Goal: Task Accomplishment & Management: Manage account settings

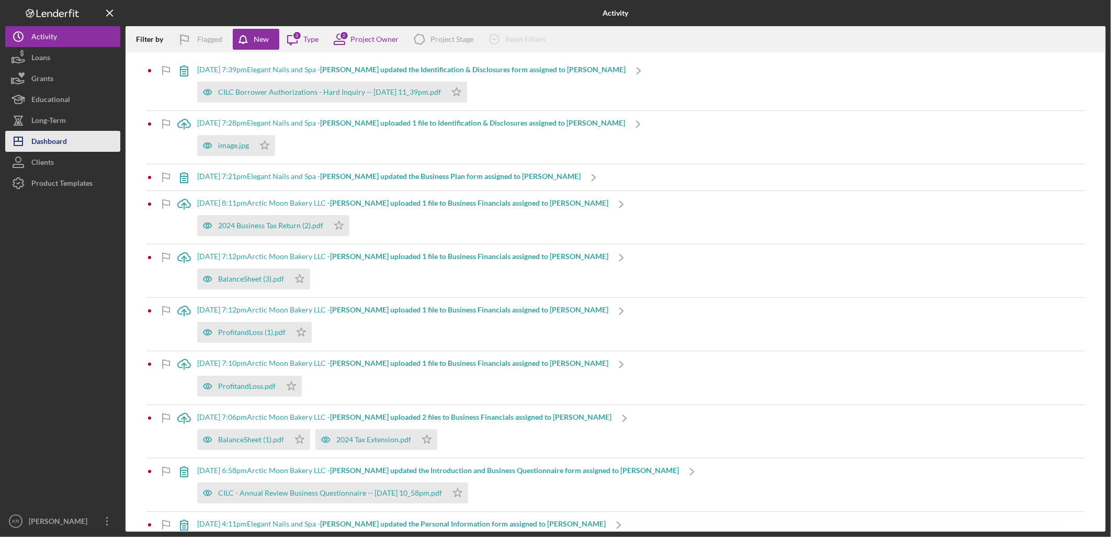
click at [63, 139] on div "Dashboard" at bounding box center [49, 143] width 36 height 24
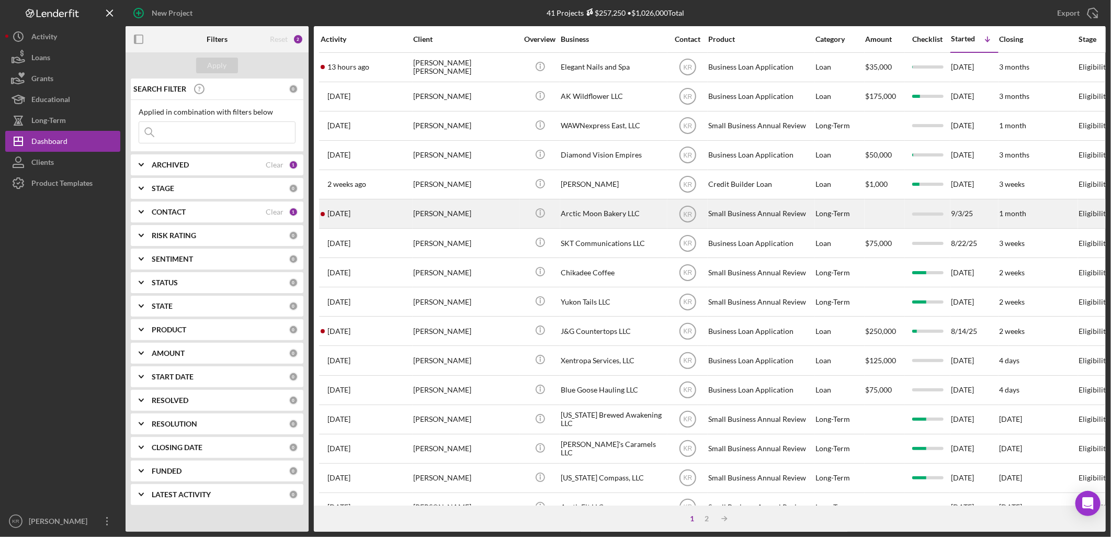
click at [435, 213] on div "[PERSON_NAME]" at bounding box center [465, 214] width 105 height 28
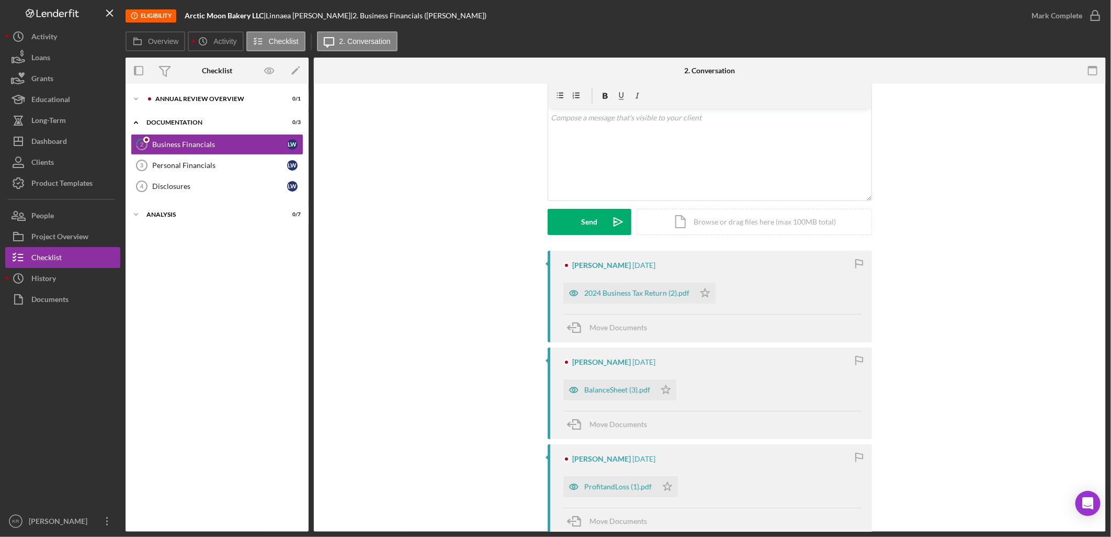
scroll to position [58, 0]
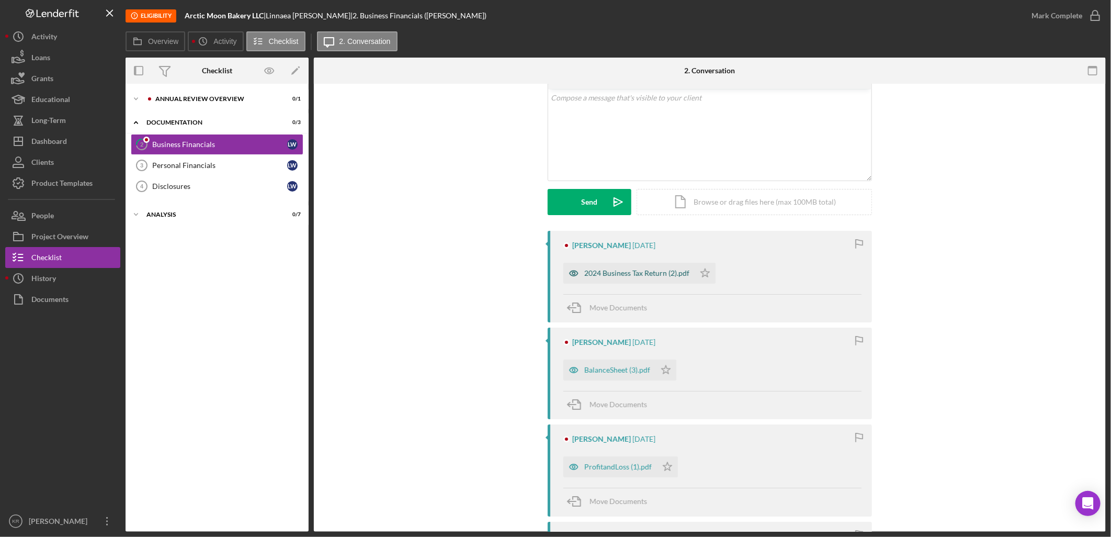
click at [608, 269] on div "2024 Business Tax Return (2).pdf" at bounding box center [636, 273] width 105 height 8
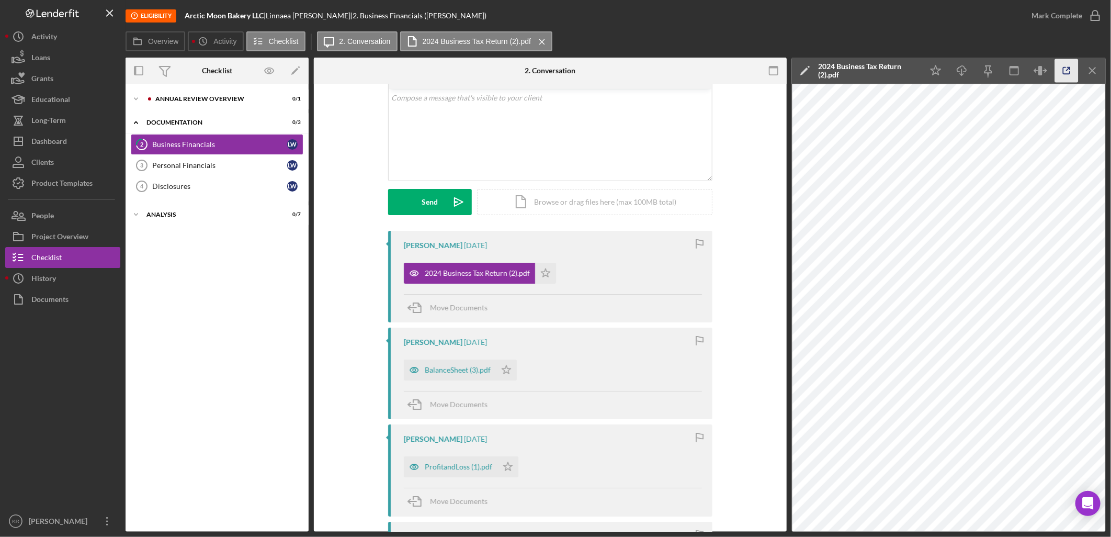
click at [1061, 72] on icon "button" at bounding box center [1067, 71] width 24 height 24
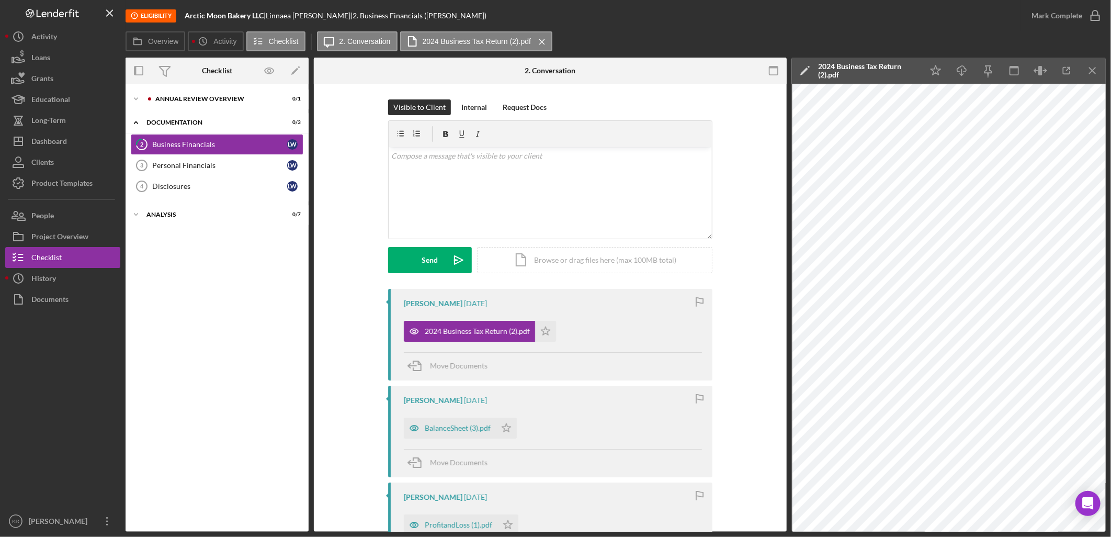
scroll to position [174, 0]
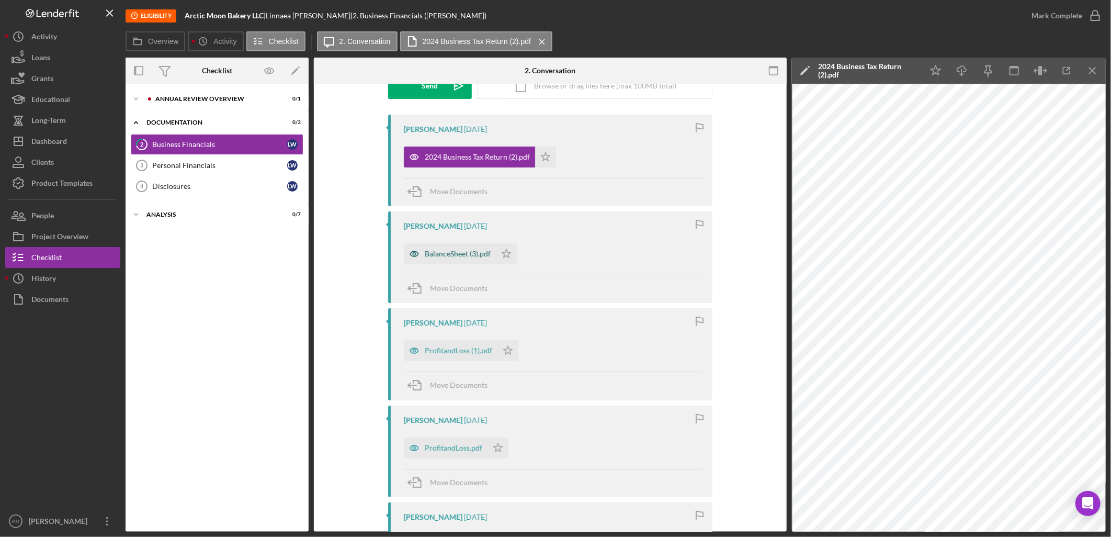
click at [440, 255] on div "BalanceSheet (3).pdf" at bounding box center [458, 254] width 66 height 8
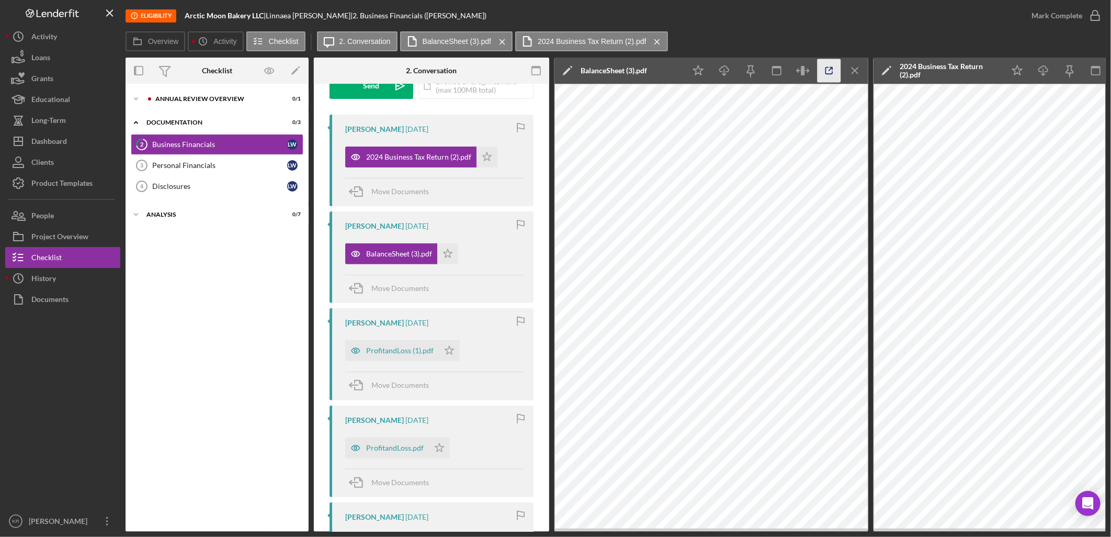
click at [834, 66] on icon "button" at bounding box center [830, 71] width 24 height 24
click at [380, 353] on div "ProfitandLoss (1).pdf" at bounding box center [400, 350] width 68 height 8
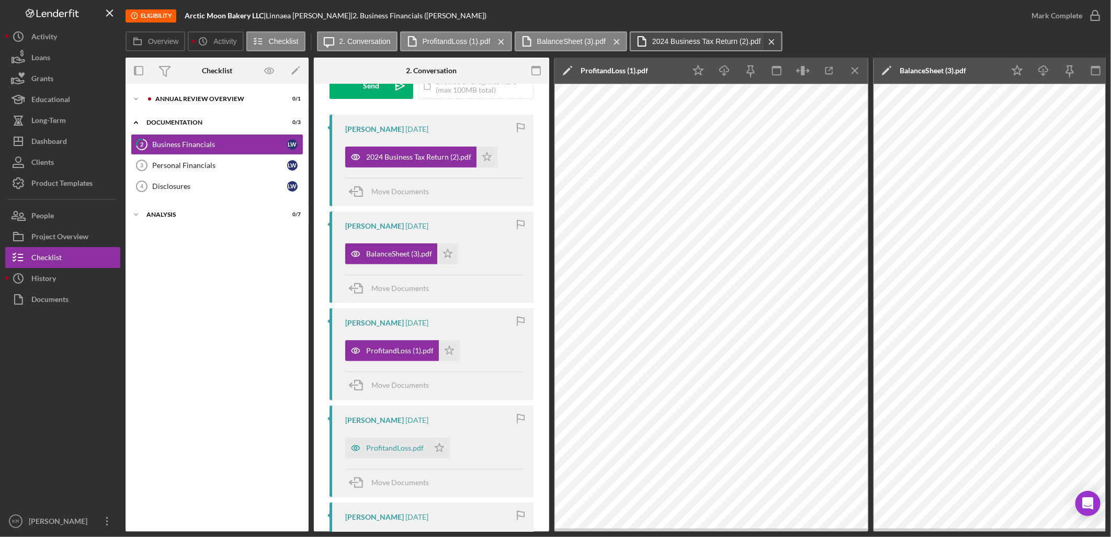
click at [763, 42] on icon "Icon/Menu Close" at bounding box center [772, 42] width 18 height 26
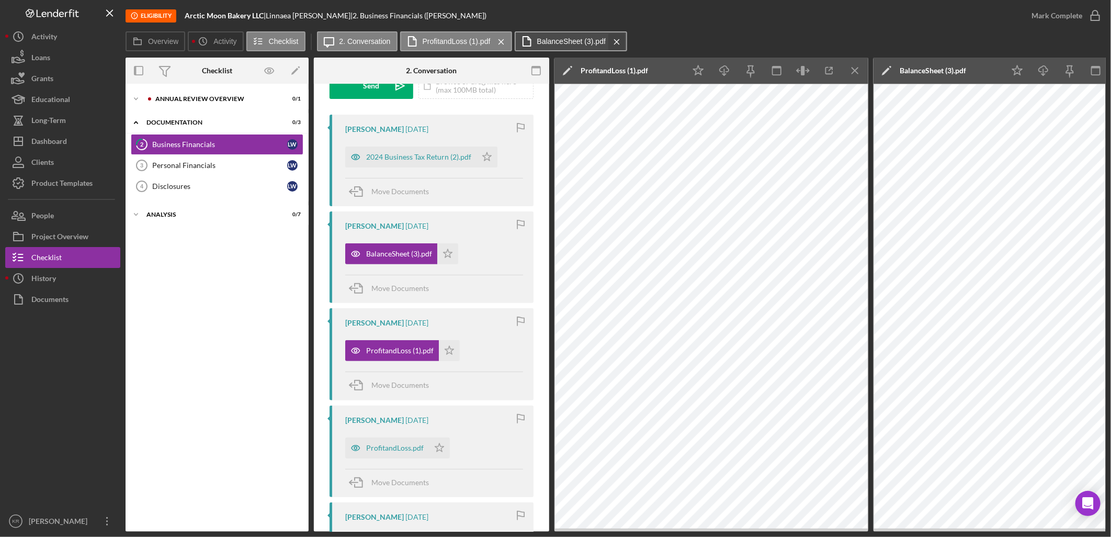
click at [613, 38] on icon "Icon/Menu Close" at bounding box center [617, 42] width 18 height 26
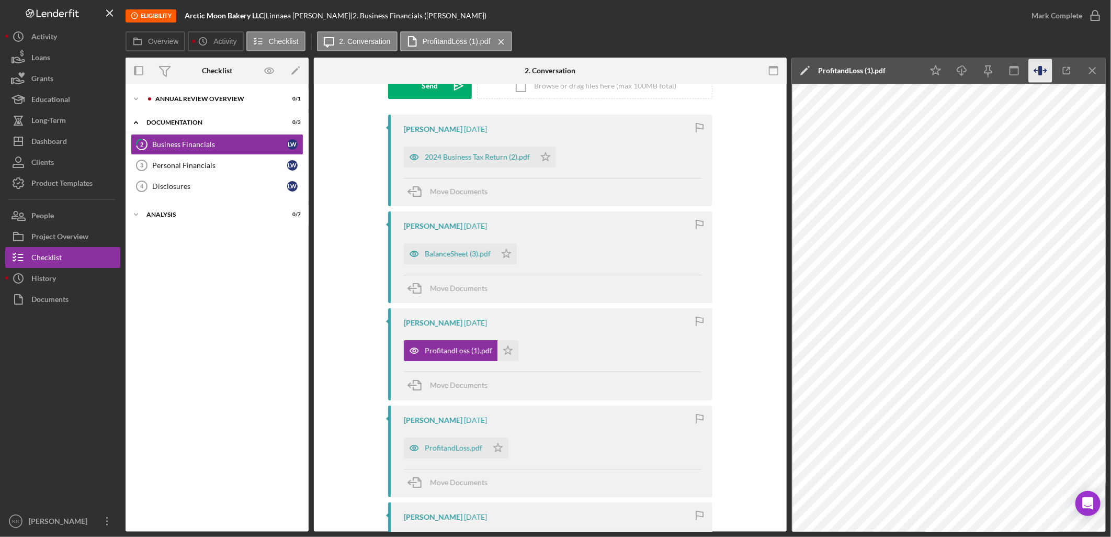
click at [1041, 74] on icon "button" at bounding box center [1041, 70] width 4 height 9
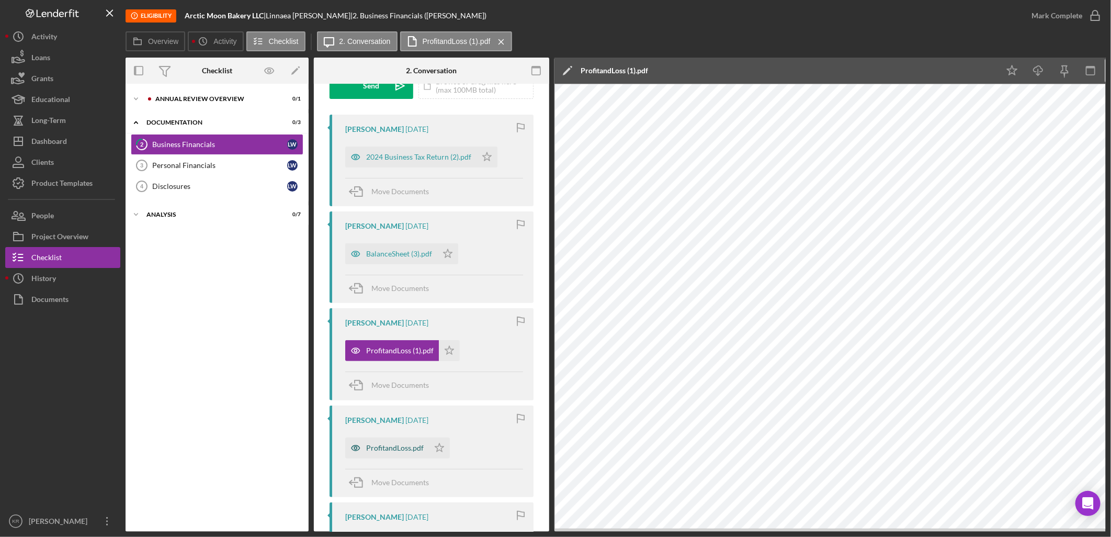
click at [377, 455] on div "ProfitandLoss.pdf" at bounding box center [387, 447] width 84 height 21
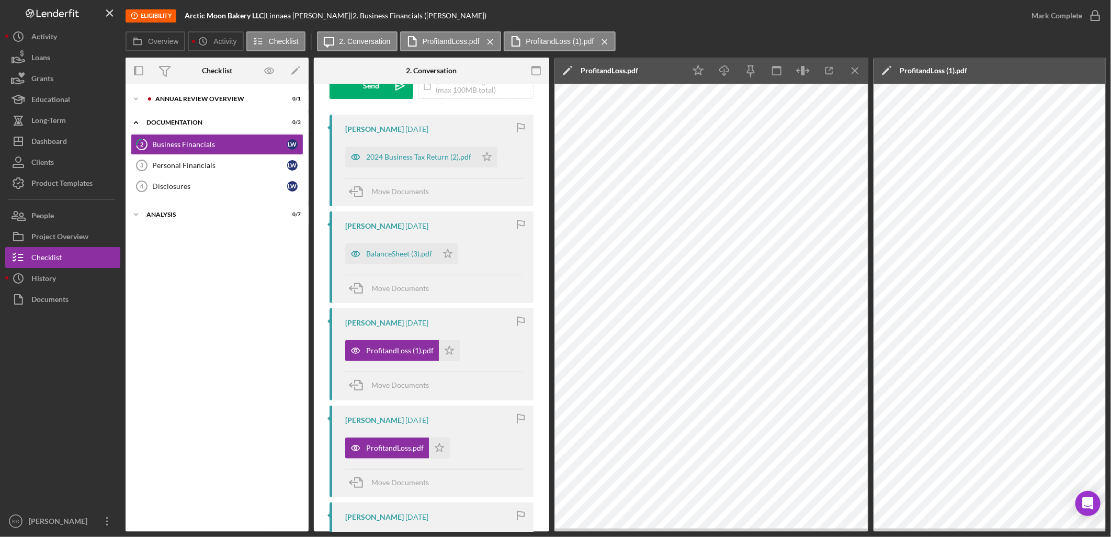
click at [870, 113] on div "Overview Internal Workflow Stage Eligibility Icon/Dropdown Arrow Archive (can u…" at bounding box center [616, 295] width 981 height 474
click at [806, 76] on icon "button" at bounding box center [804, 71] width 24 height 24
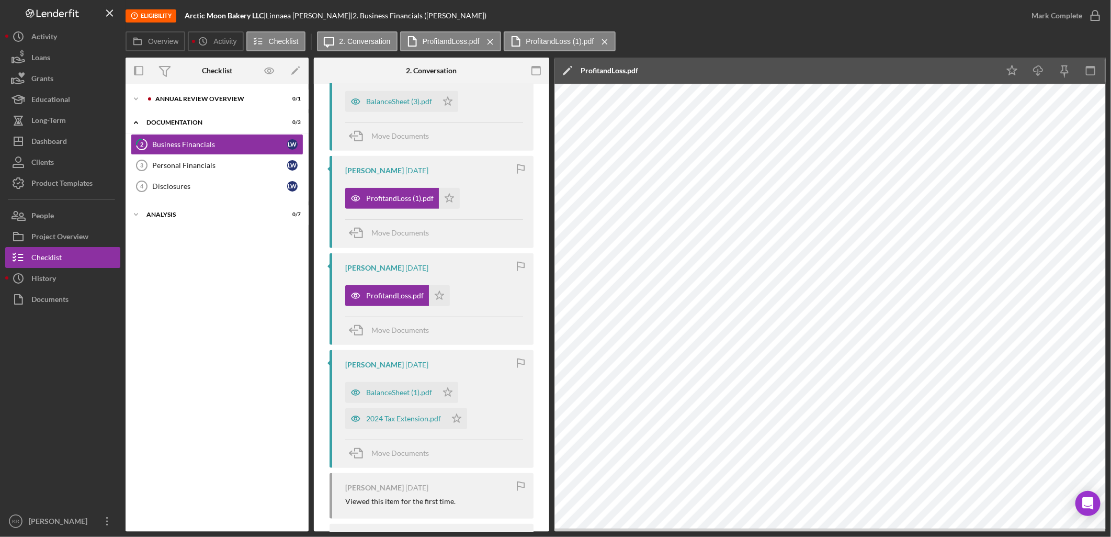
scroll to position [349, 0]
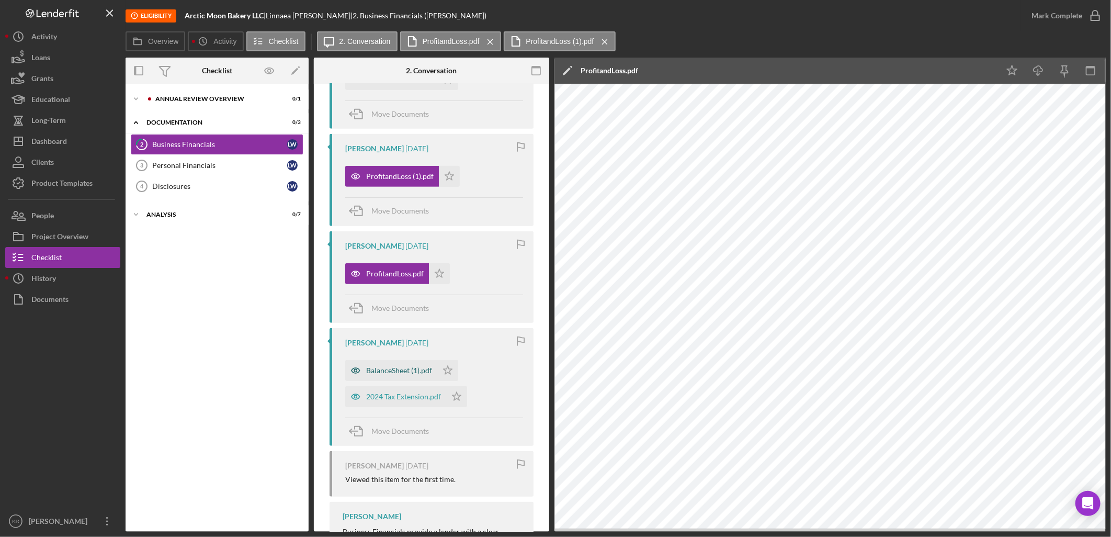
click at [374, 377] on div "BalanceSheet (1).pdf" at bounding box center [391, 370] width 92 height 21
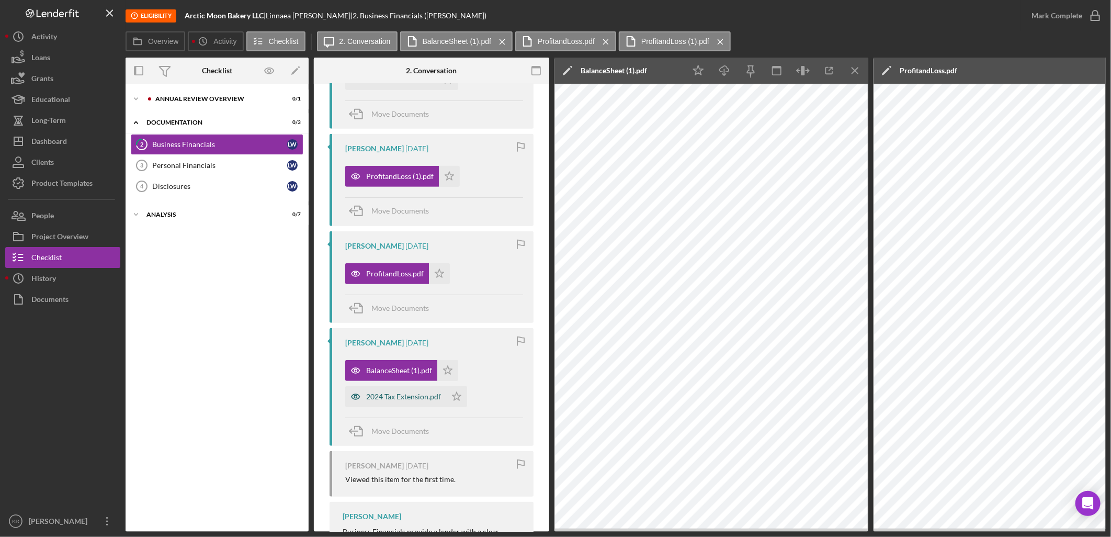
click at [385, 400] on div "2024 Tax Extension.pdf" at bounding box center [403, 396] width 75 height 8
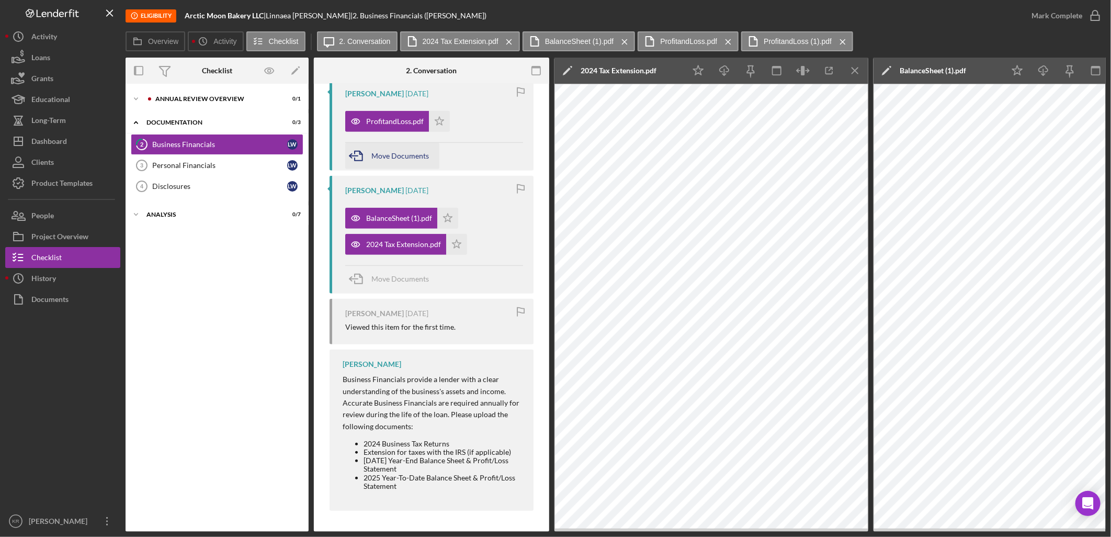
scroll to position [215, 0]
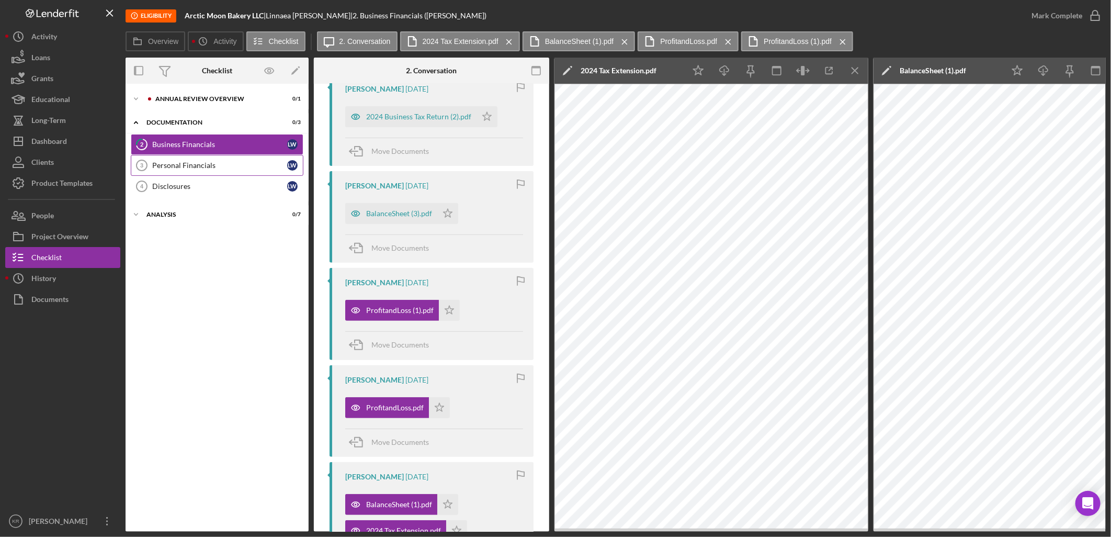
click at [238, 166] on div "Personal Financials" at bounding box center [219, 165] width 135 height 8
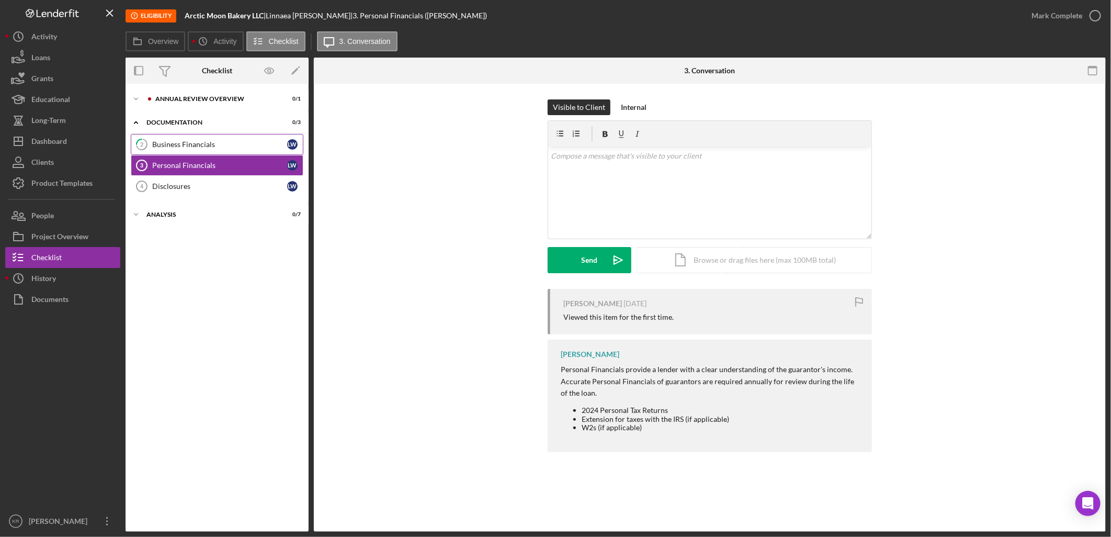
click at [244, 144] on div "Business Financials" at bounding box center [219, 144] width 135 height 8
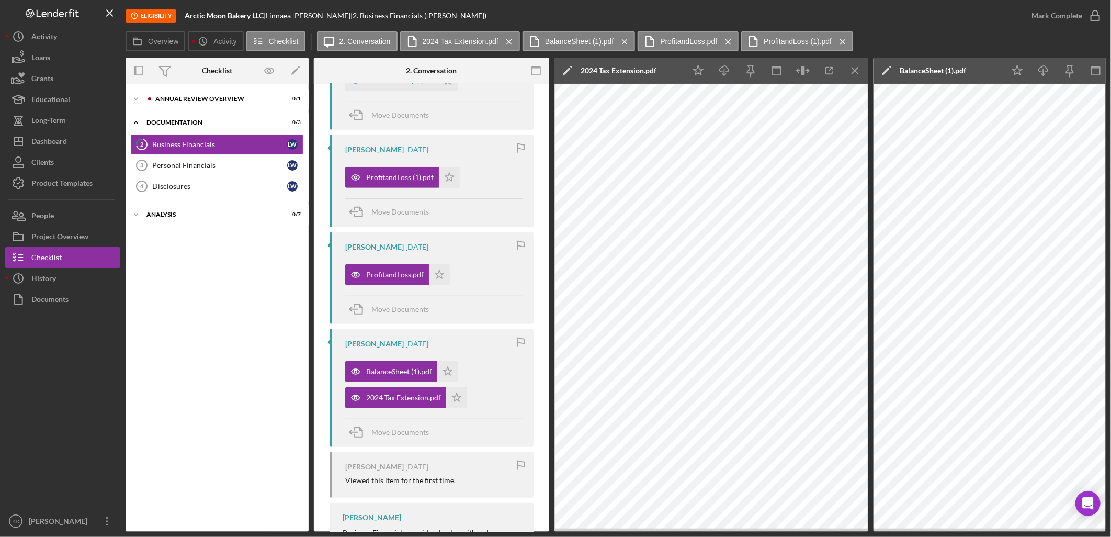
scroll to position [505, 0]
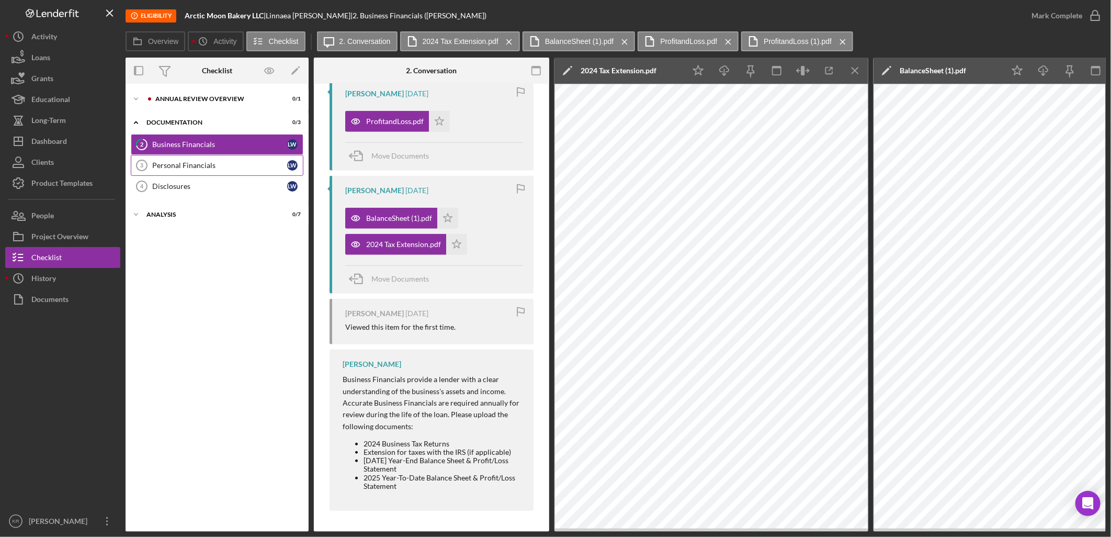
click at [197, 166] on div "Personal Financials" at bounding box center [219, 165] width 135 height 8
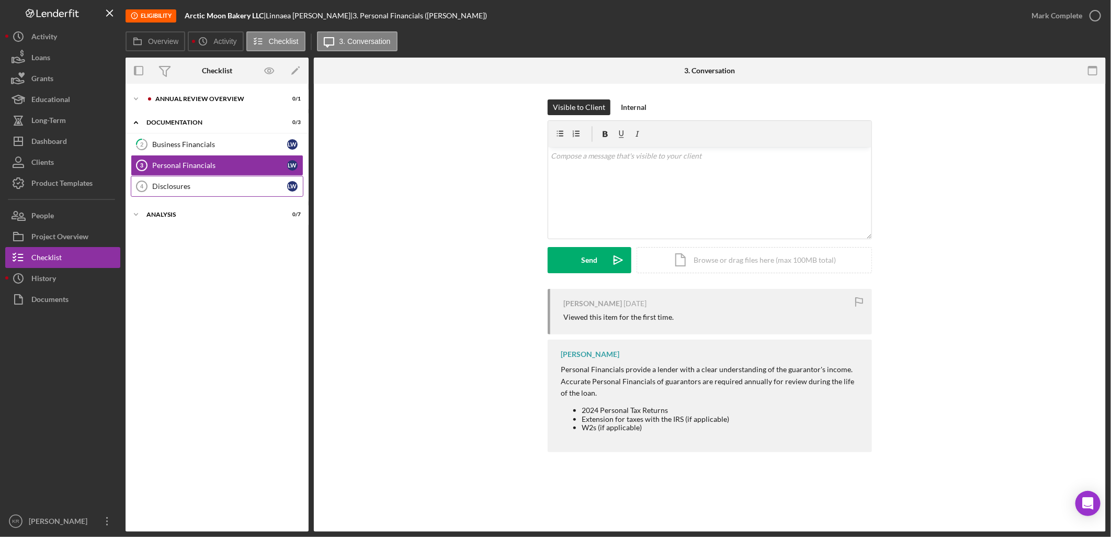
click at [182, 189] on div "Disclosures" at bounding box center [219, 186] width 135 height 8
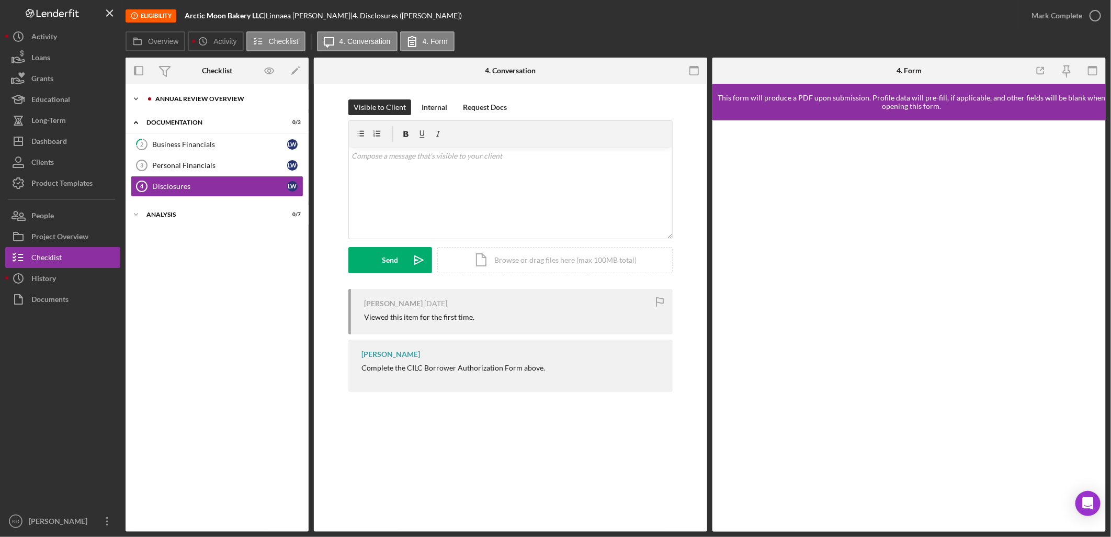
click at [225, 92] on div "Icon/Expander Annual Review Overview 0 / 1" at bounding box center [217, 98] width 183 height 21
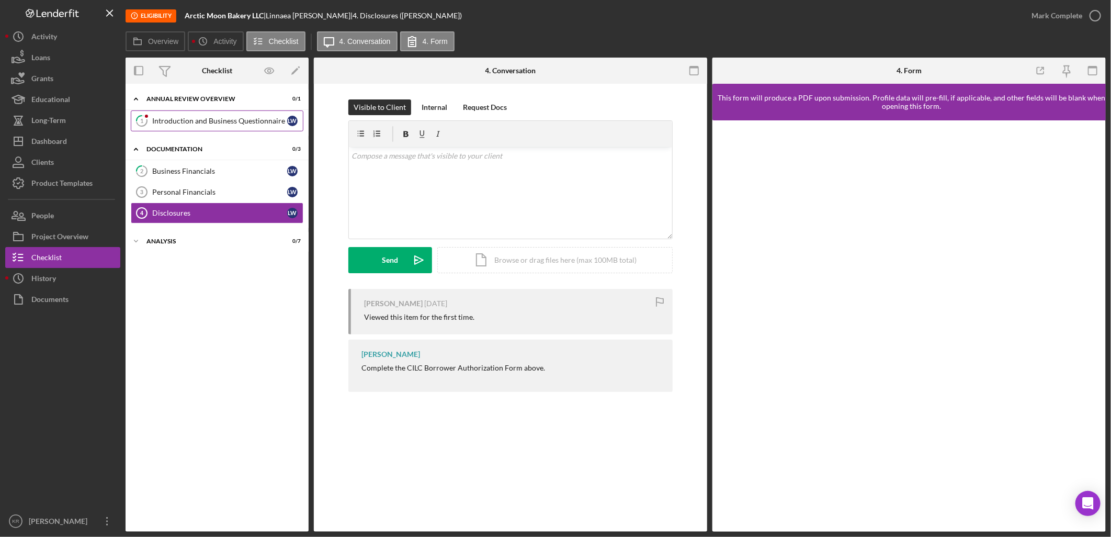
click at [237, 121] on div "Introduction and Business Questionnaire" at bounding box center [219, 121] width 135 height 8
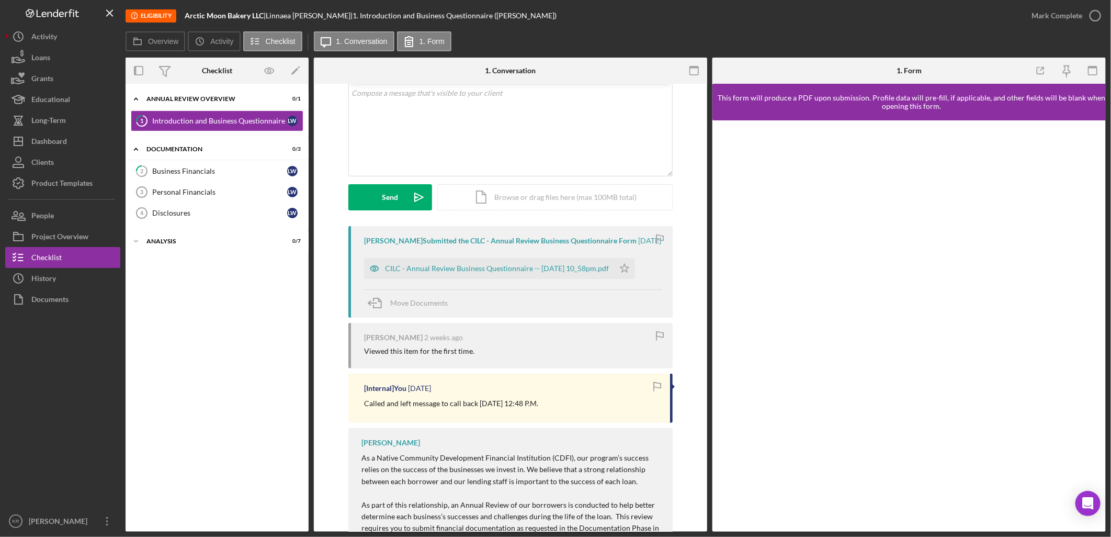
scroll to position [58, 0]
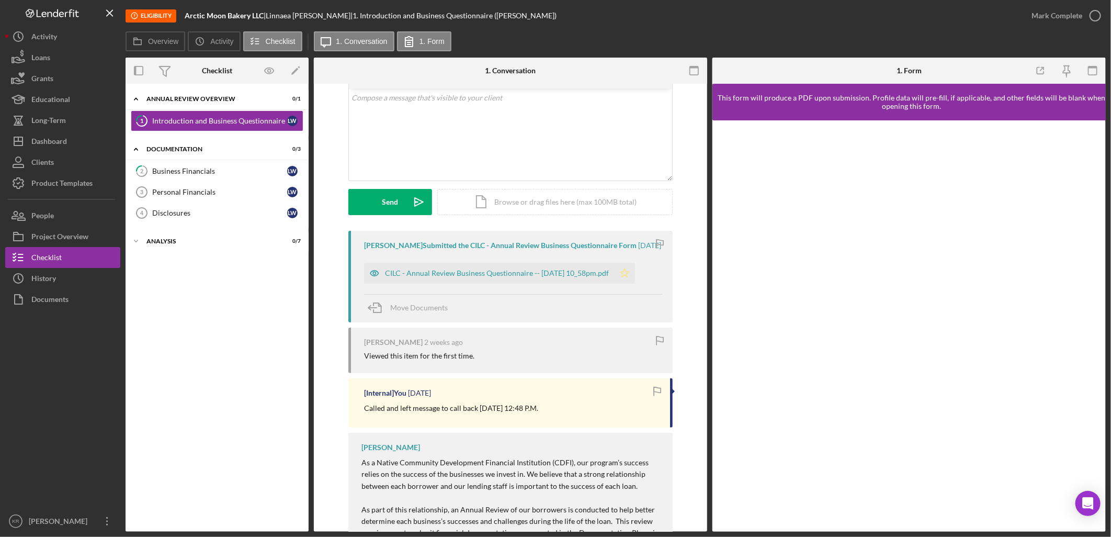
click at [635, 283] on icon "Icon/Star" at bounding box center [624, 273] width 21 height 21
click at [476, 277] on div "CILC - Annual Review Business Questionnaire -- 2025-09-15 10_58pm.pdf" at bounding box center [497, 273] width 224 height 8
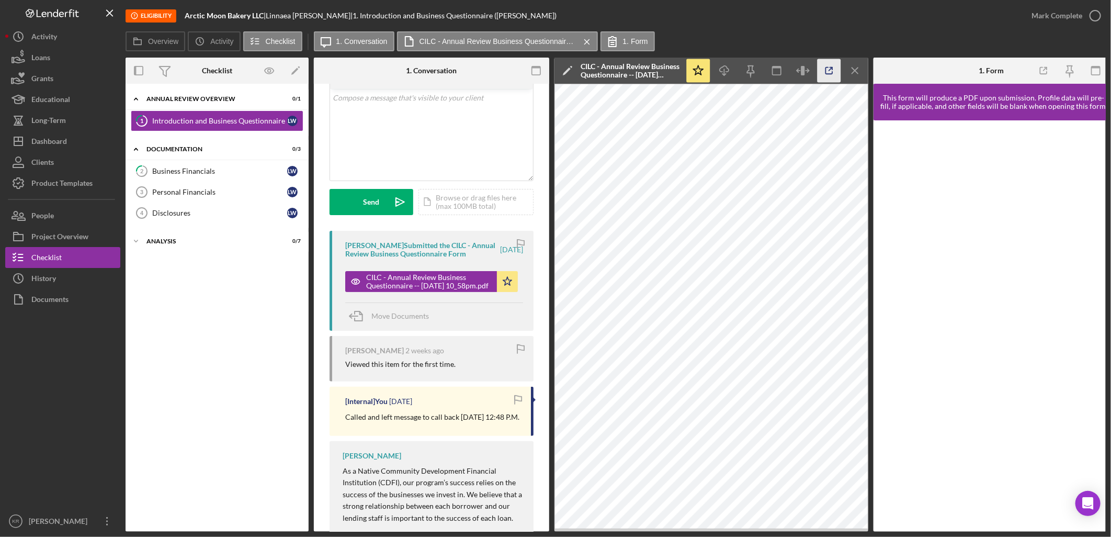
click at [828, 74] on icon "button" at bounding box center [829, 71] width 7 height 7
click at [253, 177] on link "2 Business Financials L W" at bounding box center [217, 171] width 173 height 21
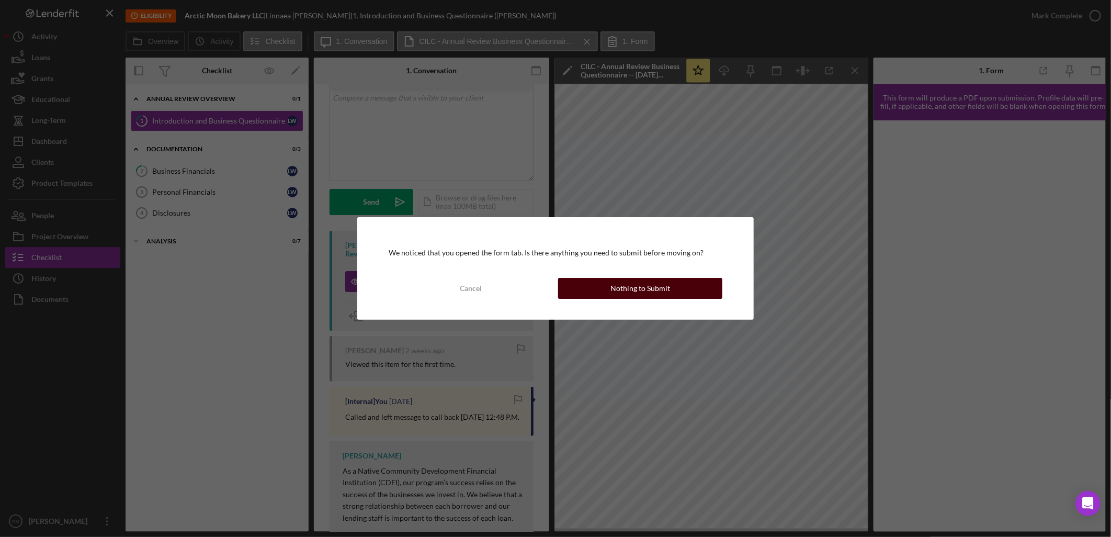
click at [581, 284] on button "Nothing to Submit" at bounding box center [640, 288] width 164 height 21
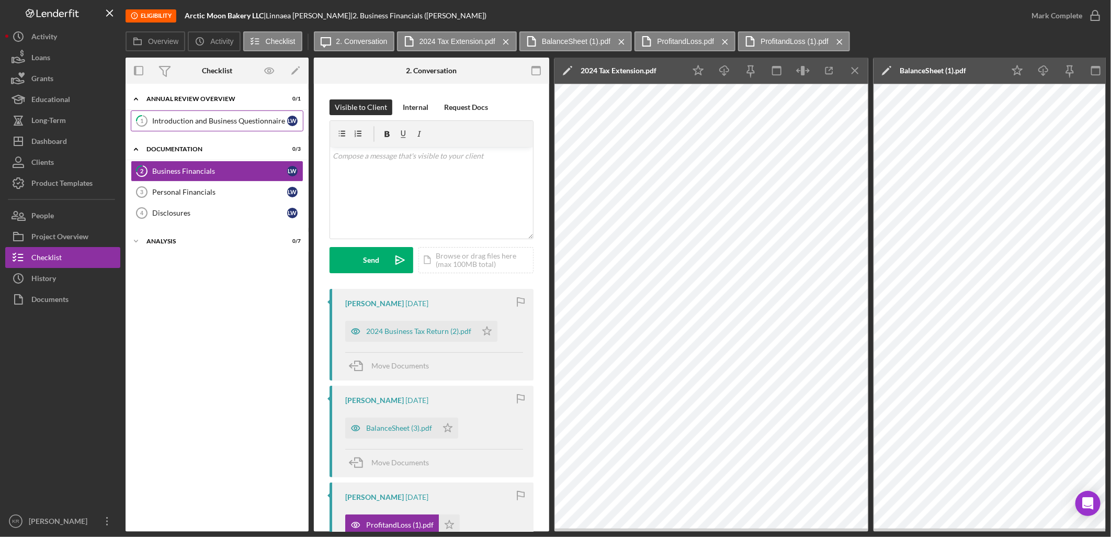
click at [220, 119] on div "Introduction and Business Questionnaire" at bounding box center [219, 121] width 135 height 8
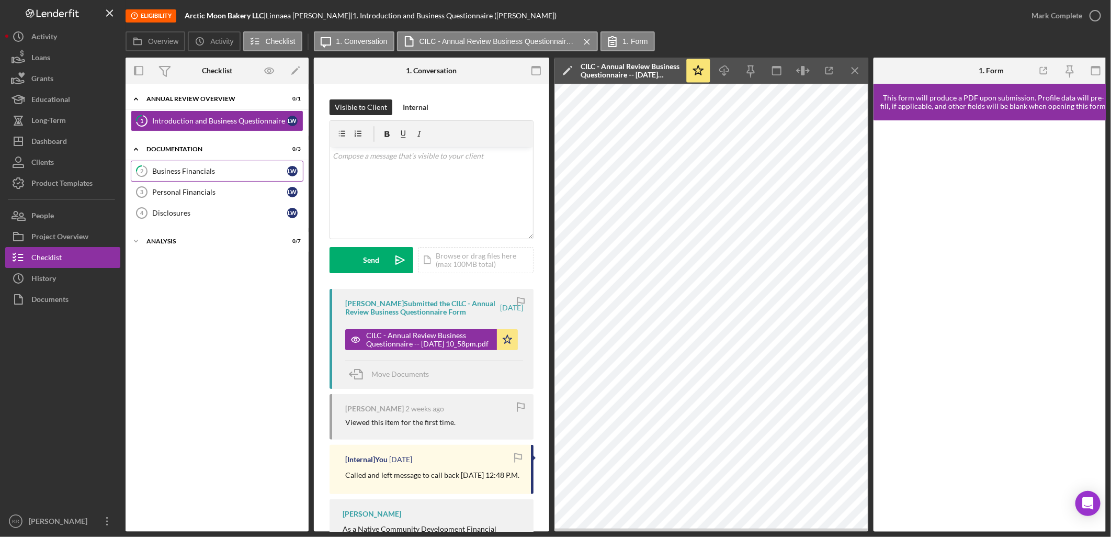
click at [199, 166] on link "2 Business Financials L W" at bounding box center [217, 171] width 173 height 21
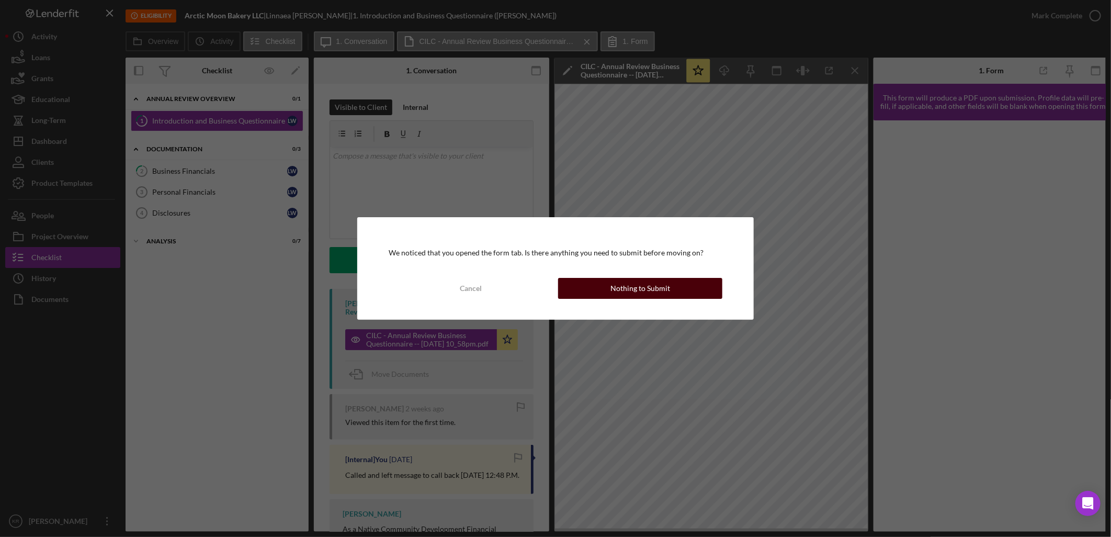
click at [593, 281] on button "Nothing to Submit" at bounding box center [640, 288] width 164 height 21
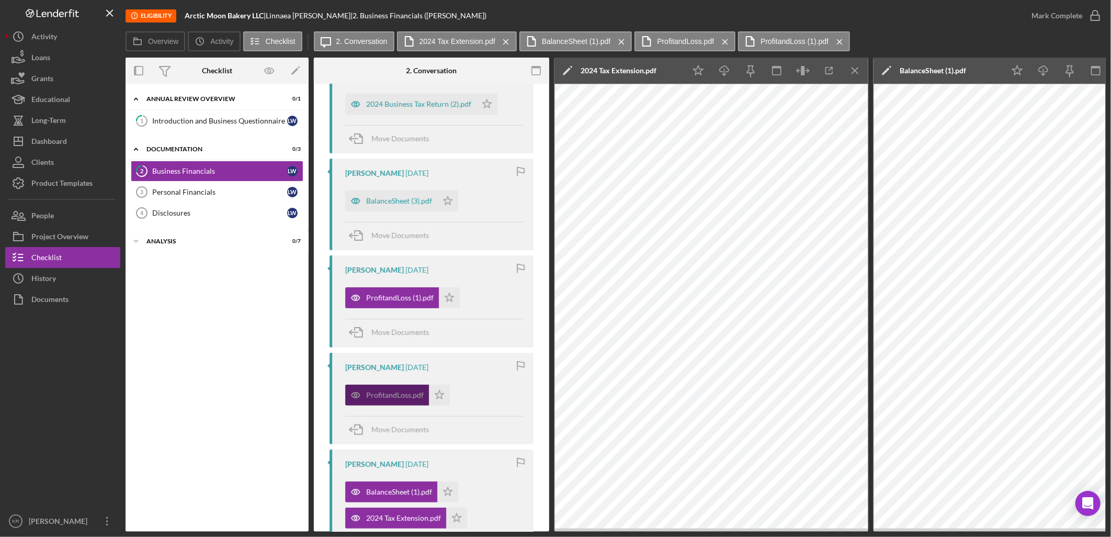
scroll to position [232, 0]
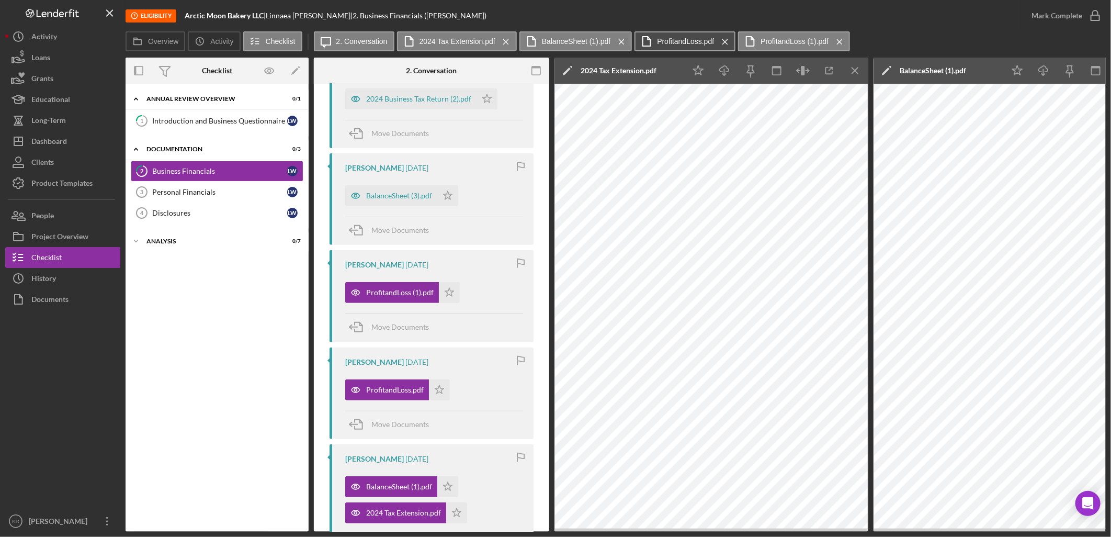
click at [684, 45] on button "ProfitandLoss.pdf Icon/Menu Close" at bounding box center [685, 41] width 101 height 20
click at [504, 39] on icon "Icon/Menu Close" at bounding box center [506, 42] width 18 height 26
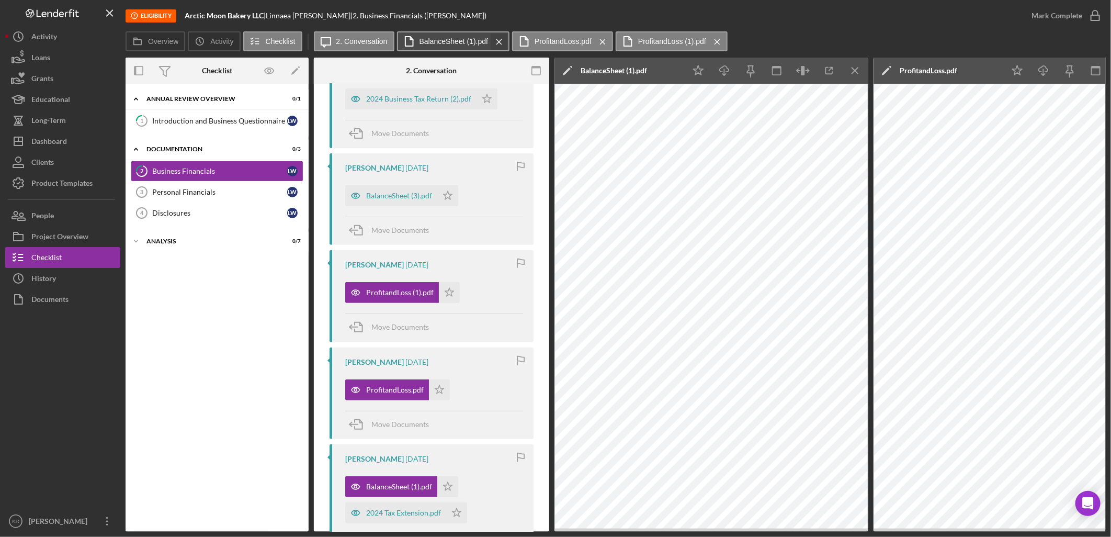
click at [503, 40] on div "Icon/Message 2. Conversation BalanceSheet (1).pdf Icon/Menu Close ProfitandLoss…" at bounding box center [522, 41] width 417 height 21
click at [495, 39] on icon "Icon/Menu Close" at bounding box center [499, 42] width 18 height 26
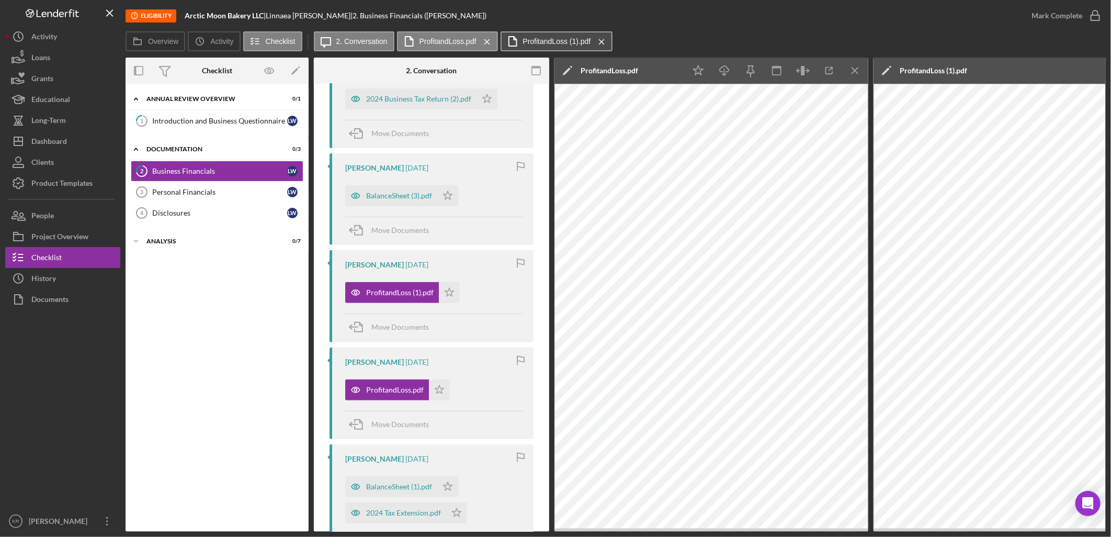
click at [495, 40] on div "Icon/Message 2. Conversation ProfitandLoss.pdf Icon/Menu Close ProfitandLoss (1…" at bounding box center [464, 41] width 301 height 21
click at [478, 42] on icon "Icon/Menu Close" at bounding box center [487, 42] width 18 height 26
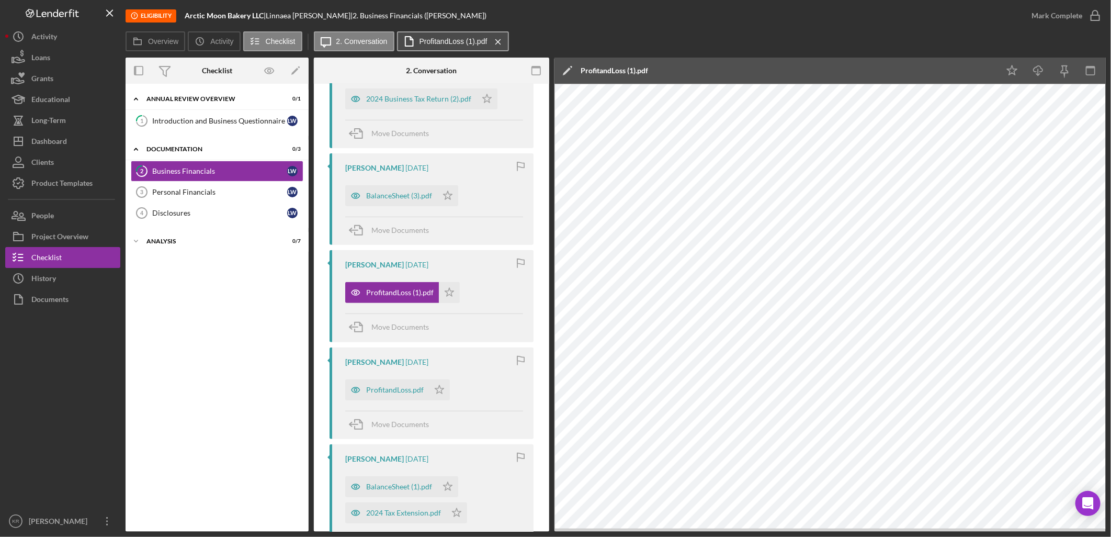
click at [478, 43] on label "ProfitandLoss (1).pdf" at bounding box center [454, 41] width 68 height 8
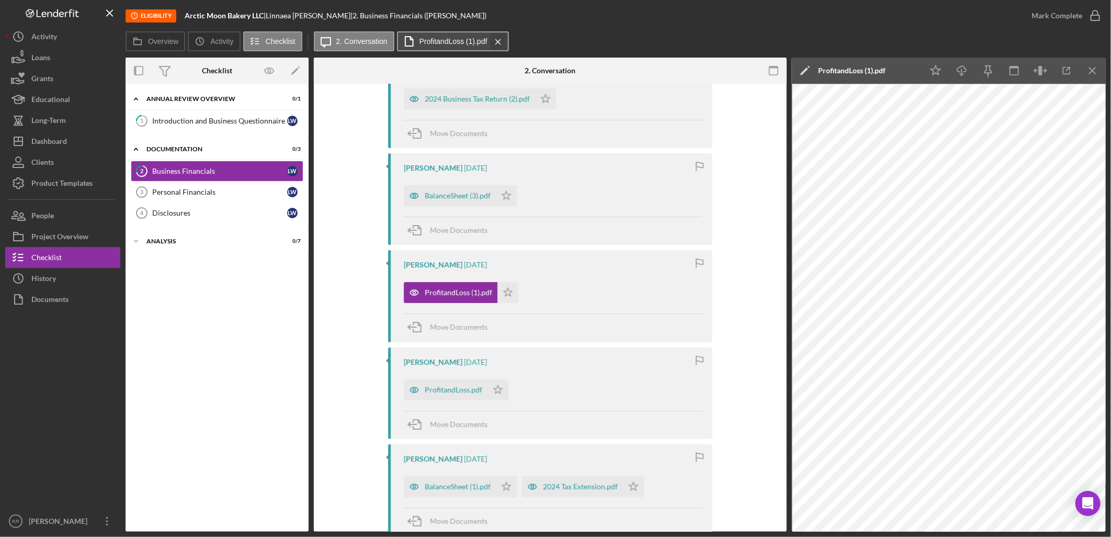
click at [496, 41] on icon "Icon/Menu Close" at bounding box center [498, 42] width 18 height 26
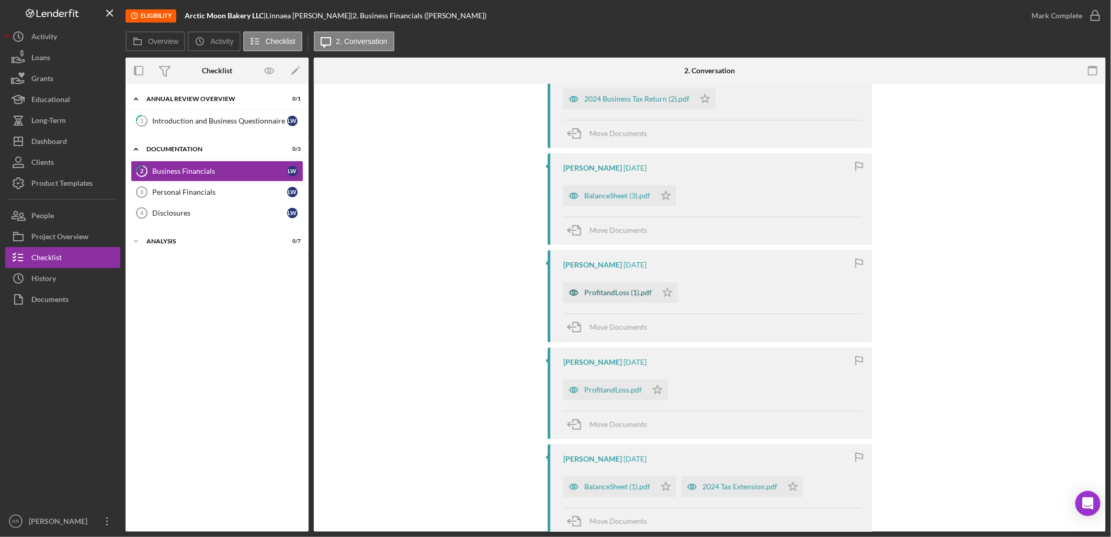
click at [604, 290] on div "ProfitandLoss (1).pdf" at bounding box center [618, 292] width 68 height 8
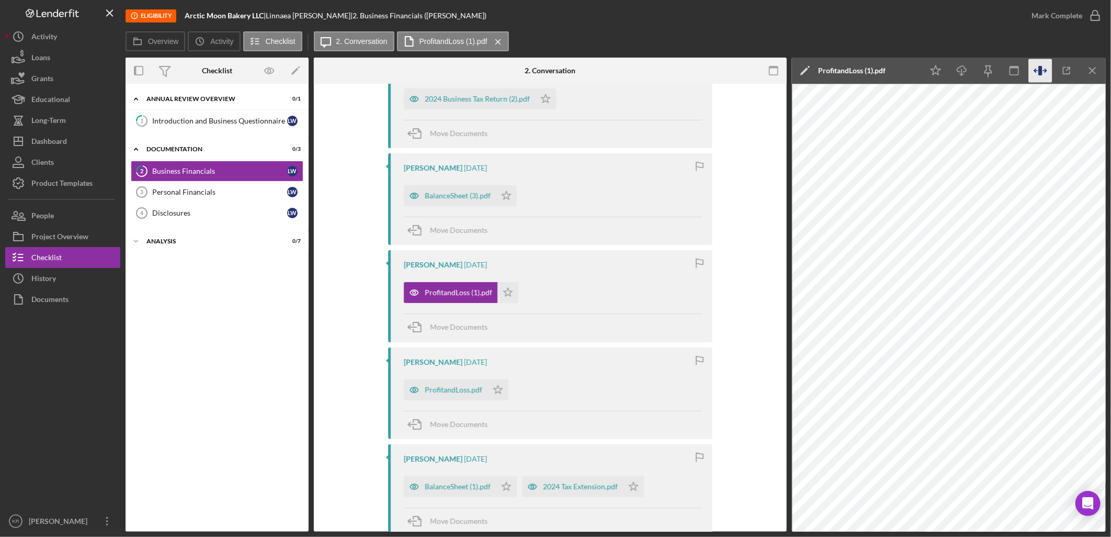
click at [1036, 72] on icon "button" at bounding box center [1036, 70] width 3 height 3
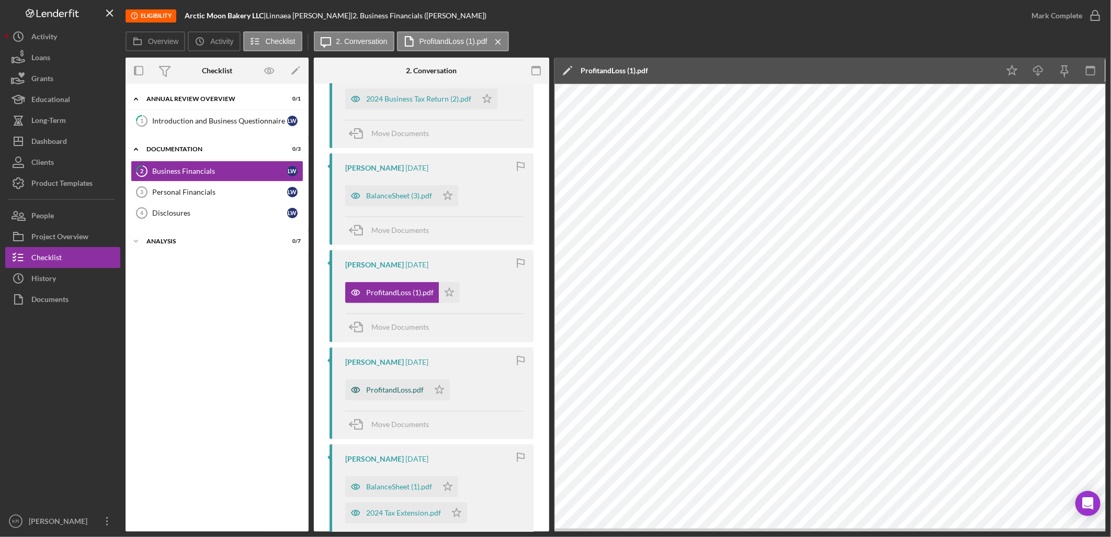
click at [386, 391] on div "ProfitandLoss.pdf" at bounding box center [395, 390] width 58 height 8
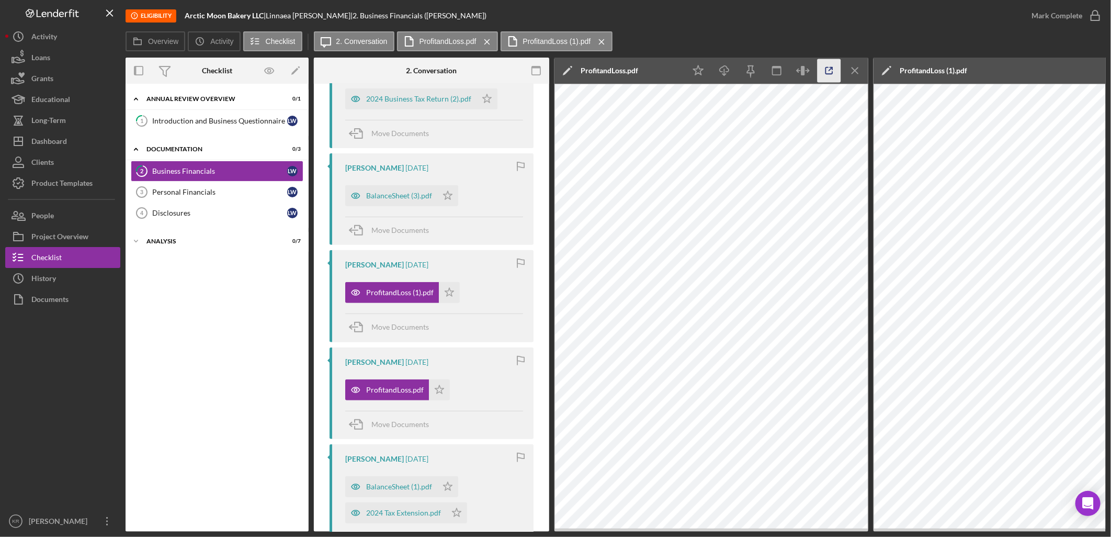
click at [830, 71] on icon "button" at bounding box center [830, 71] width 24 height 24
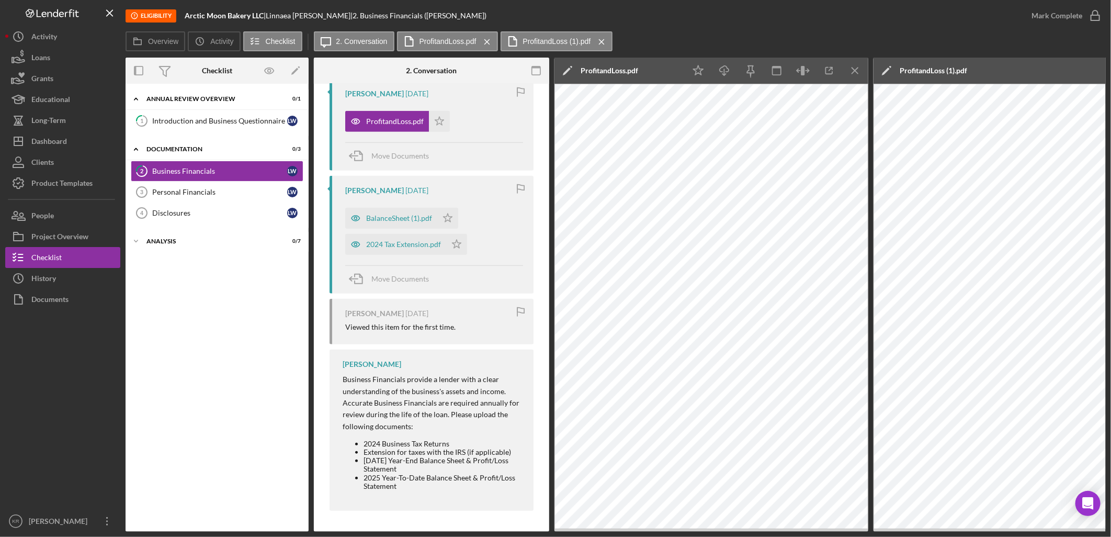
scroll to position [505, 0]
click at [216, 194] on div "Personal Financials" at bounding box center [219, 192] width 135 height 8
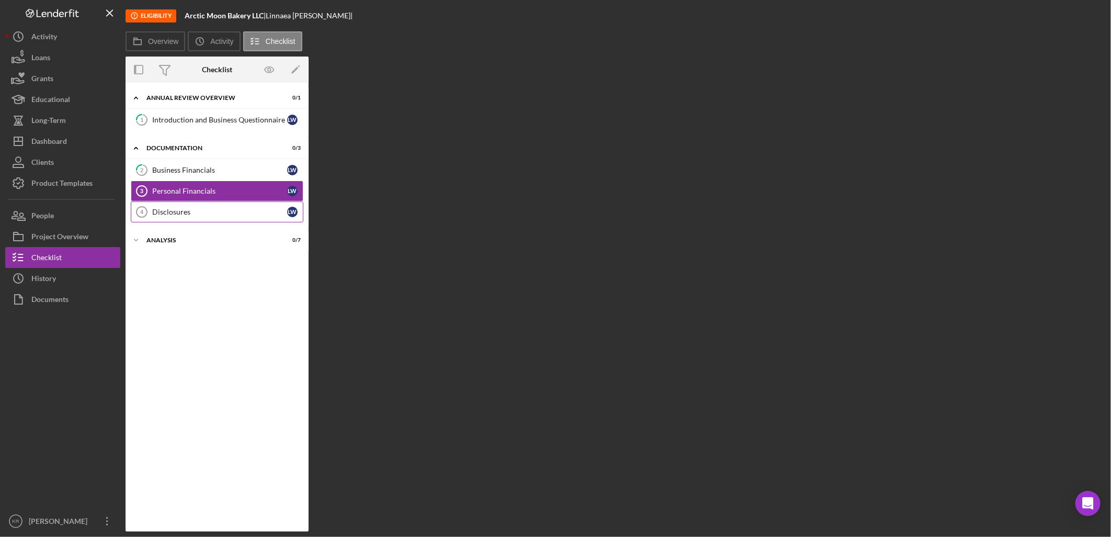
click at [191, 215] on div "Disclosures" at bounding box center [219, 212] width 135 height 8
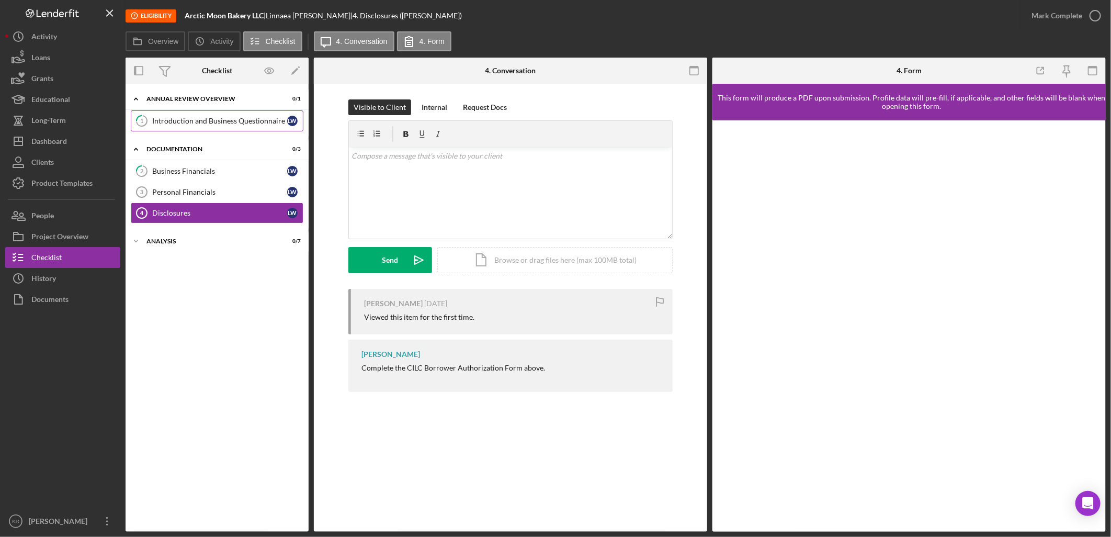
click at [192, 113] on link "1 Introduction and Business Questionnaire L W" at bounding box center [217, 120] width 173 height 21
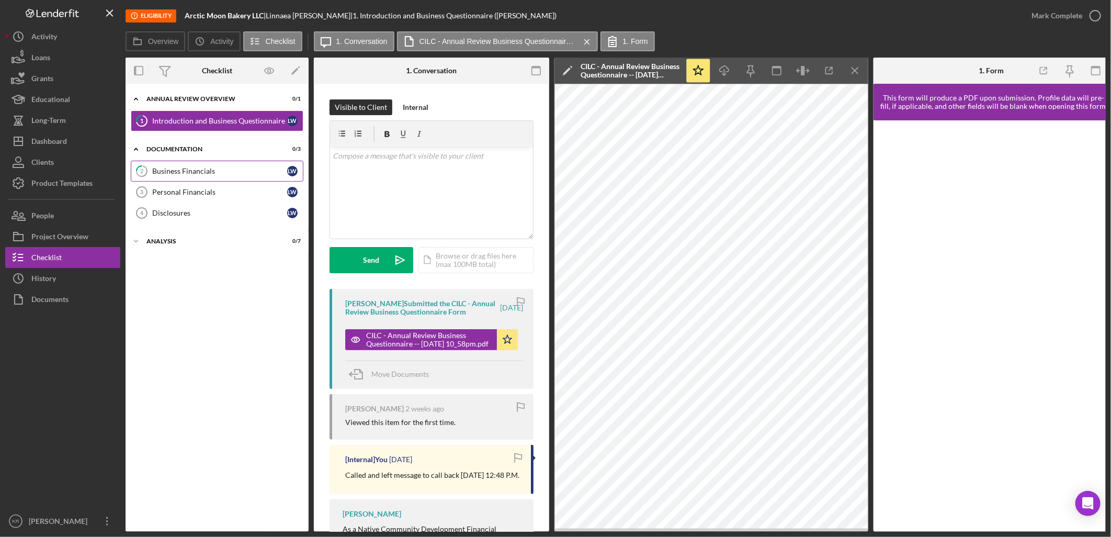
click at [182, 176] on link "2 Business Financials L W" at bounding box center [217, 171] width 173 height 21
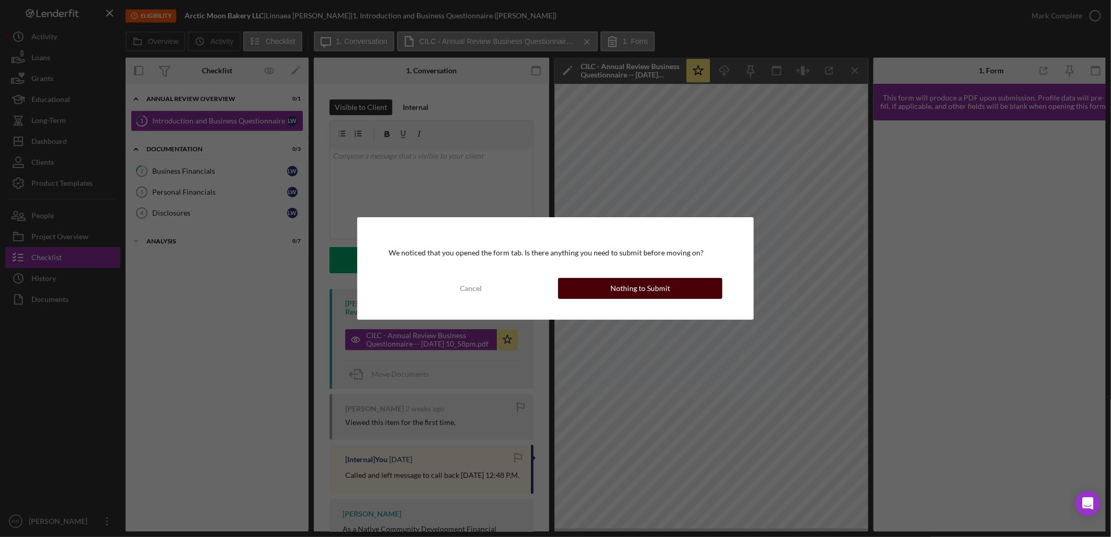
click at [592, 296] on button "Nothing to Submit" at bounding box center [640, 288] width 164 height 21
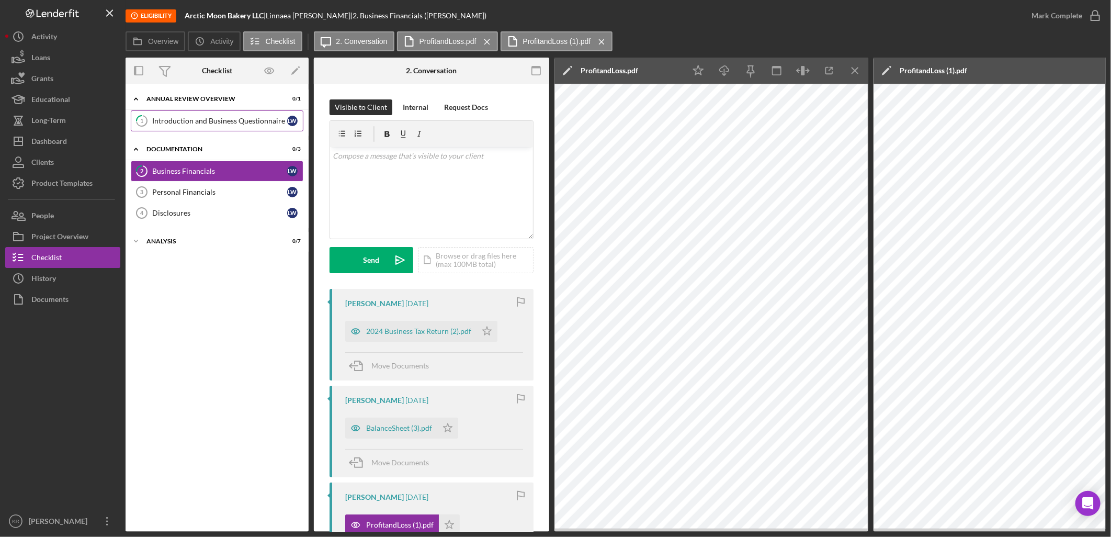
click at [227, 115] on link "1 Introduction and Business Questionnaire L W" at bounding box center [217, 120] width 173 height 21
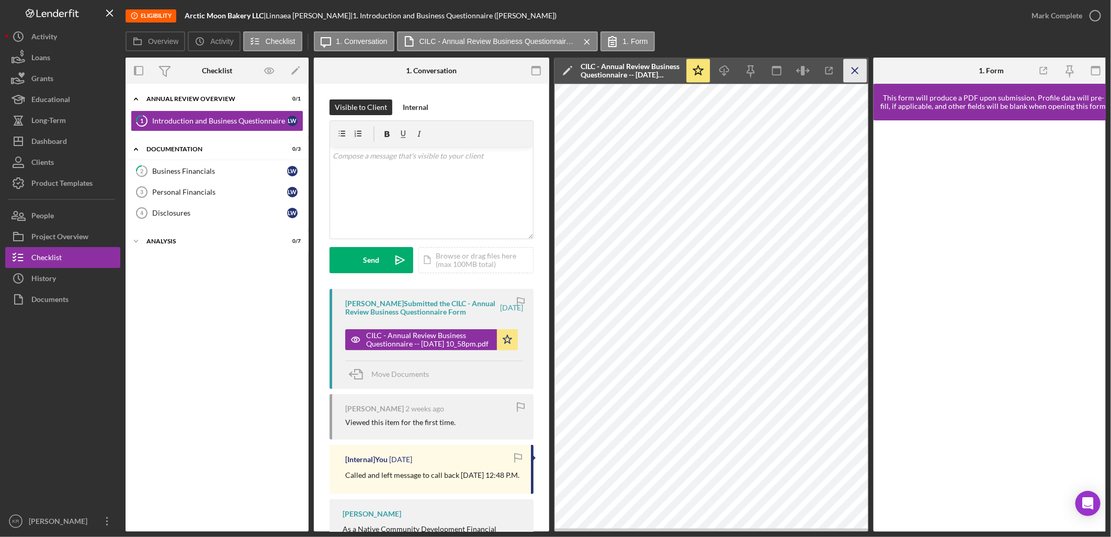
click at [860, 66] on icon "Icon/Menu Close" at bounding box center [856, 71] width 24 height 24
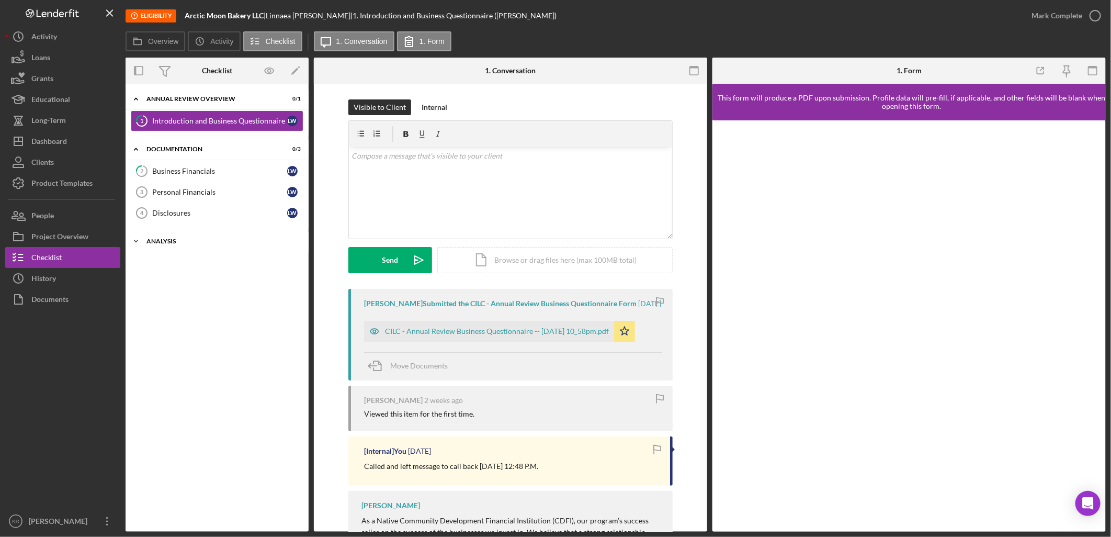
click at [179, 245] on div "Icon/Expander Analysis 0 / 7" at bounding box center [217, 241] width 183 height 21
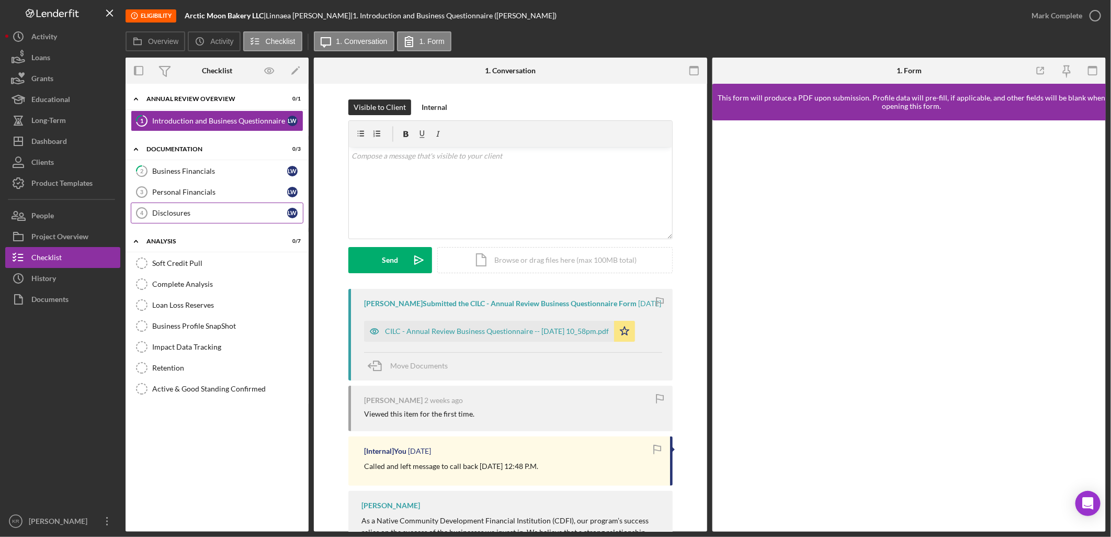
click at [190, 213] on div "Disclosures" at bounding box center [219, 213] width 135 height 8
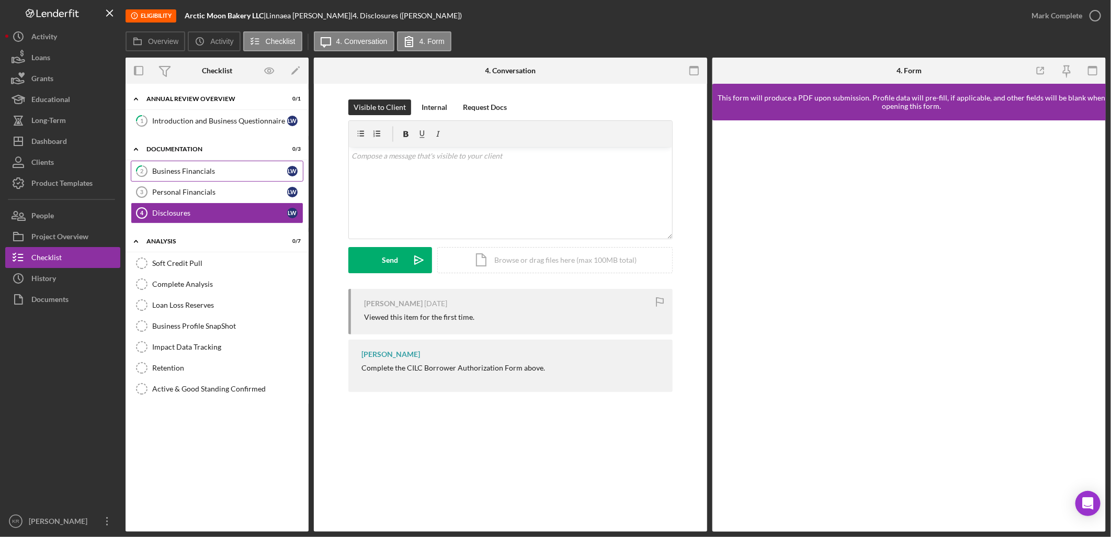
click at [152, 168] on icon "2" at bounding box center [142, 171] width 26 height 26
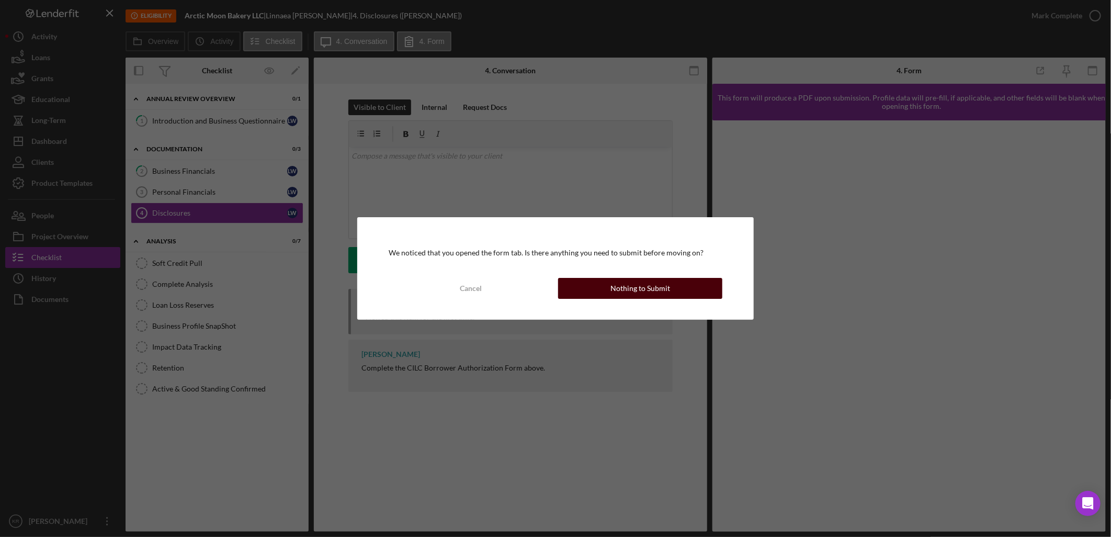
click at [585, 285] on button "Nothing to Submit" at bounding box center [640, 288] width 164 height 21
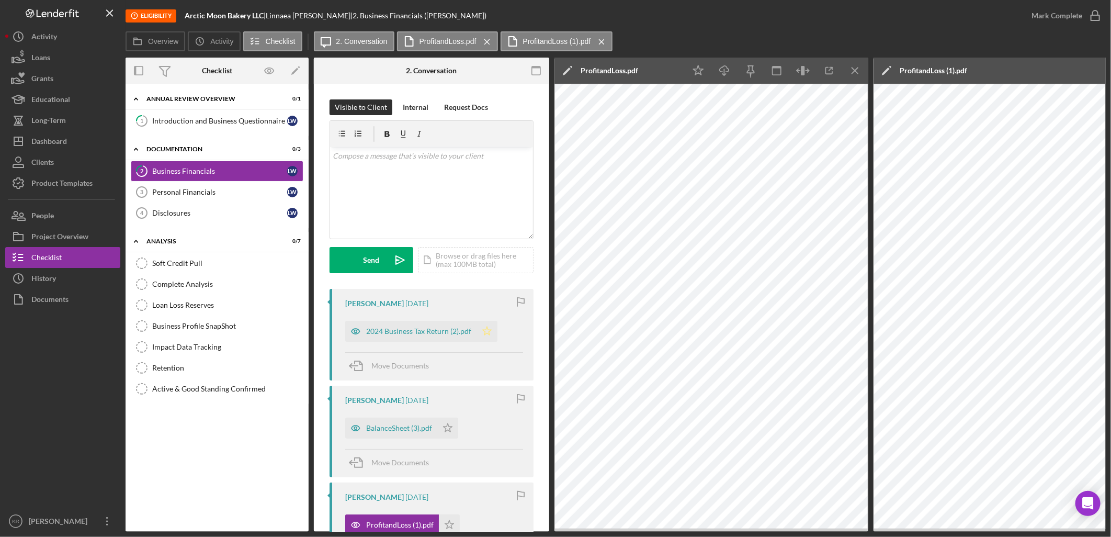
click at [493, 330] on icon "Icon/Star" at bounding box center [487, 331] width 21 height 21
click at [448, 428] on icon "Icon/Star" at bounding box center [447, 428] width 21 height 21
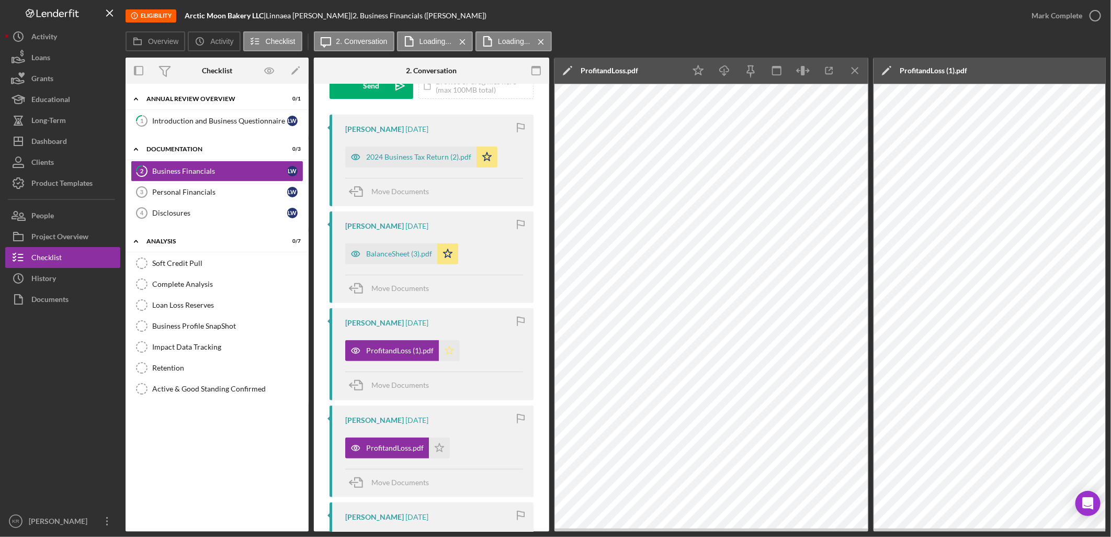
click at [451, 357] on icon "Icon/Star" at bounding box center [449, 350] width 21 height 21
click at [440, 446] on icon "Icon/Star" at bounding box center [439, 447] width 21 height 21
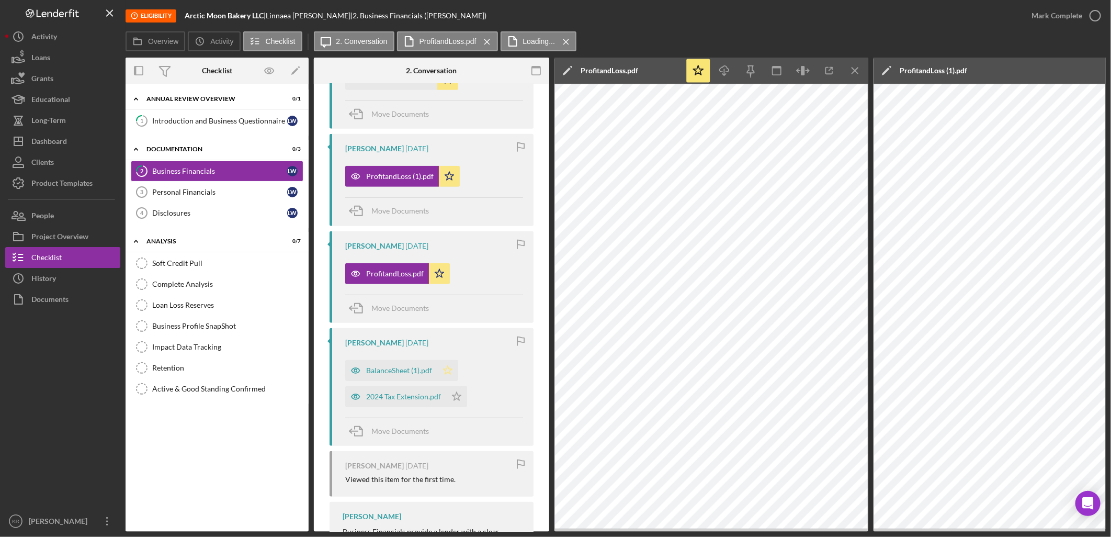
click at [452, 368] on icon "Icon/Star" at bounding box center [447, 370] width 21 height 21
click at [463, 399] on icon "Icon/Star" at bounding box center [456, 396] width 21 height 21
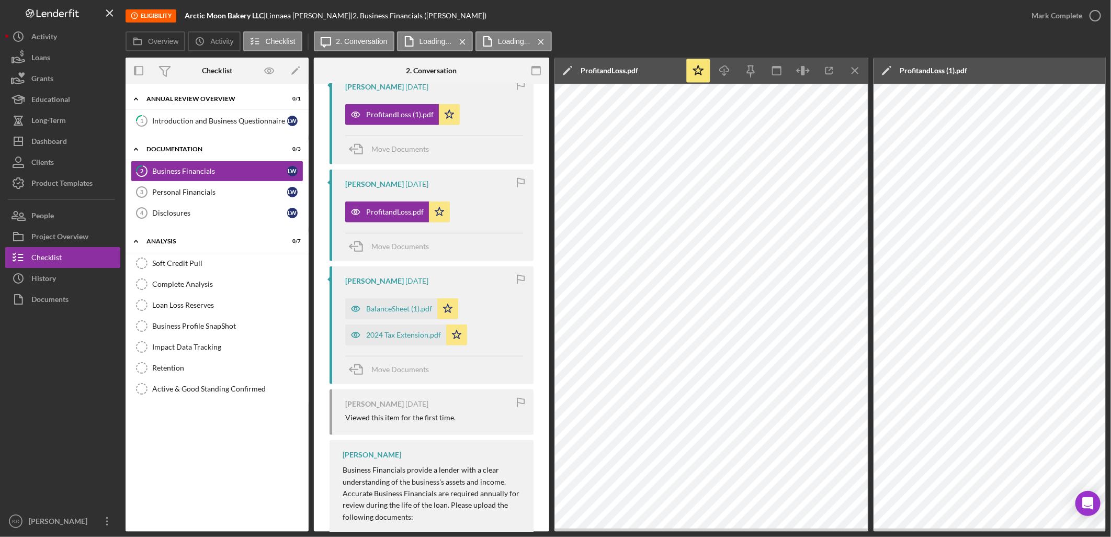
scroll to position [389, 0]
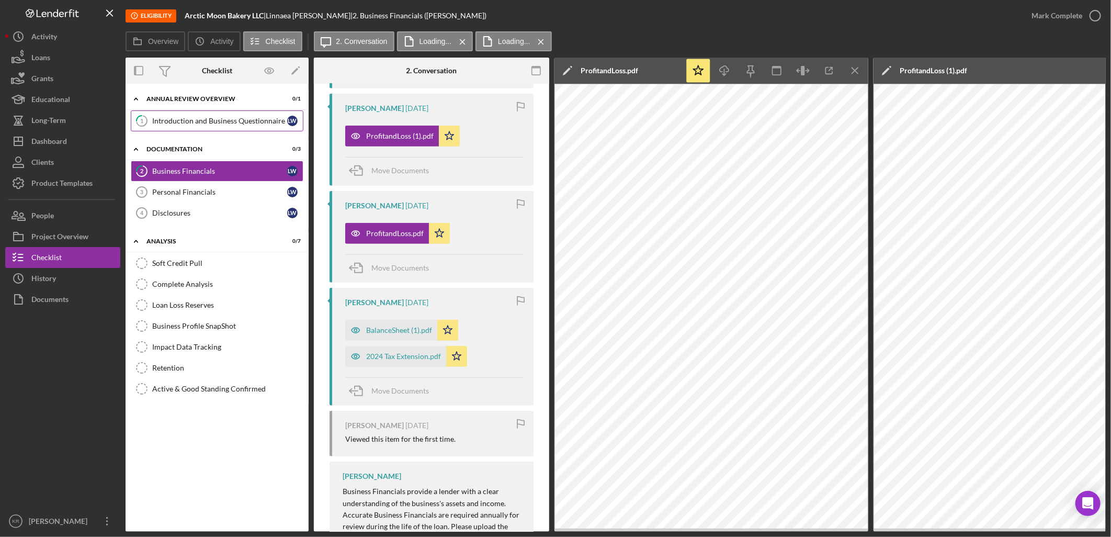
click at [241, 123] on div "Introduction and Business Questionnaire" at bounding box center [219, 121] width 135 height 8
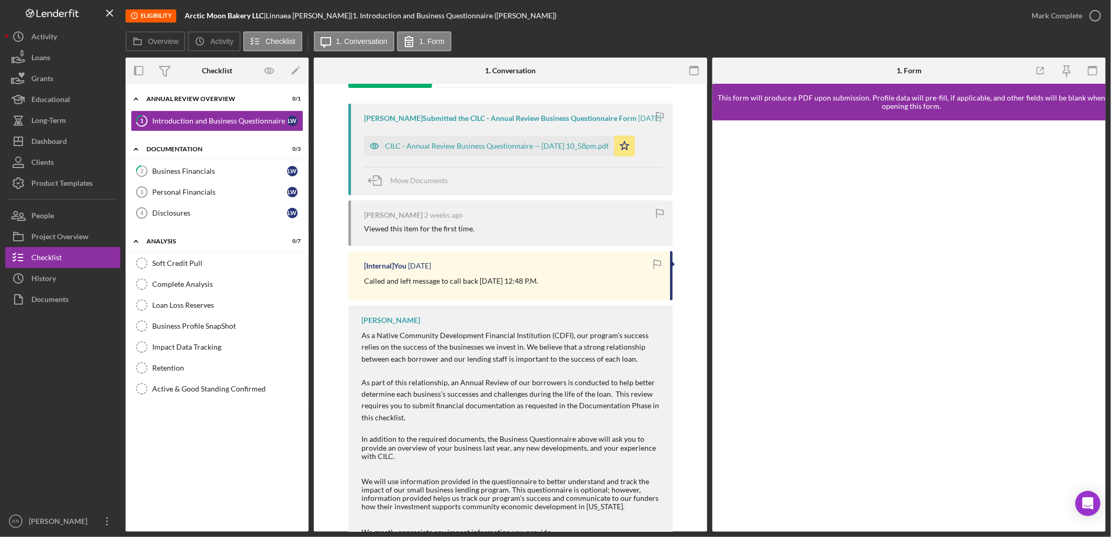
scroll to position [232, 0]
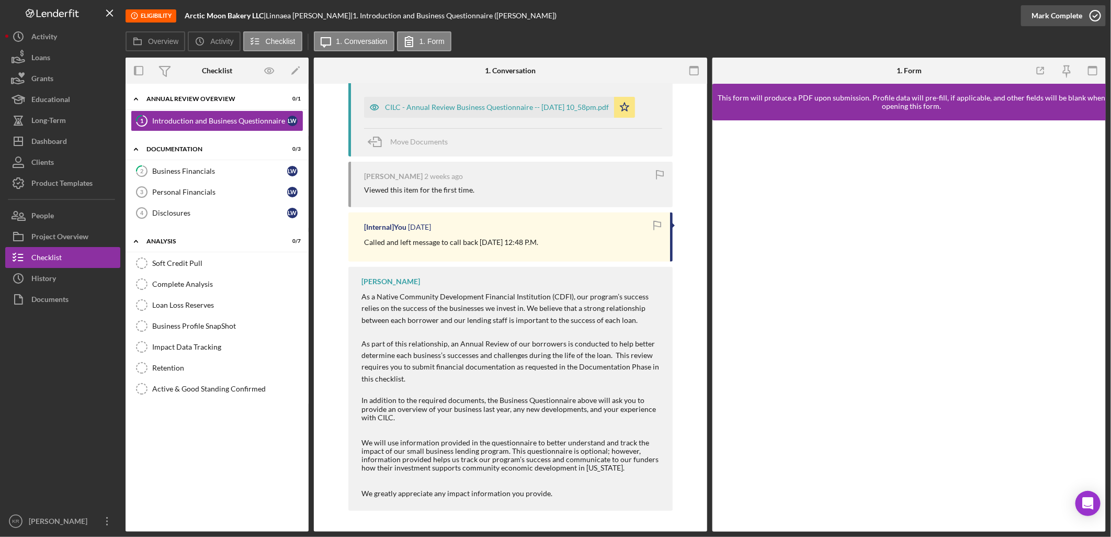
click at [1052, 23] on div "Mark Complete" at bounding box center [1057, 15] width 51 height 21
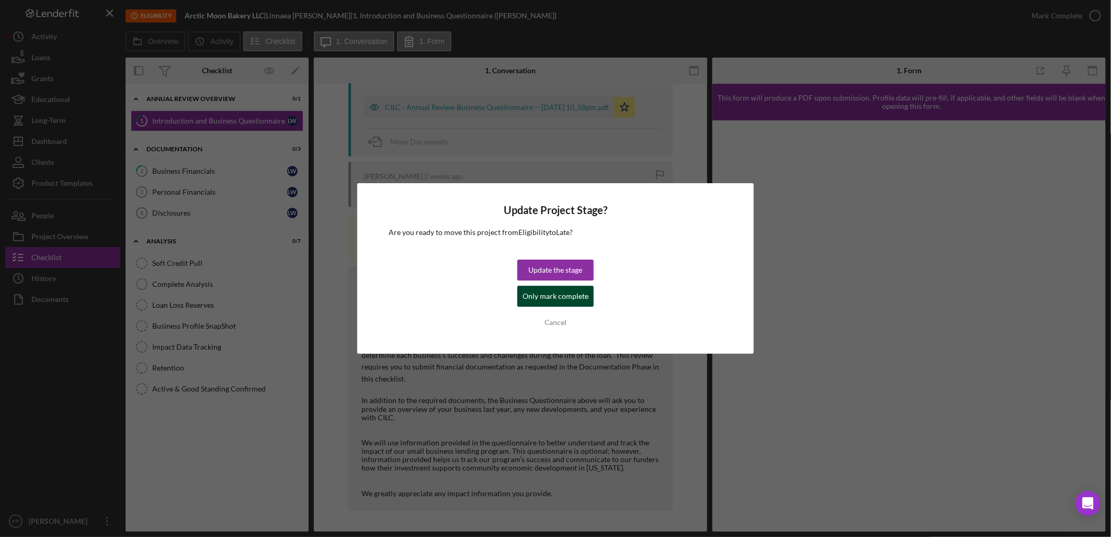
click at [542, 300] on div "Only mark complete" at bounding box center [556, 296] width 66 height 21
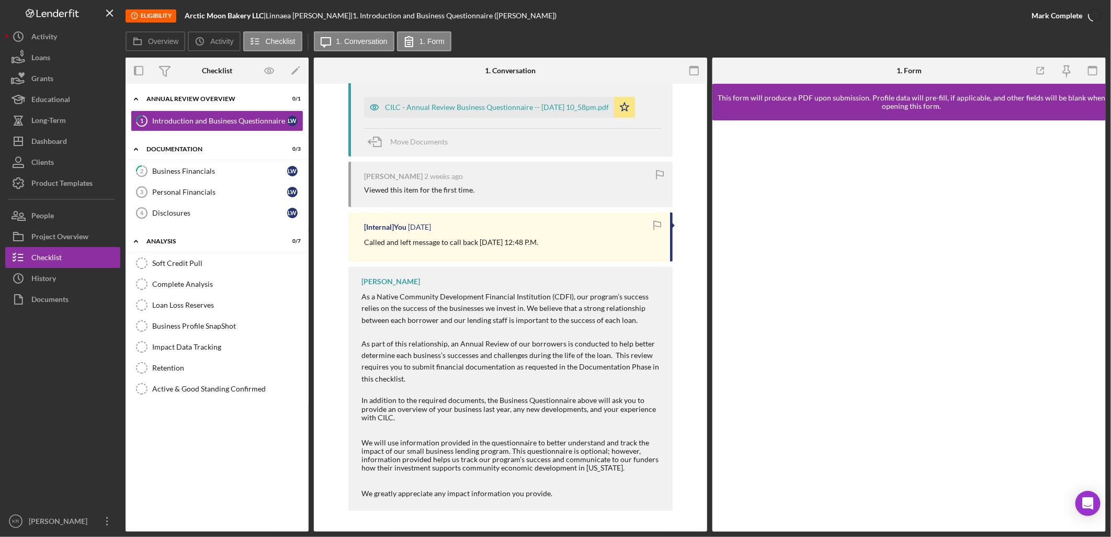
scroll to position [412, 0]
click at [227, 163] on link "2 Business Financials L W" at bounding box center [217, 171] width 173 height 21
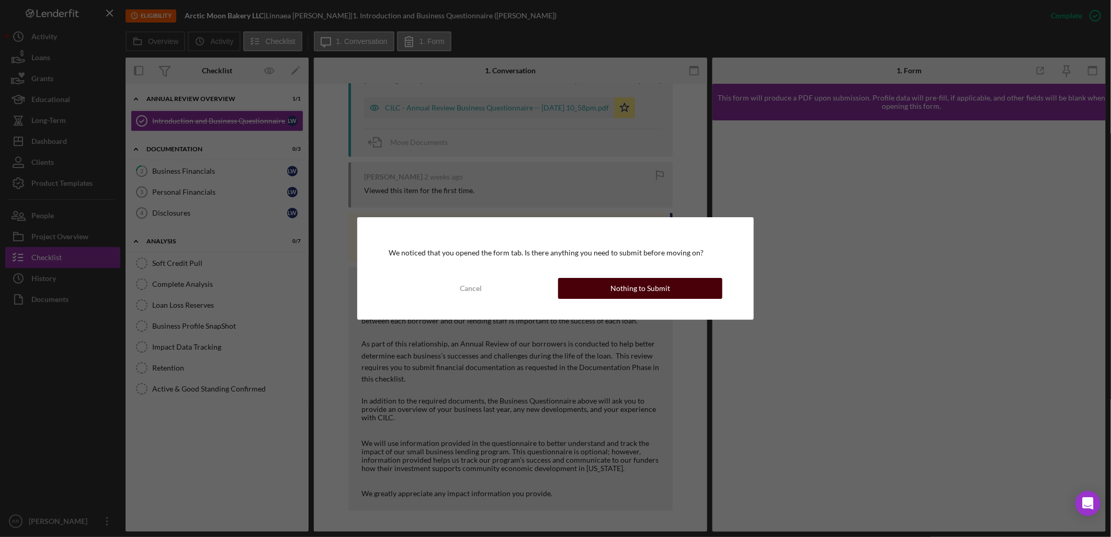
click at [608, 293] on button "Nothing to Submit" at bounding box center [640, 288] width 164 height 21
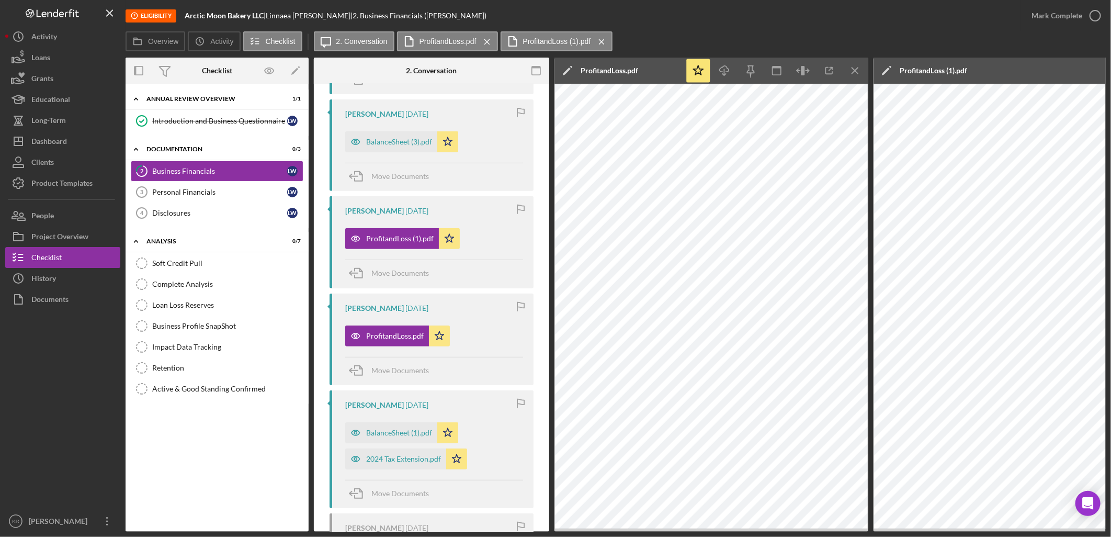
scroll to position [505, 0]
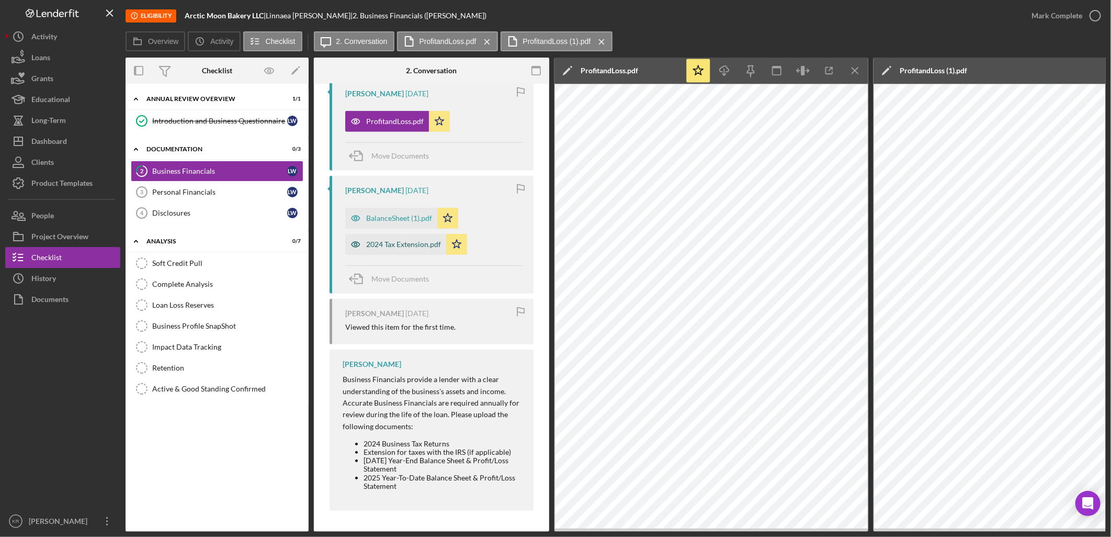
click at [406, 240] on div "2024 Tax Extension.pdf" at bounding box center [403, 244] width 75 height 8
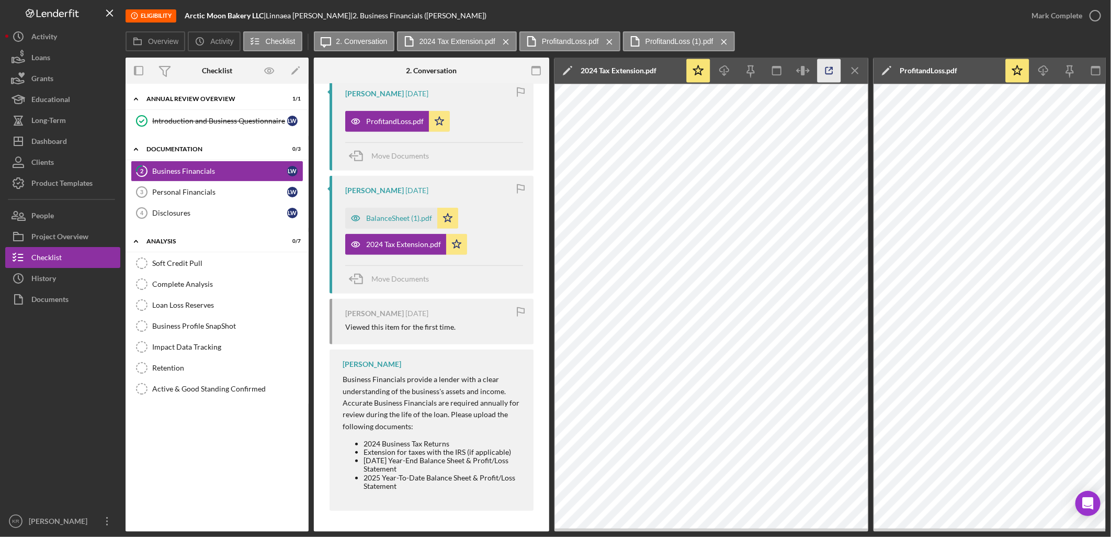
click at [825, 68] on icon "button" at bounding box center [830, 71] width 24 height 24
click at [207, 267] on div "Soft Credit Pull" at bounding box center [227, 263] width 151 height 8
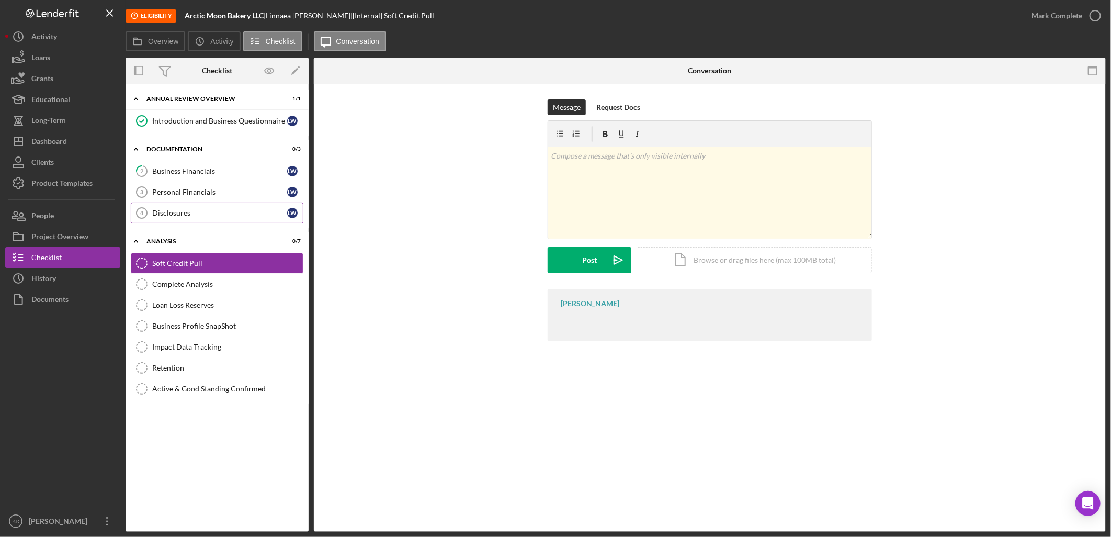
click at [188, 209] on div "Disclosures" at bounding box center [219, 213] width 135 height 8
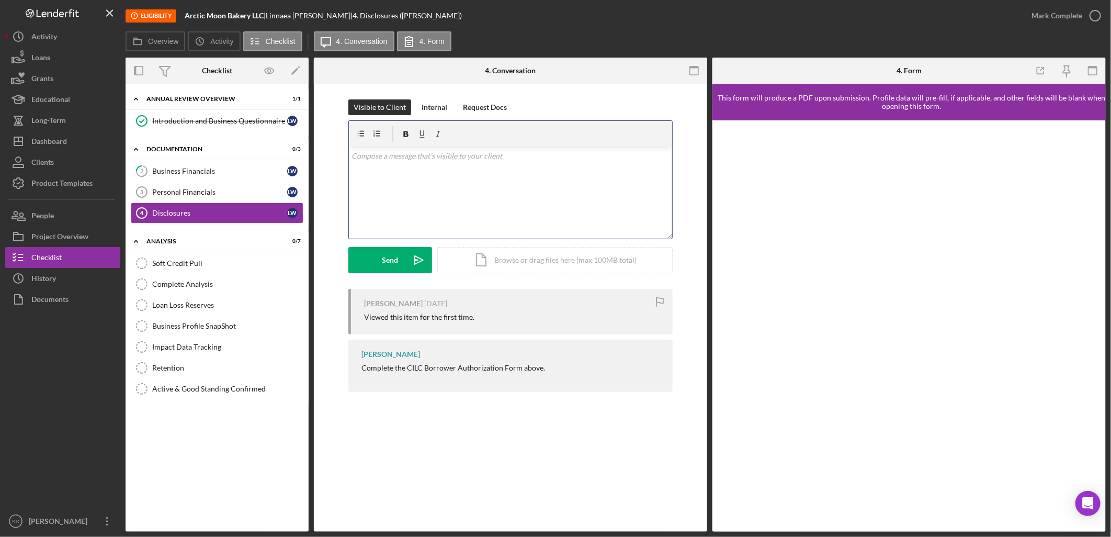
click at [438, 188] on div "v Color teal Color pink Remove color Add row above Add row below Add column bef…" at bounding box center [510, 193] width 323 height 92
click at [208, 184] on link "Personal Financials 3 Personal Financials L W" at bounding box center [217, 192] width 173 height 21
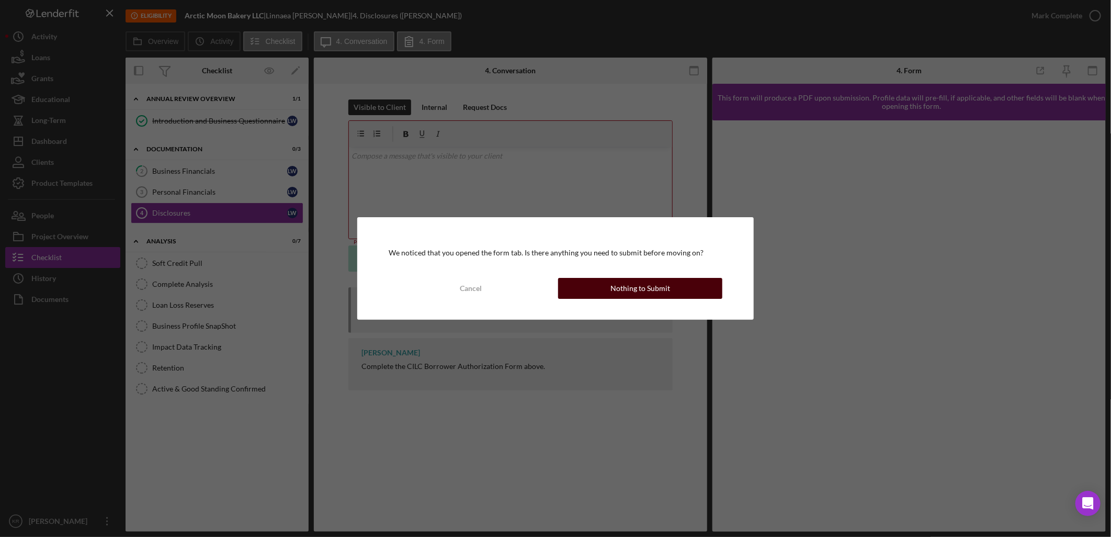
click at [662, 286] on div "Nothing to Submit" at bounding box center [641, 288] width 60 height 21
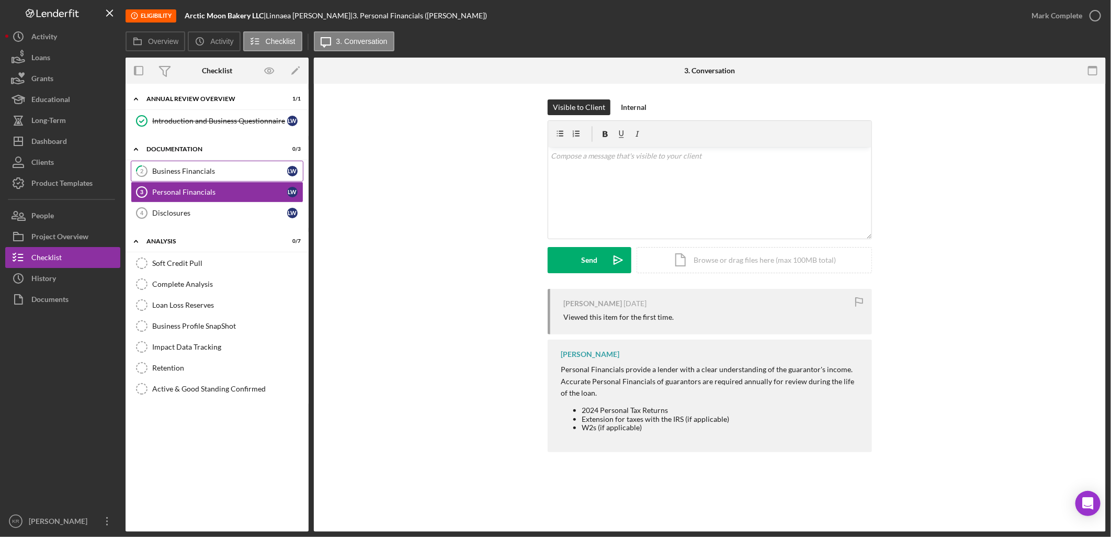
click at [212, 178] on link "2 Business Financials L W" at bounding box center [217, 171] width 173 height 21
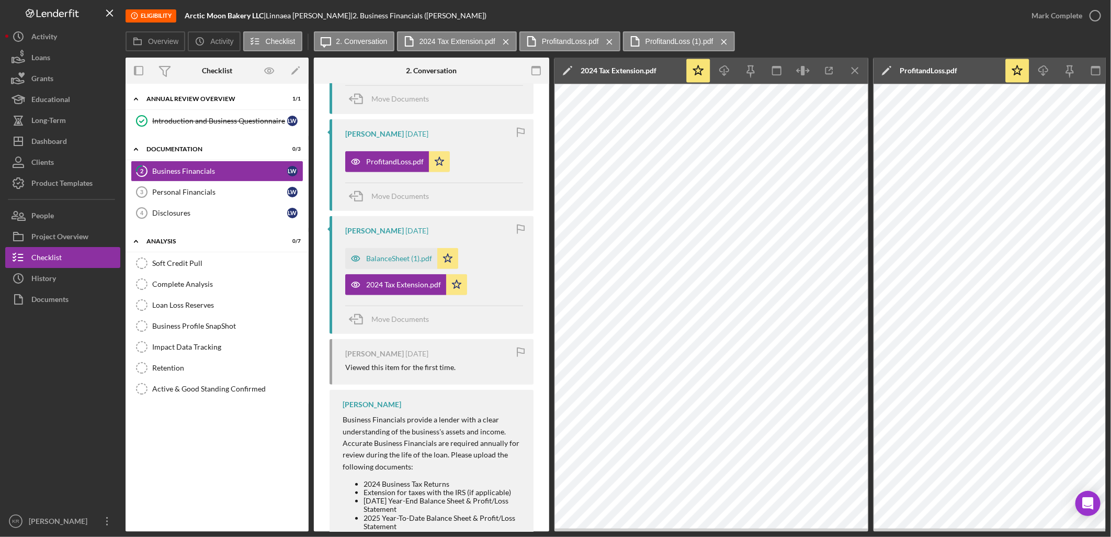
scroll to position [465, 0]
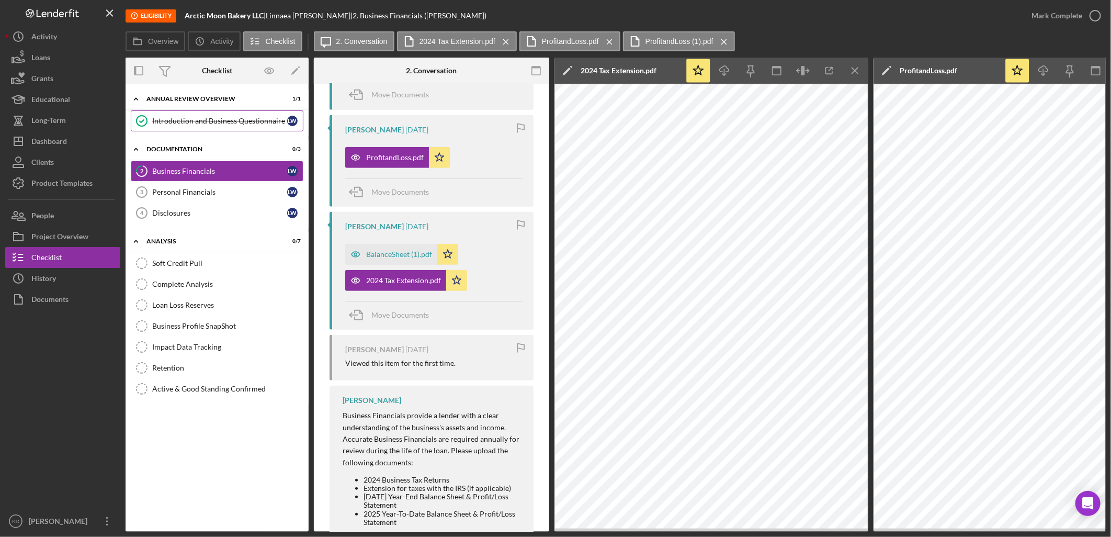
click at [206, 130] on link "Introduction and Business Questionnaire Introduction and Business Questionnaire…" at bounding box center [217, 120] width 173 height 21
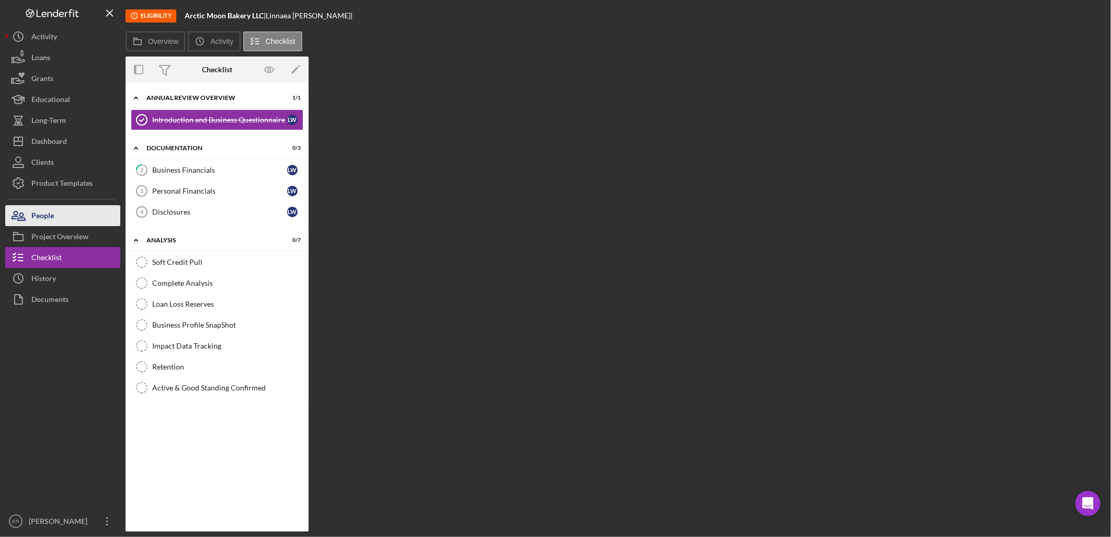
click at [41, 217] on div "People" at bounding box center [42, 217] width 23 height 24
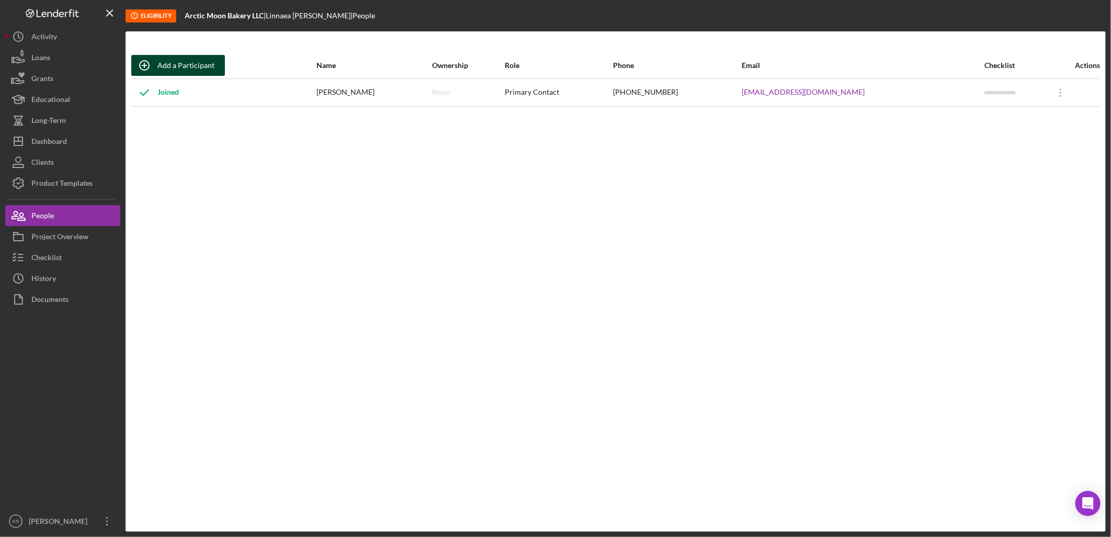
click at [188, 59] on div "Add a Participant" at bounding box center [186, 65] width 57 height 21
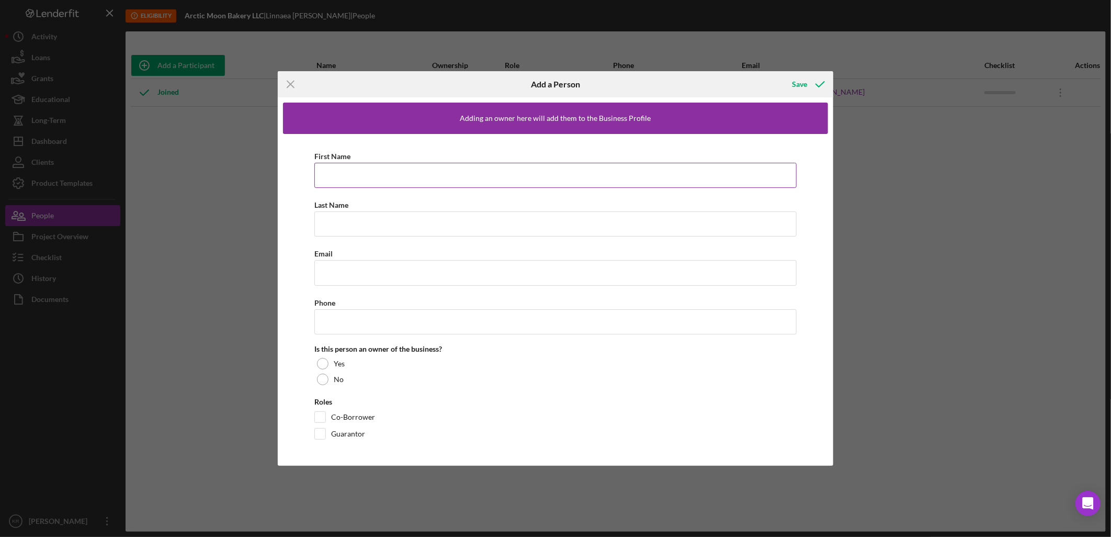
click at [363, 154] on div "First Name" at bounding box center [555, 156] width 482 height 13
click at [365, 166] on input "First Name" at bounding box center [555, 175] width 482 height 25
type input "j"
type input "Jamieann"
type input "Bell"
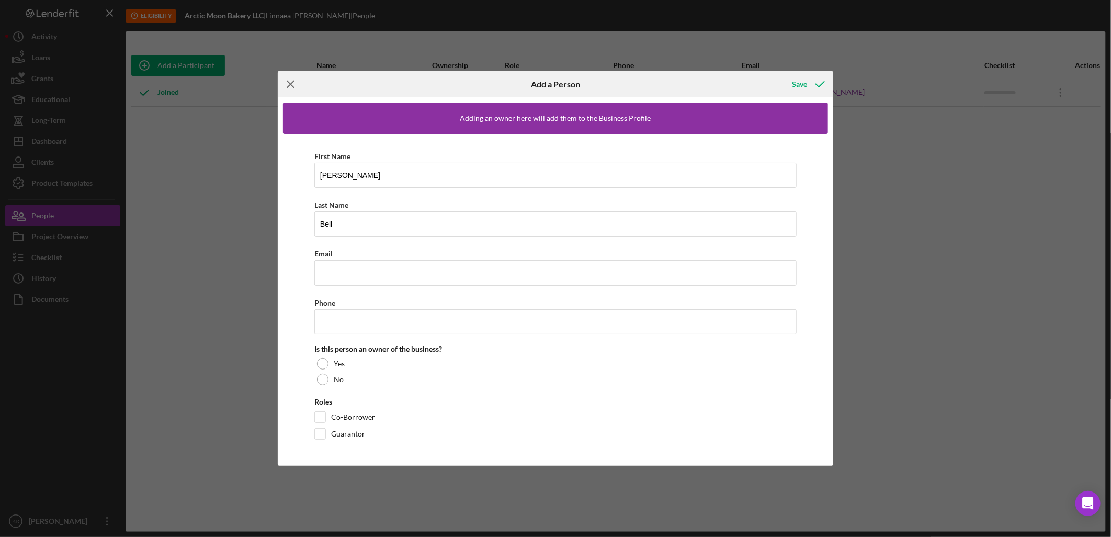
click at [291, 77] on icon "Icon/Menu Close" at bounding box center [291, 84] width 26 height 26
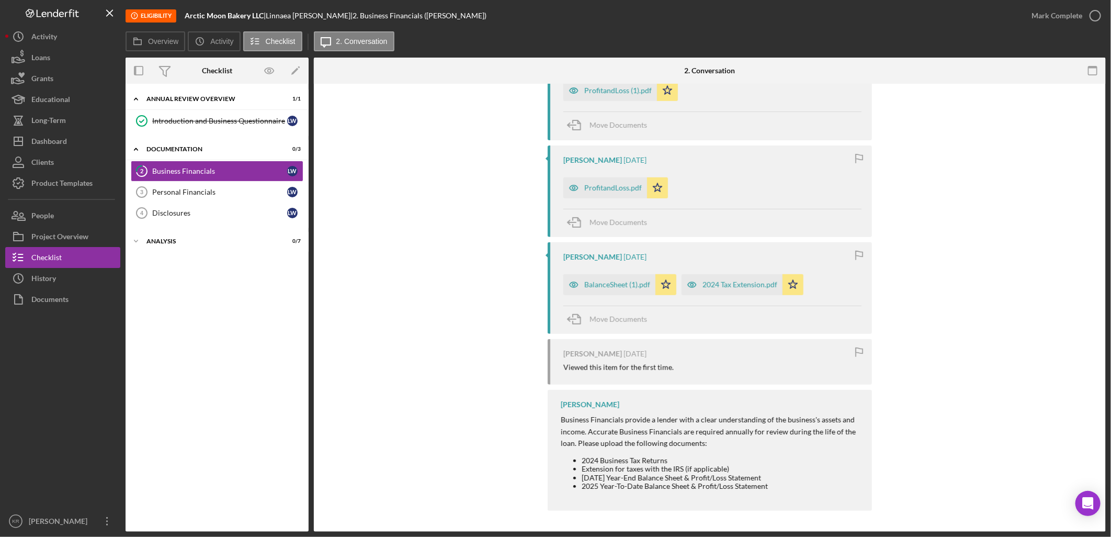
scroll to position [436, 0]
drag, startPoint x: 1060, startPoint y: 15, endPoint x: 955, endPoint y: 36, distance: 106.7
click at [1060, 15] on div "Mark Complete" at bounding box center [1057, 15] width 51 height 21
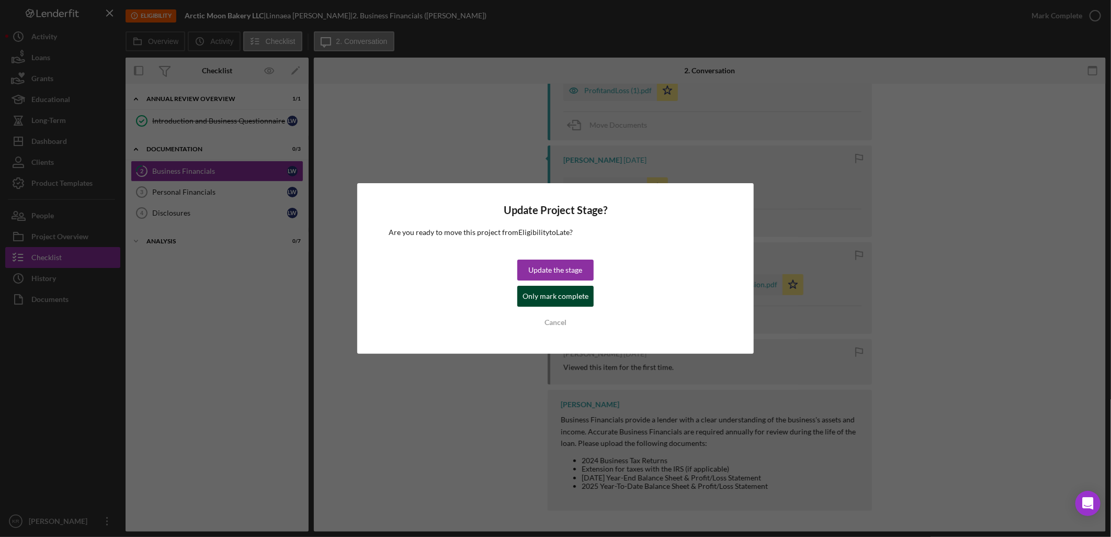
click at [576, 297] on div "Only mark complete" at bounding box center [556, 296] width 66 height 21
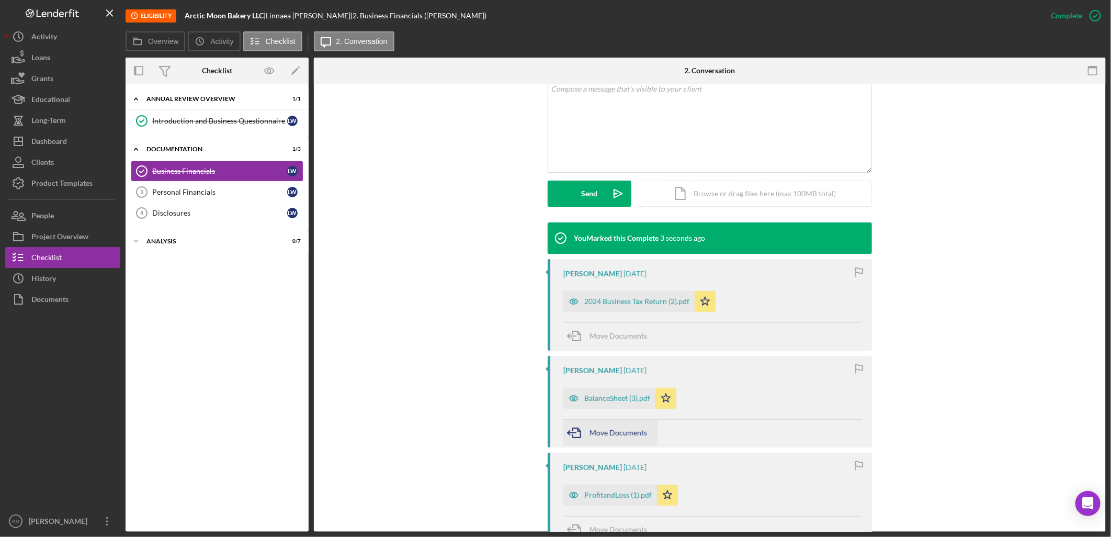
scroll to position [209, 0]
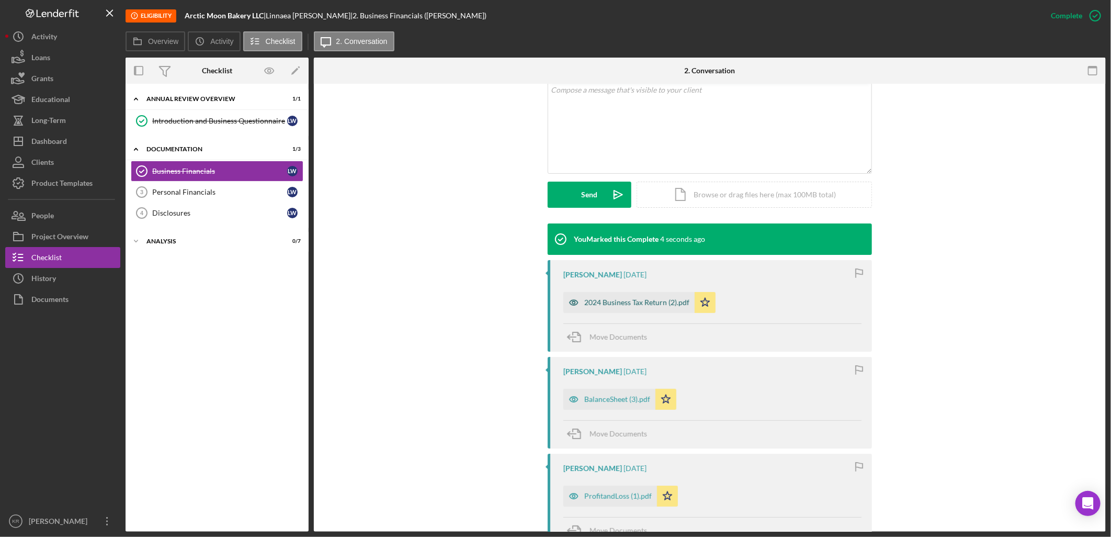
click at [626, 309] on div "2024 Business Tax Return (2).pdf" at bounding box center [629, 302] width 131 height 21
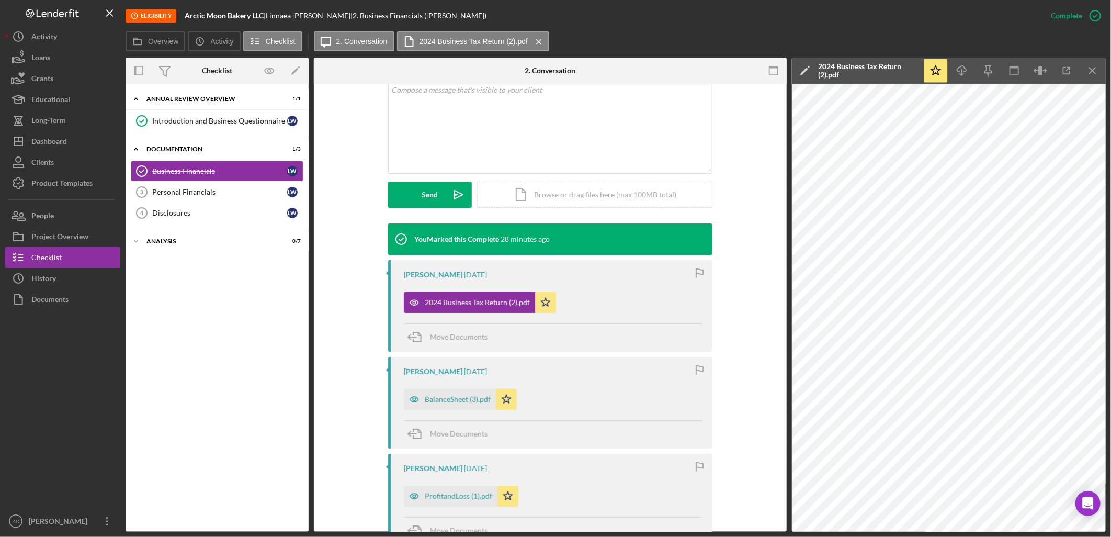
click at [254, 475] on div "Icon/Expander Annual Review Overview 1 / 1 Introduction and Business Questionna…" at bounding box center [217, 307] width 183 height 437
click at [227, 119] on div "Introduction and Business Questionnaire" at bounding box center [219, 121] width 135 height 8
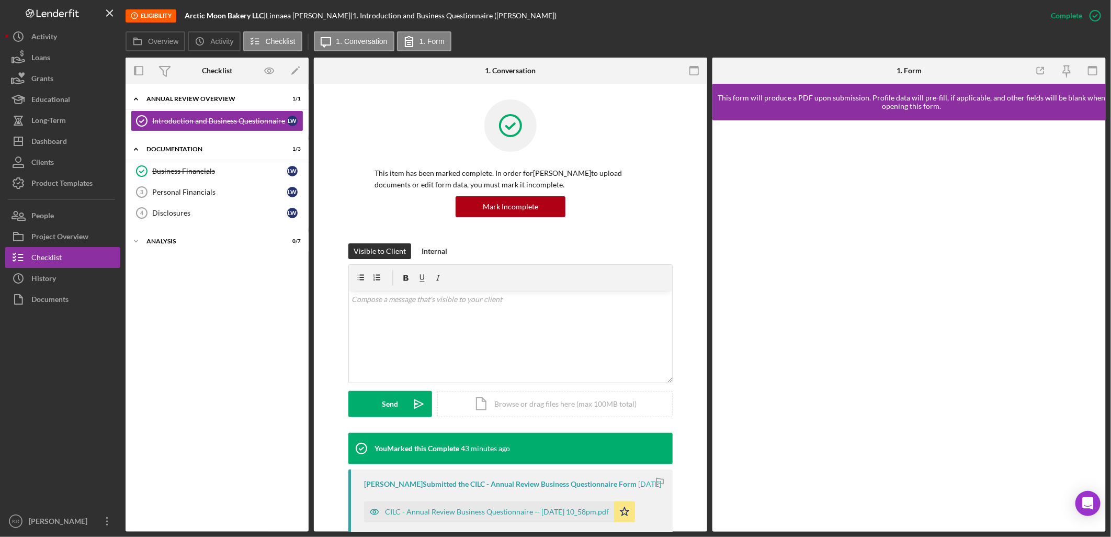
click at [82, 357] on div at bounding box center [62, 410] width 115 height 201
click at [58, 232] on div "Project Overview" at bounding box center [59, 238] width 57 height 24
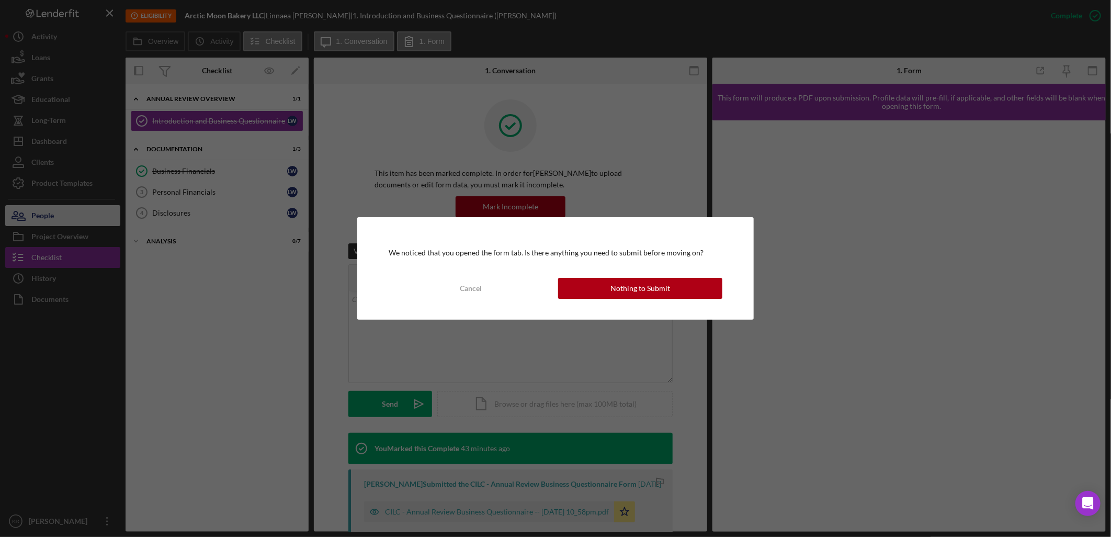
drag, startPoint x: 58, startPoint y: 215, endPoint x: 77, endPoint y: 216, distance: 19.4
click at [58, 215] on div "We noticed that you opened the form tab. Is there anything you need to submit b…" at bounding box center [555, 268] width 1111 height 537
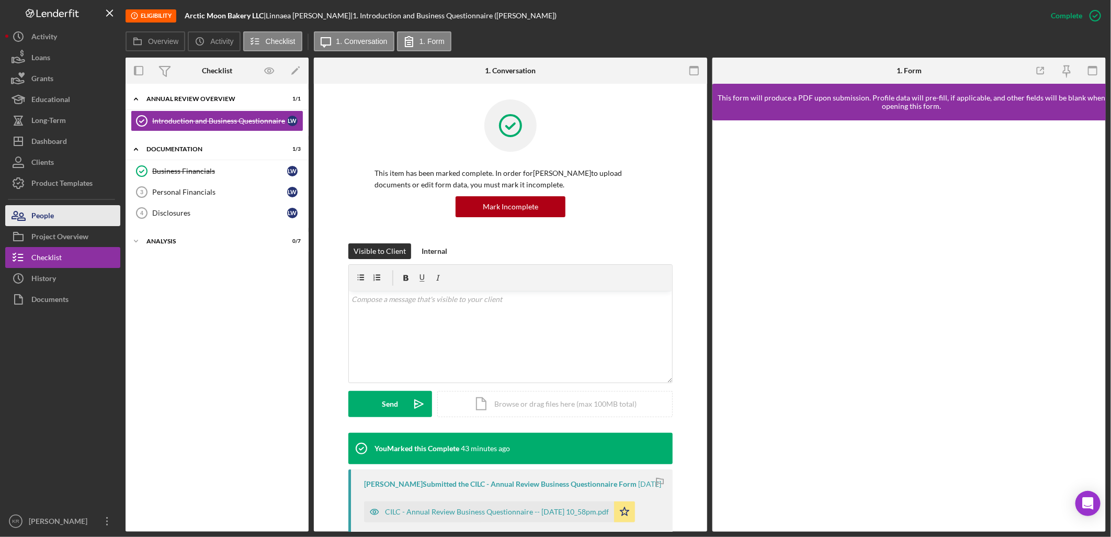
click at [73, 221] on button "People" at bounding box center [62, 215] width 115 height 21
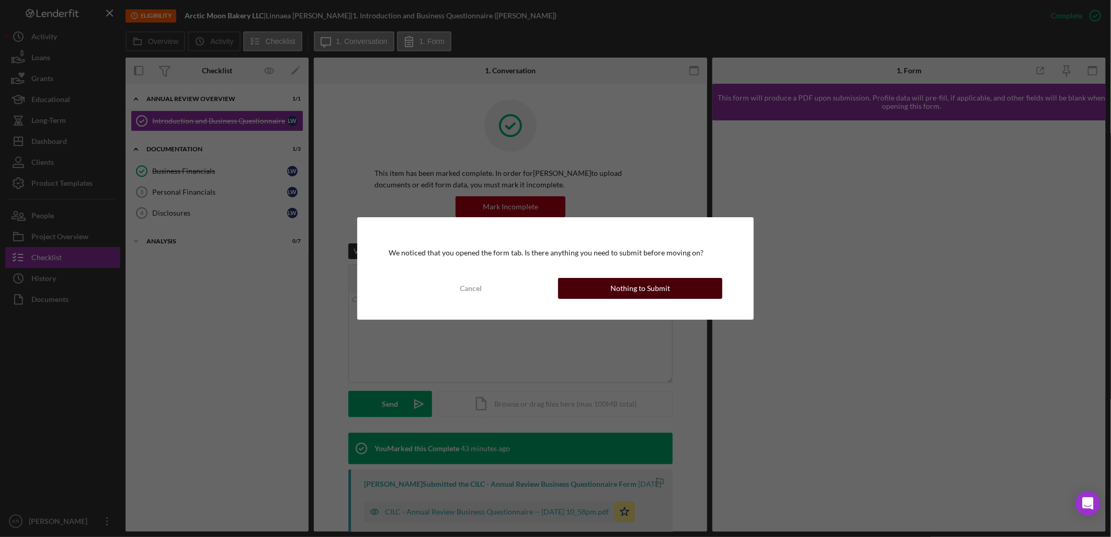
click at [621, 299] on div "We noticed that you opened the form tab. Is there anything you need to submit b…" at bounding box center [555, 268] width 396 height 103
click at [623, 294] on div "Nothing to Submit" at bounding box center [641, 288] width 60 height 21
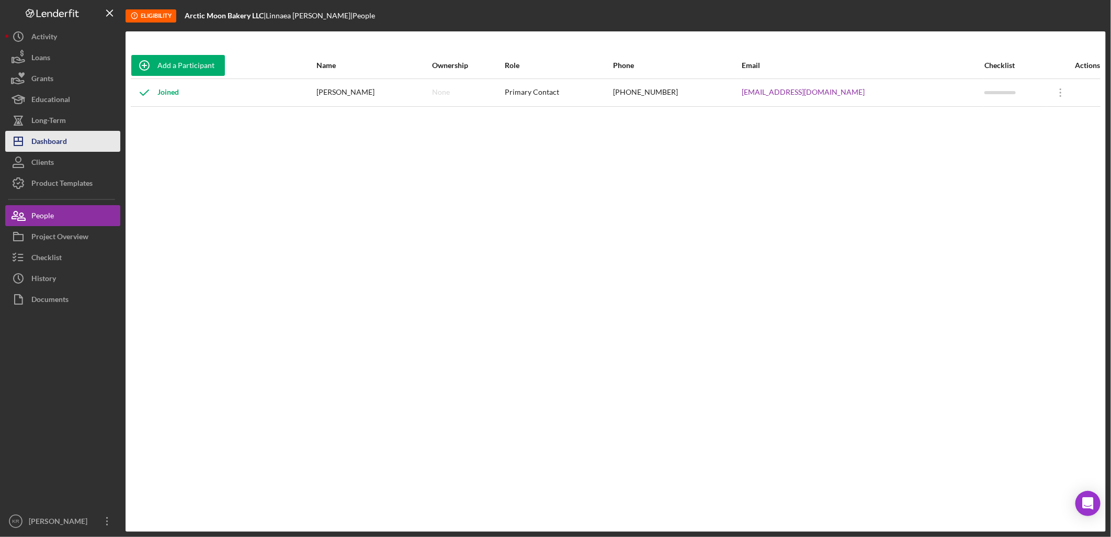
click at [60, 140] on div "Dashboard" at bounding box center [49, 143] width 36 height 24
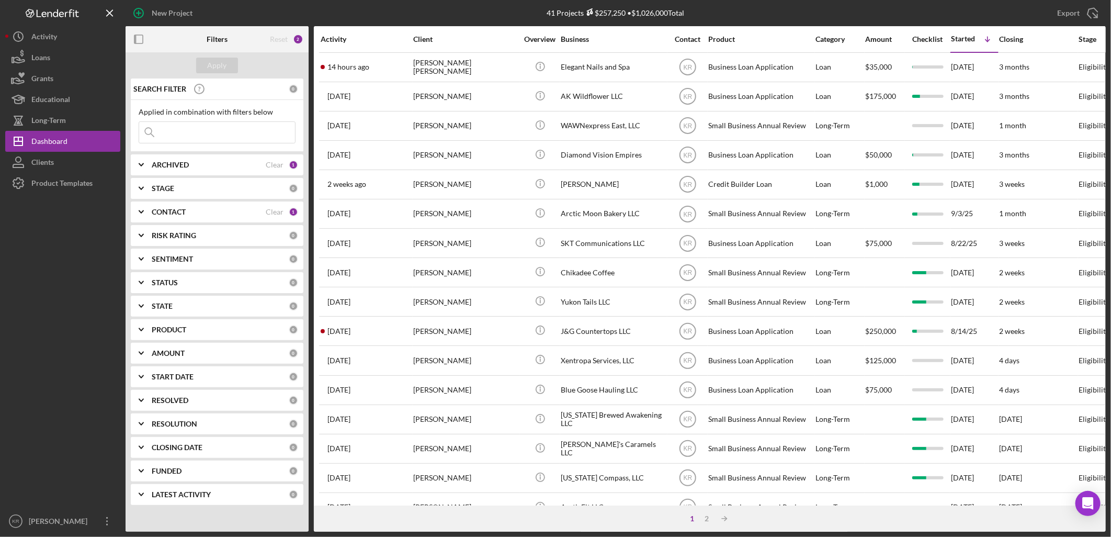
click at [145, 206] on icon "Icon/Expander" at bounding box center [141, 212] width 26 height 26
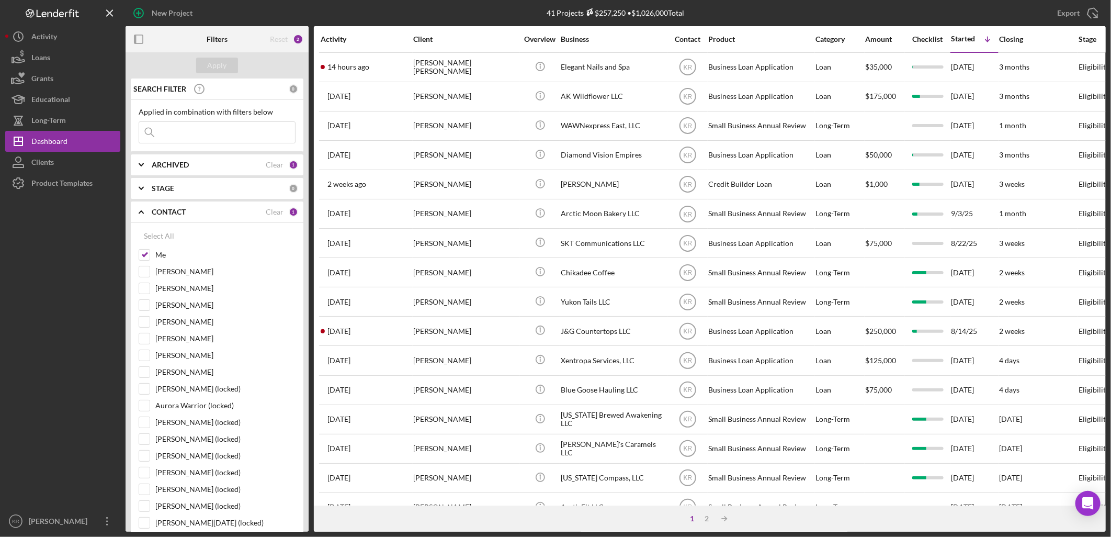
click at [143, 209] on icon "Icon/Expander" at bounding box center [141, 212] width 26 height 26
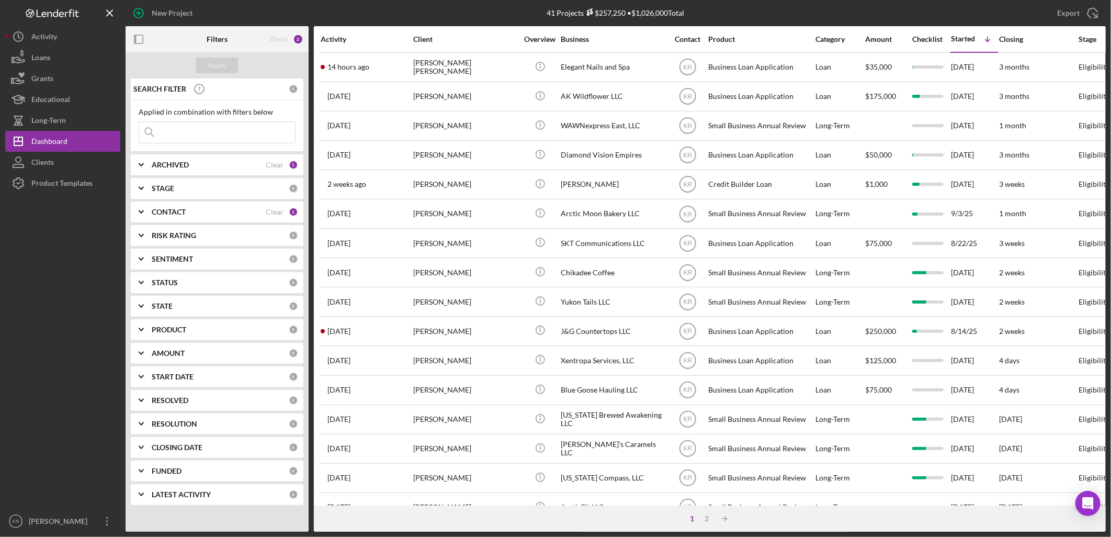
click at [142, 332] on icon "Icon/Expander" at bounding box center [141, 330] width 26 height 26
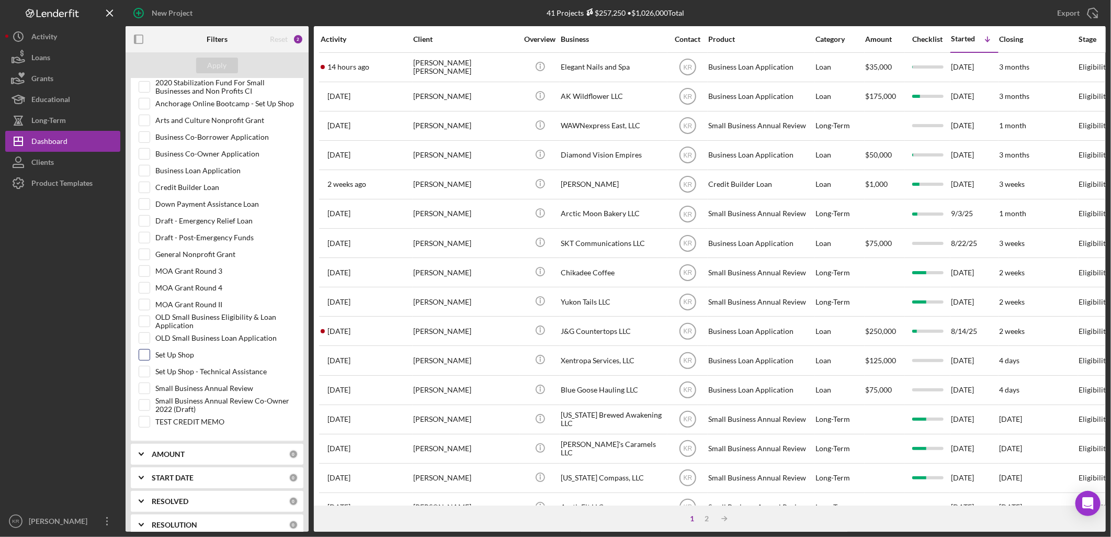
scroll to position [290, 0]
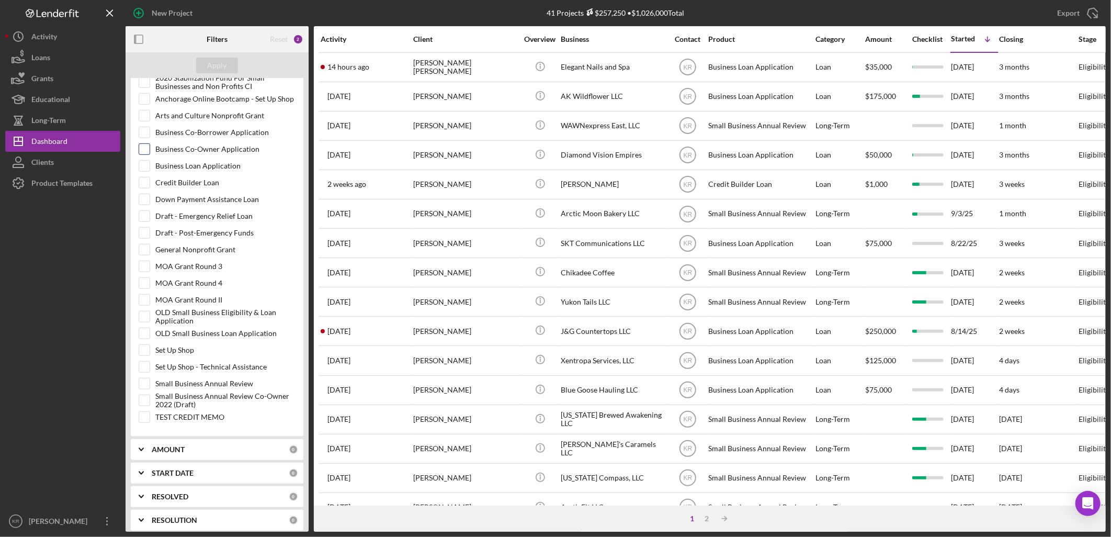
click at [147, 153] on input "Business Co-Owner Application" at bounding box center [144, 149] width 10 height 10
checkbox input "true"
click at [143, 134] on input "Business Co-Borrower Application" at bounding box center [144, 132] width 10 height 10
checkbox input "true"
click at [144, 147] on input "Business Co-Owner Application" at bounding box center [144, 149] width 10 height 10
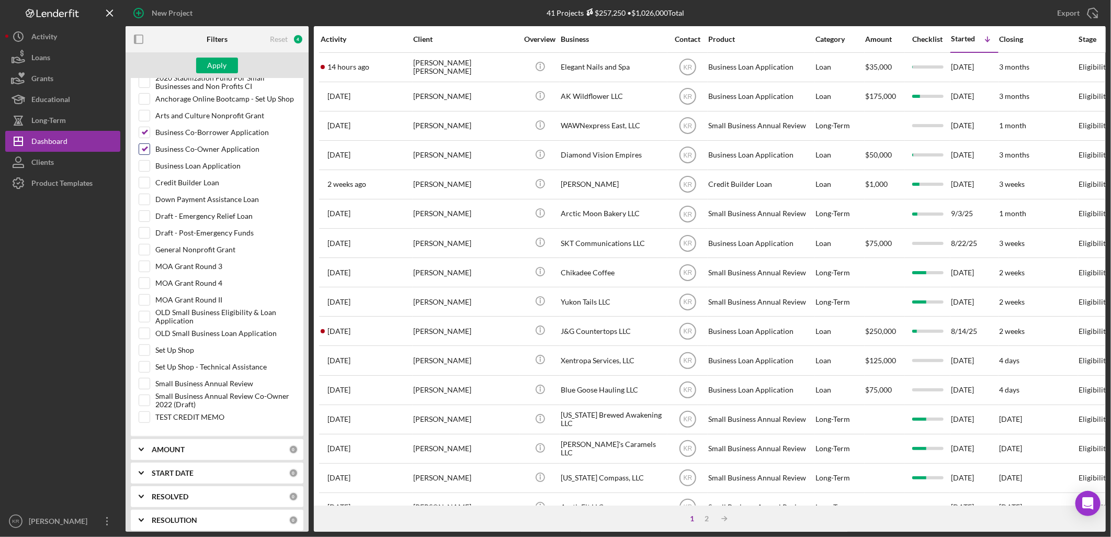
checkbox input "false"
click at [208, 65] on div "Apply" at bounding box center [217, 66] width 19 height 16
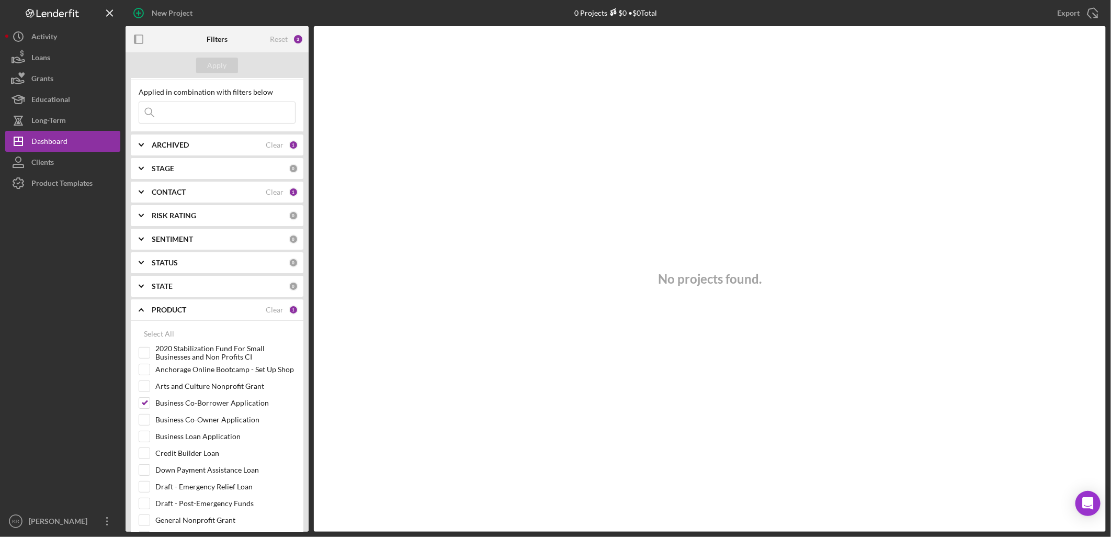
scroll to position [0, 0]
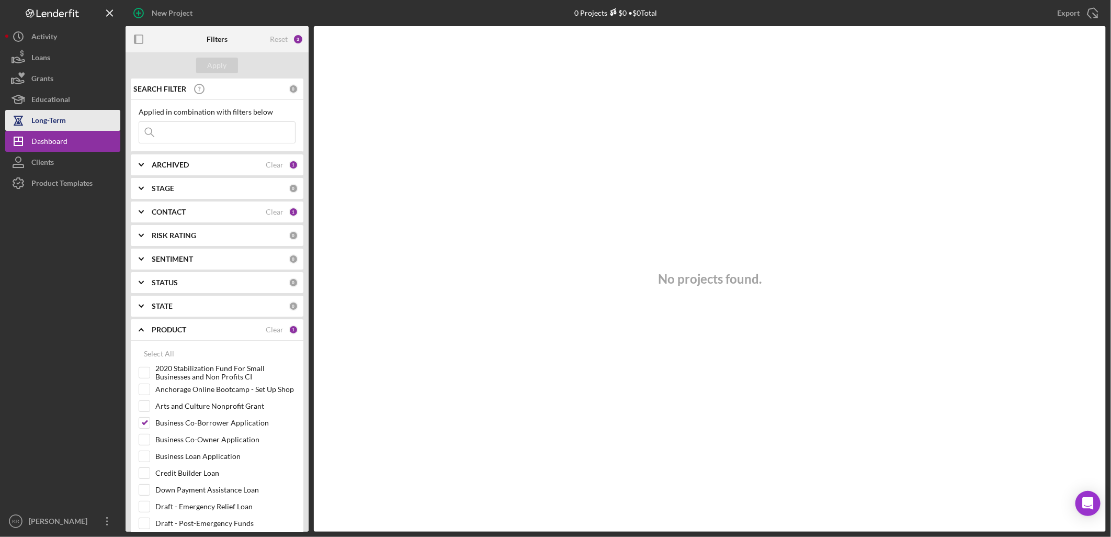
click at [59, 119] on div "Long-Term" at bounding box center [48, 122] width 35 height 24
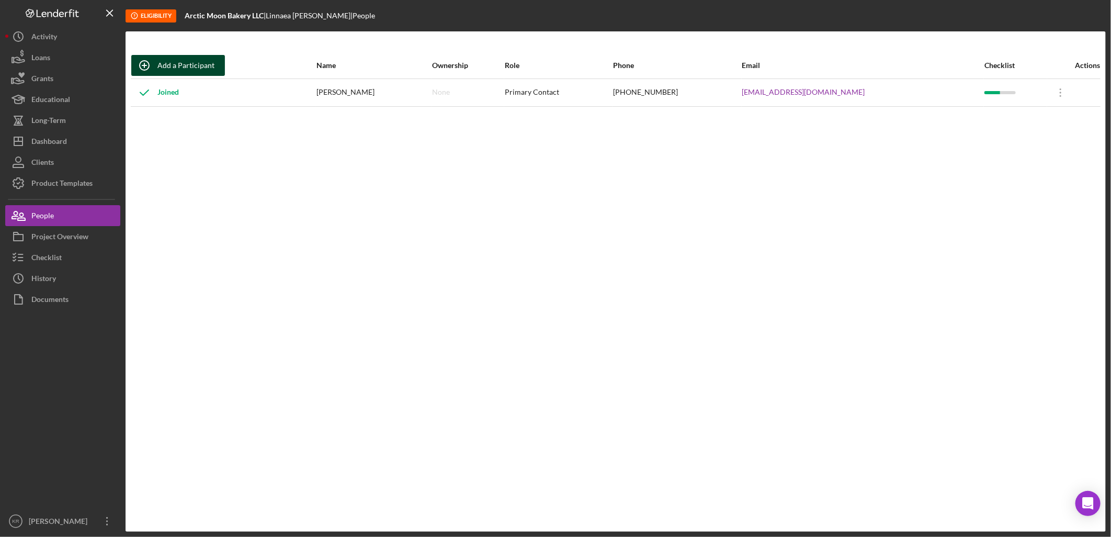
click at [193, 63] on div "Add a Participant" at bounding box center [186, 65] width 57 height 21
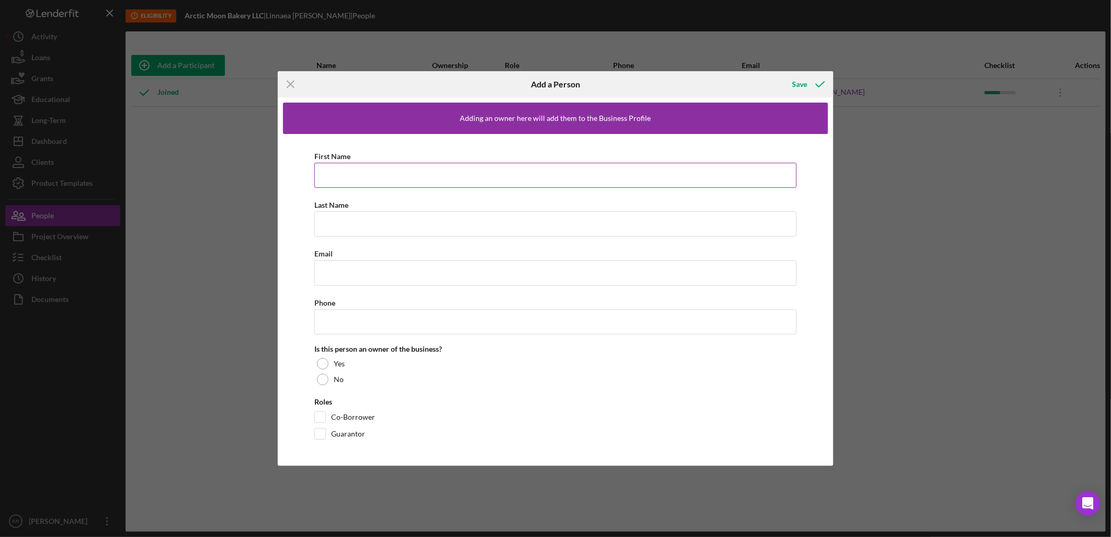
click at [385, 173] on input "First Name" at bounding box center [555, 175] width 482 height 25
type input "Jamieann"
type input "Bell"
click at [389, 284] on input "Email" at bounding box center [555, 272] width 482 height 25
click at [477, 327] on input "Phone" at bounding box center [555, 321] width 482 height 25
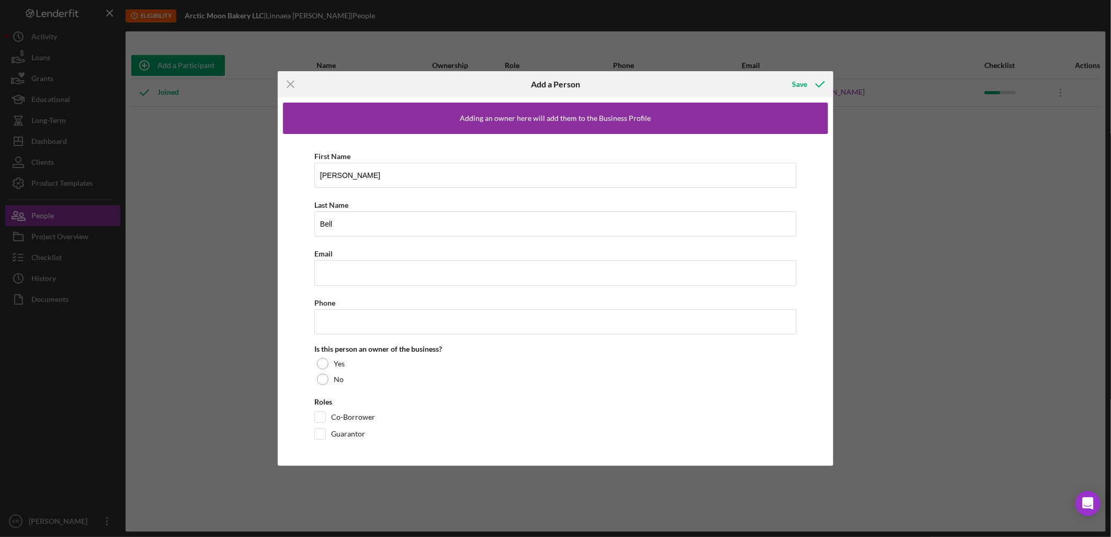
click at [594, 395] on div "First Name Jamieann Last Name Bell Email Phone Is this person an owner of the b…" at bounding box center [555, 297] width 545 height 327
click at [289, 83] on line at bounding box center [290, 84] width 7 height 7
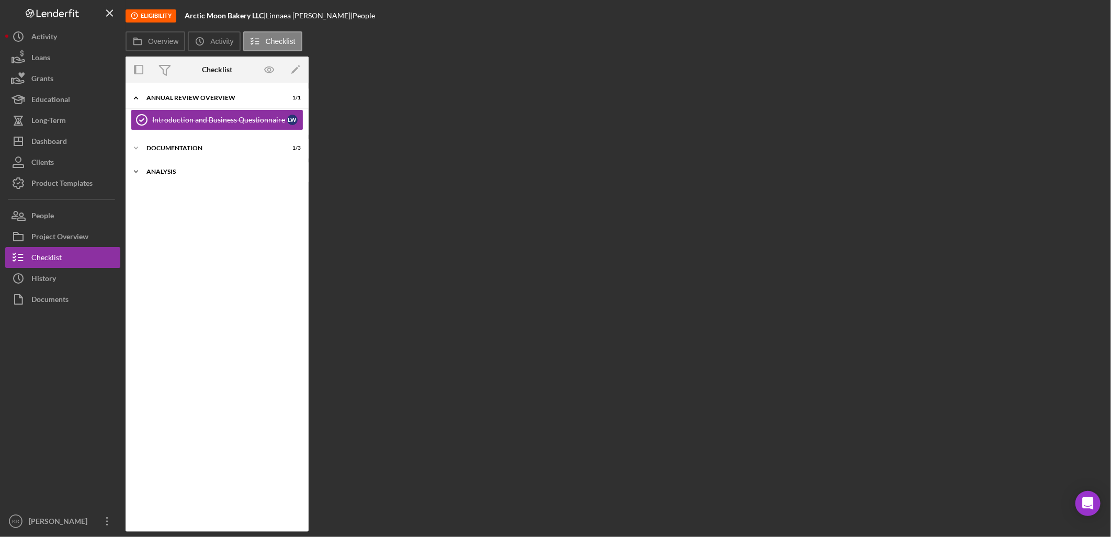
click at [168, 166] on div "Icon/Expander Analysis 0 / 7" at bounding box center [217, 171] width 183 height 21
click at [173, 150] on div "Documentation" at bounding box center [221, 148] width 149 height 6
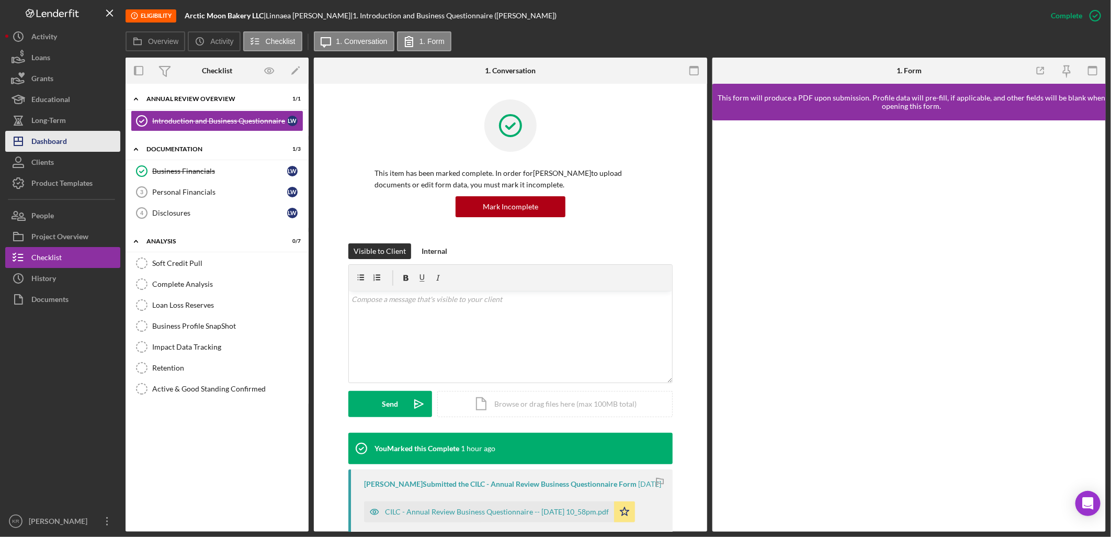
click at [49, 133] on div "Dashboard" at bounding box center [49, 143] width 36 height 24
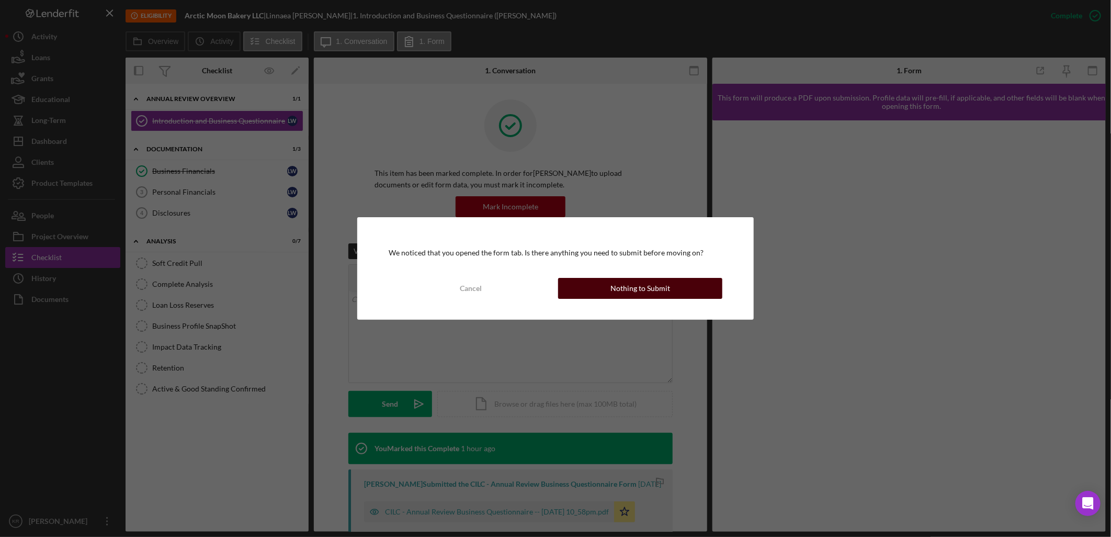
click at [608, 290] on button "Nothing to Submit" at bounding box center [640, 288] width 164 height 21
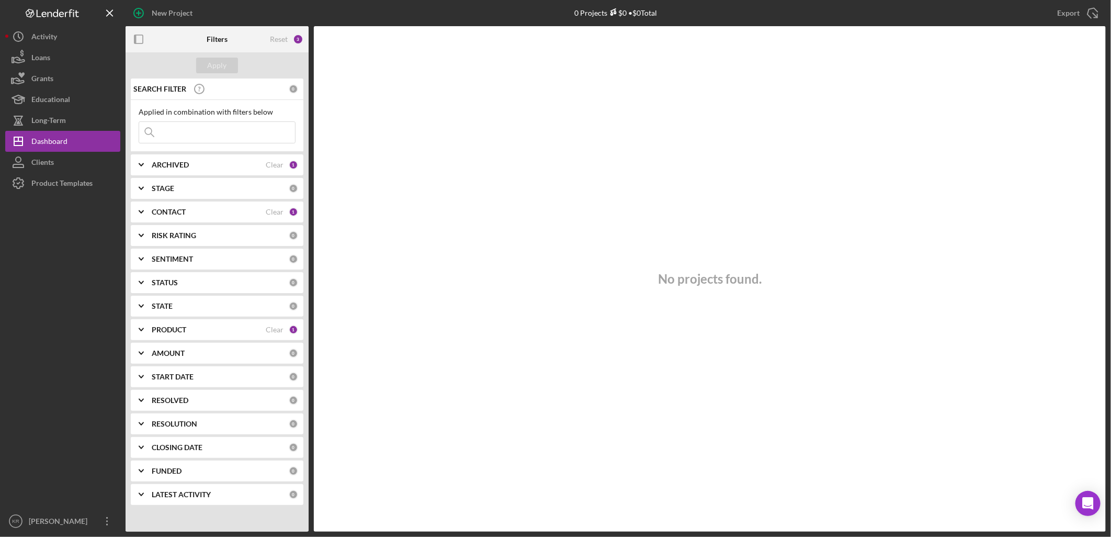
click at [504, 165] on div "No projects found." at bounding box center [710, 278] width 792 height 505
click at [39, 40] on div "Activity" at bounding box center [44, 38] width 26 height 24
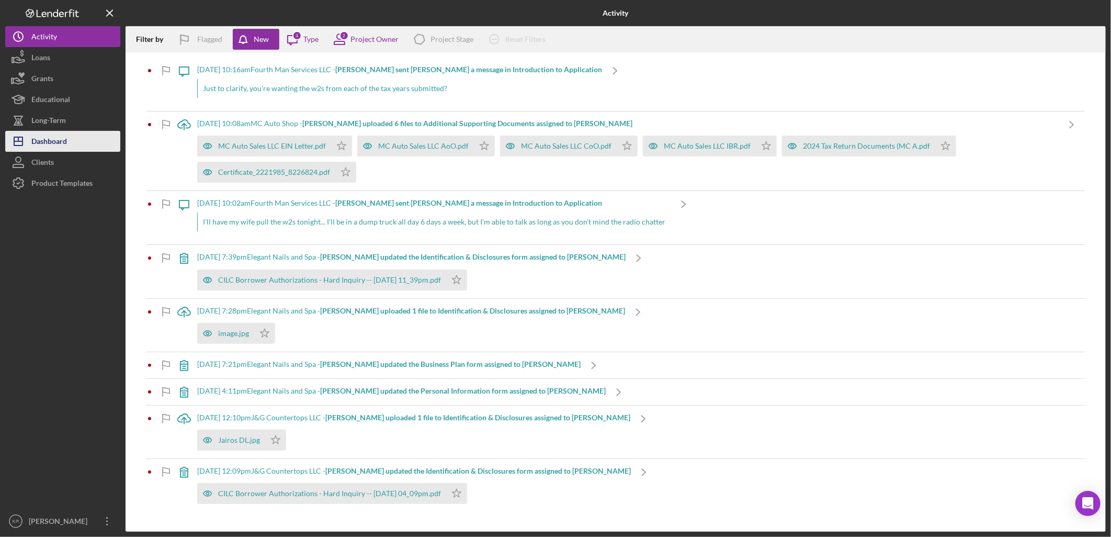
click at [47, 140] on div "Dashboard" at bounding box center [49, 143] width 36 height 24
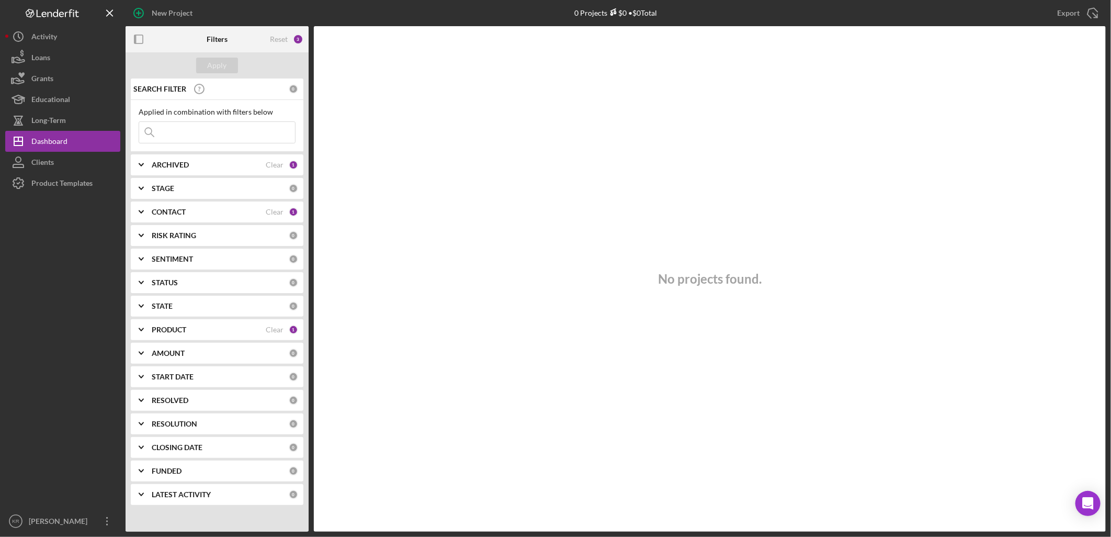
click at [192, 330] on div "PRODUCT" at bounding box center [209, 329] width 114 height 8
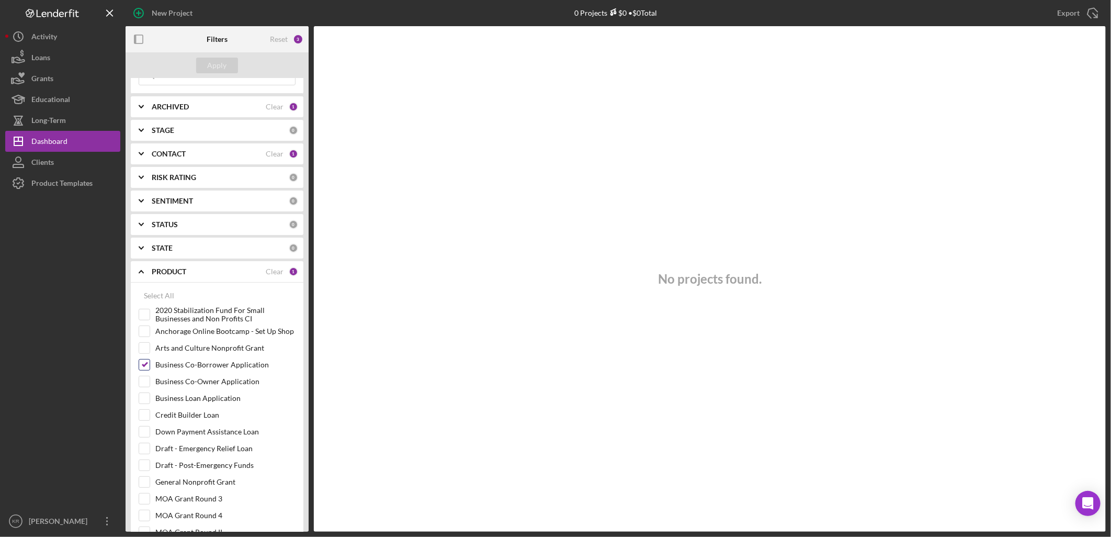
click at [149, 370] on input "Business Co-Borrower Application" at bounding box center [144, 364] width 10 height 10
checkbox input "false"
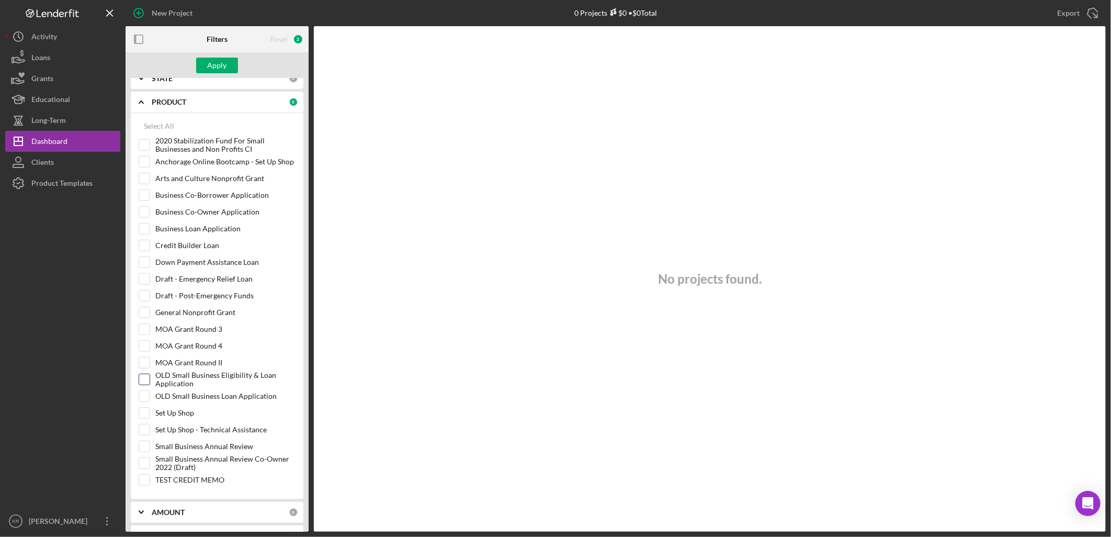
scroll to position [232, 0]
click at [143, 229] on input "Business Loan Application" at bounding box center [144, 224] width 10 height 10
checkbox input "true"
click at [219, 53] on div "Apply" at bounding box center [217, 65] width 183 height 26
click at [220, 63] on div "Apply" at bounding box center [217, 66] width 19 height 16
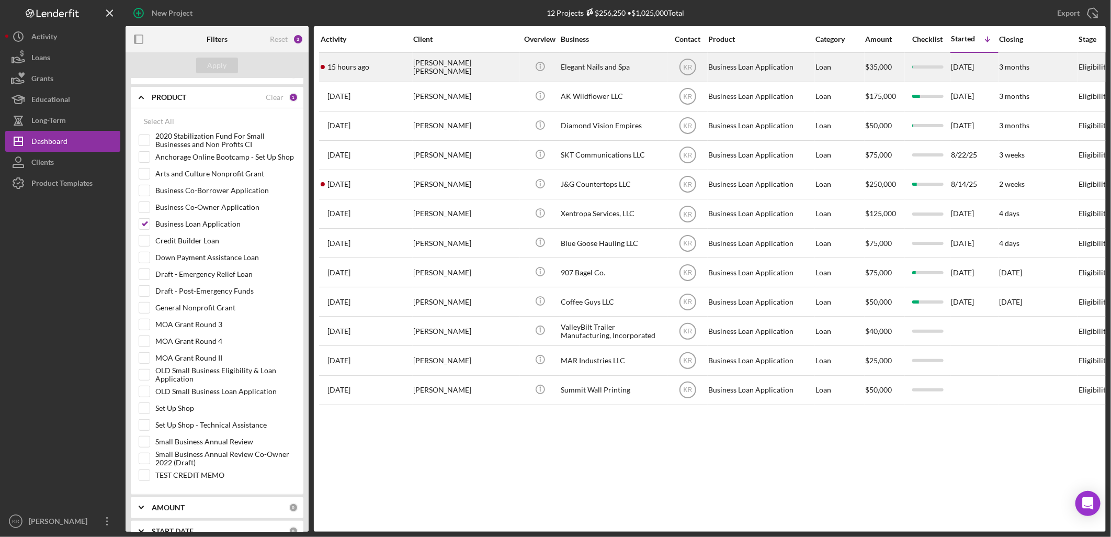
click at [394, 81] on td "15 hours ago Elizabeth Vargas Tatis" at bounding box center [366, 66] width 93 height 29
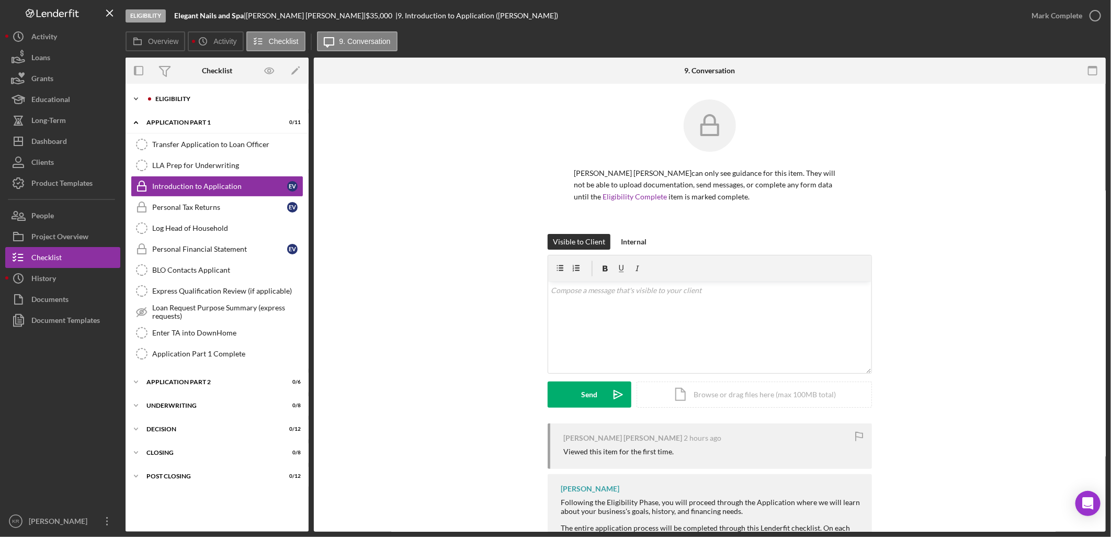
click at [192, 102] on div "Icon/Expander Eligibility 1 / 22" at bounding box center [217, 98] width 183 height 21
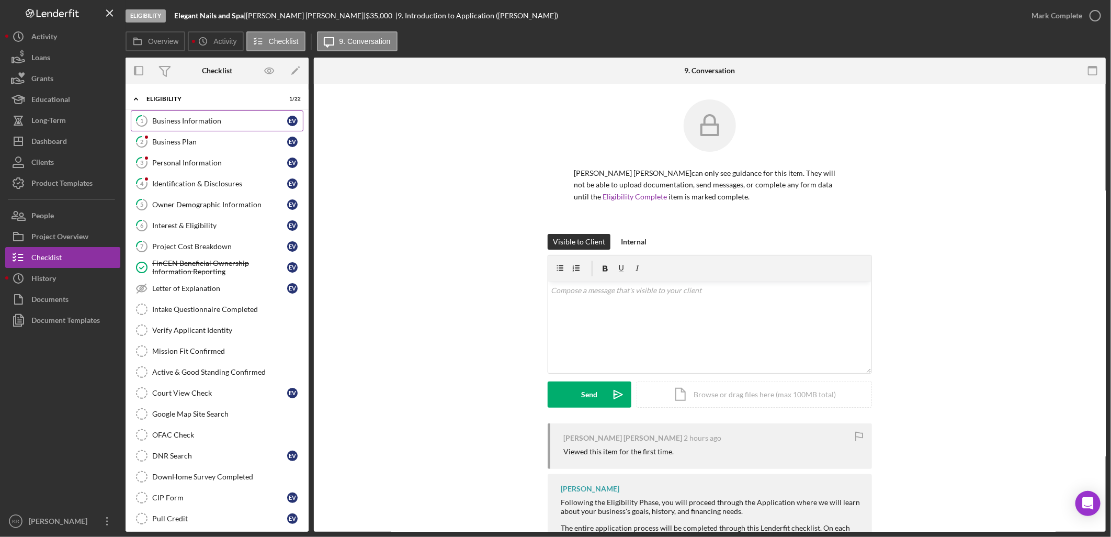
click at [189, 127] on link "1 Business Information E V" at bounding box center [217, 120] width 173 height 21
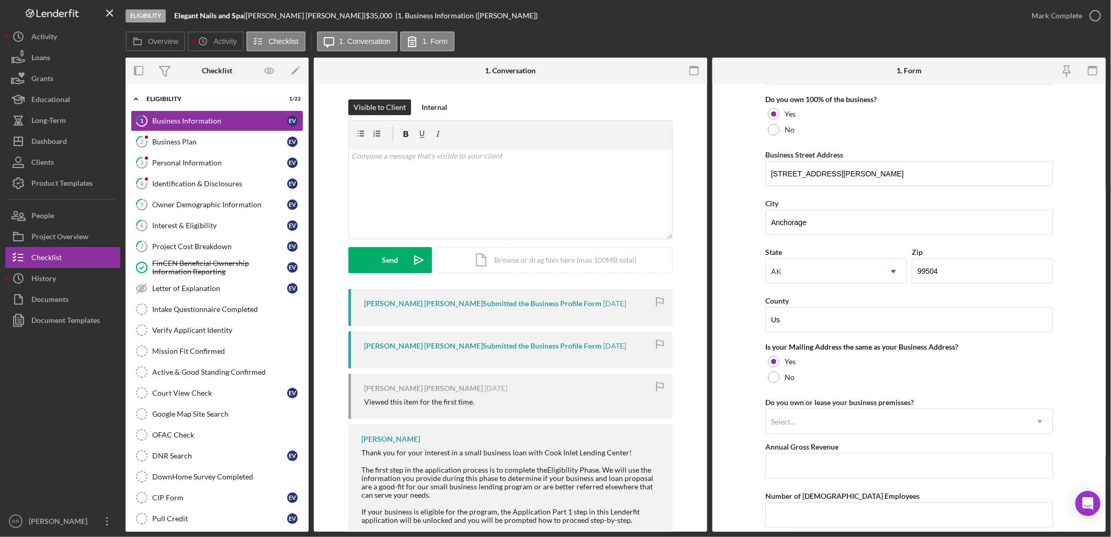
scroll to position [715, 0]
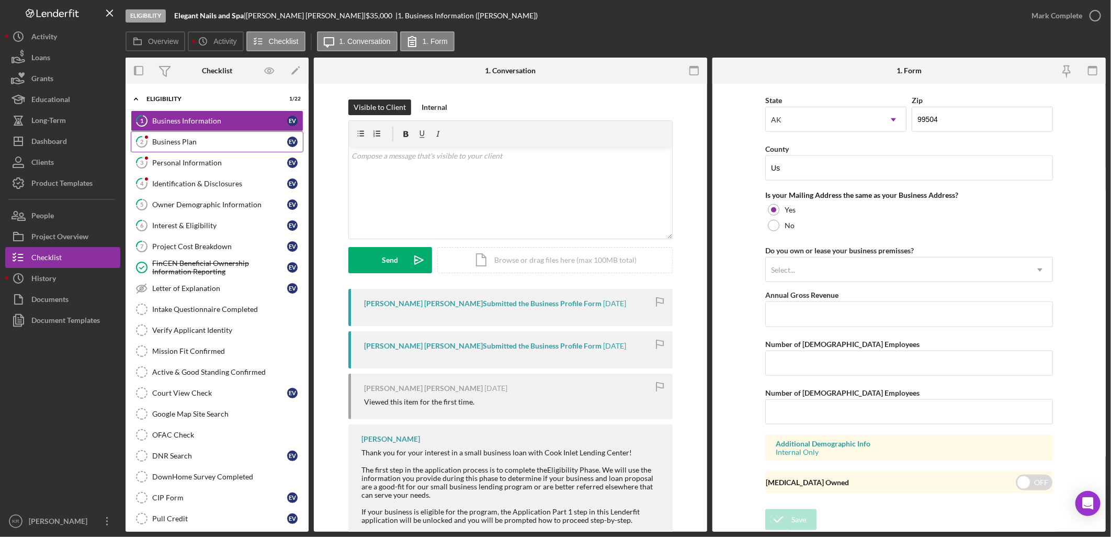
click at [206, 143] on div "Business Plan" at bounding box center [219, 142] width 135 height 8
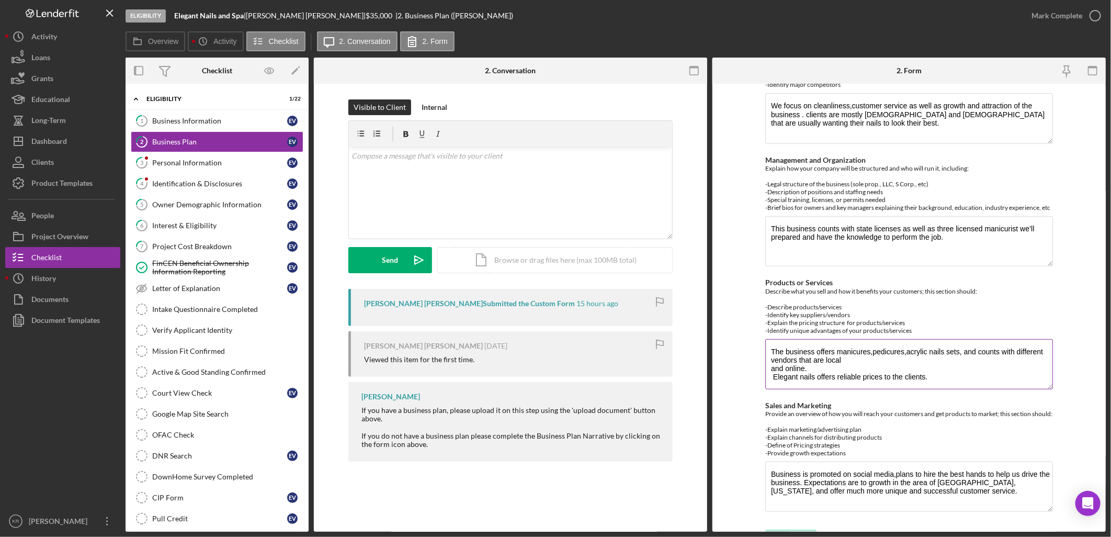
scroll to position [295, 0]
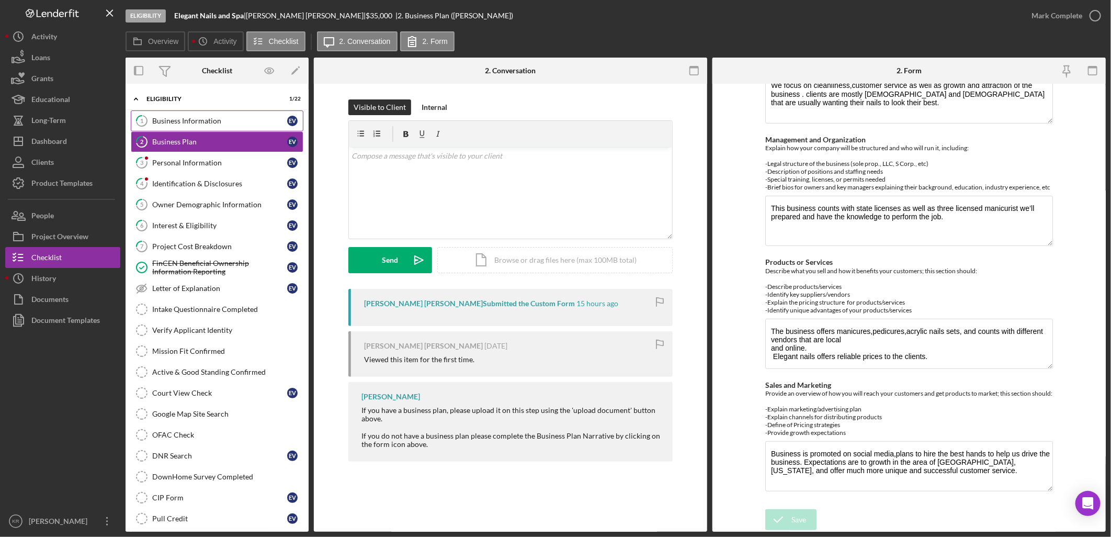
click at [248, 127] on link "1 Business Information E V" at bounding box center [217, 120] width 173 height 21
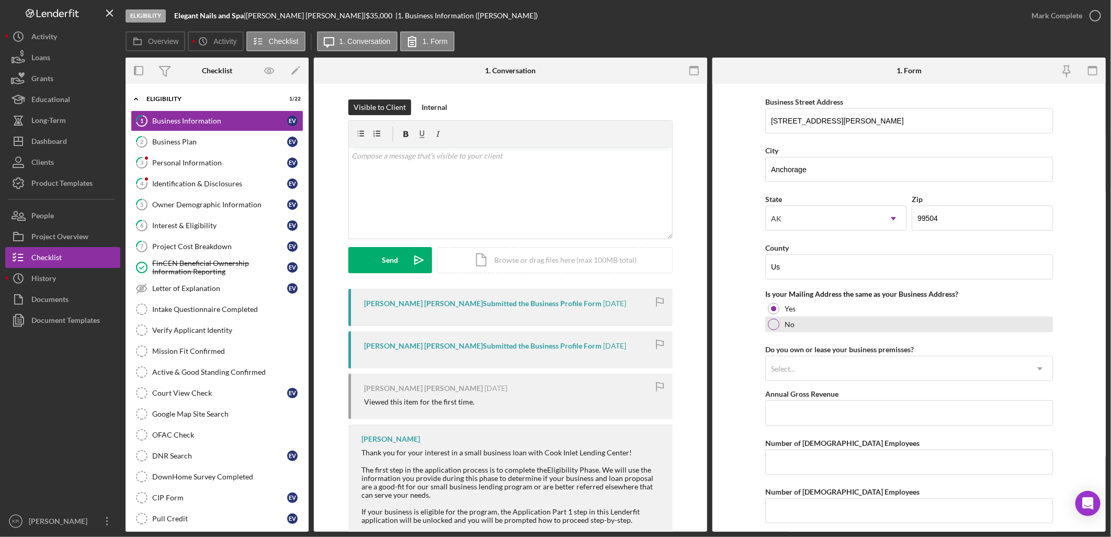
scroll to position [715, 0]
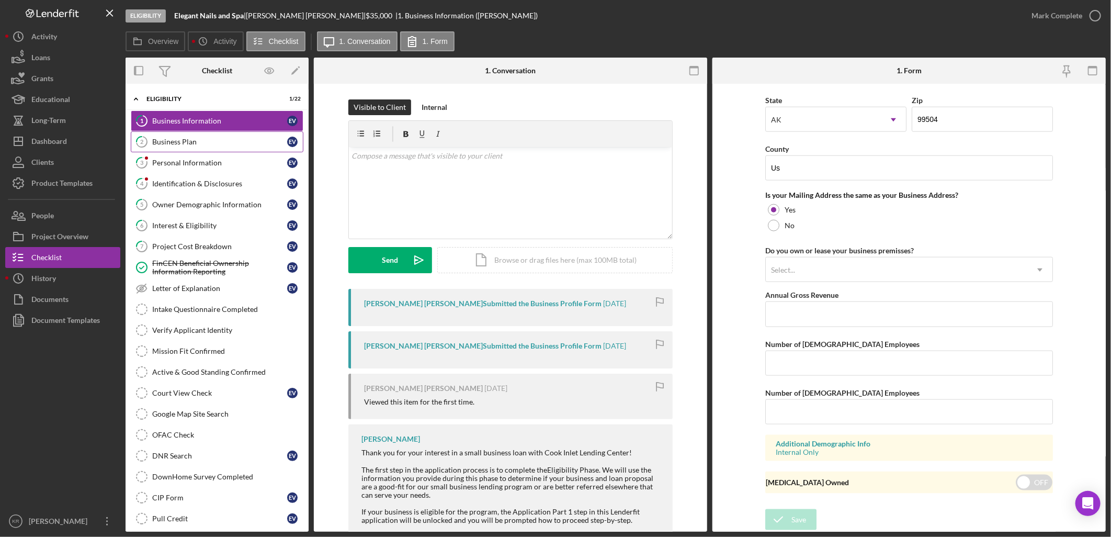
click at [178, 141] on div "Business Plan" at bounding box center [219, 142] width 135 height 8
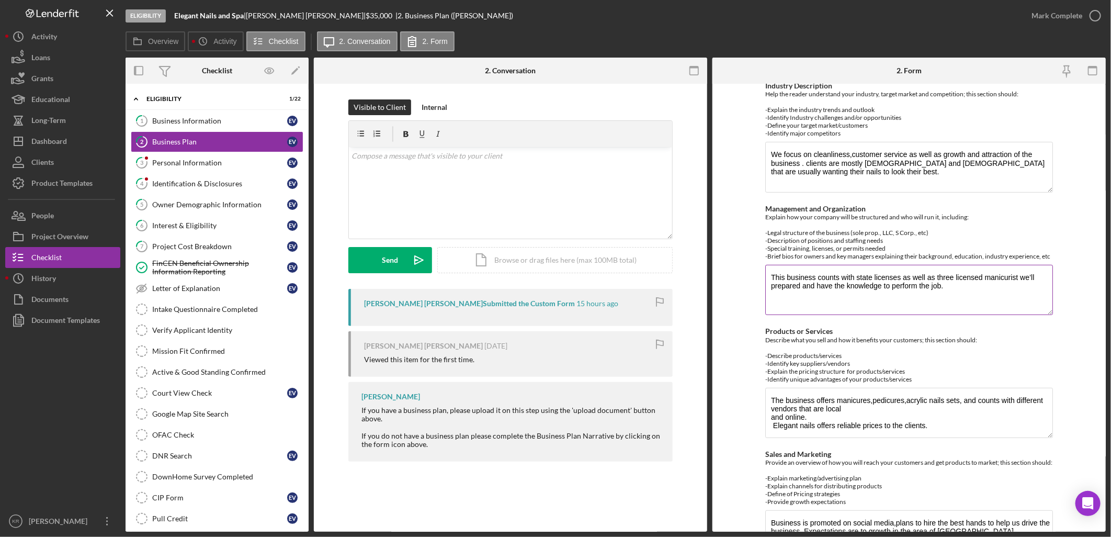
scroll to position [295, 0]
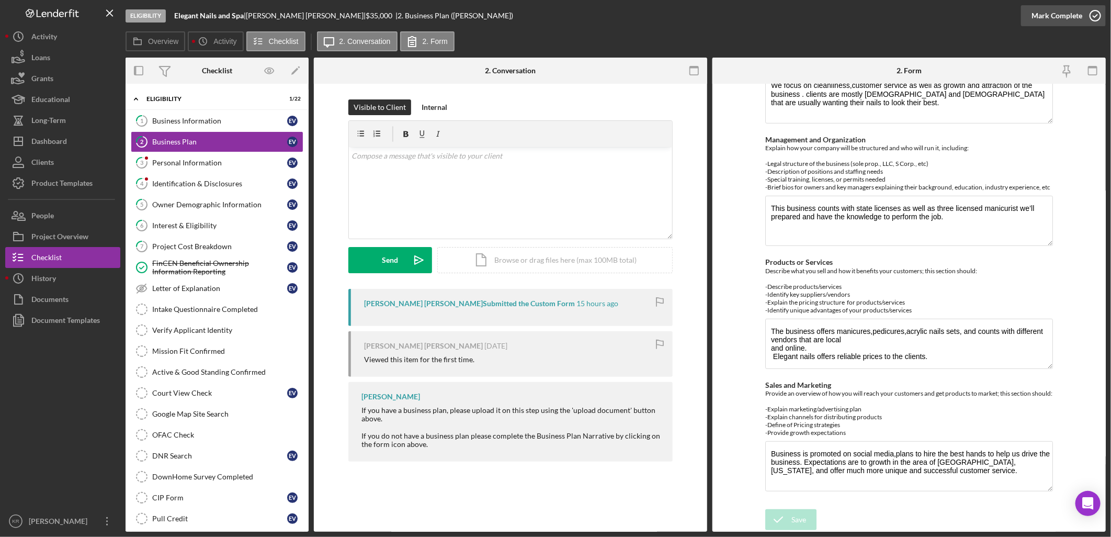
click at [1050, 7] on div "Mark Complete" at bounding box center [1057, 15] width 51 height 21
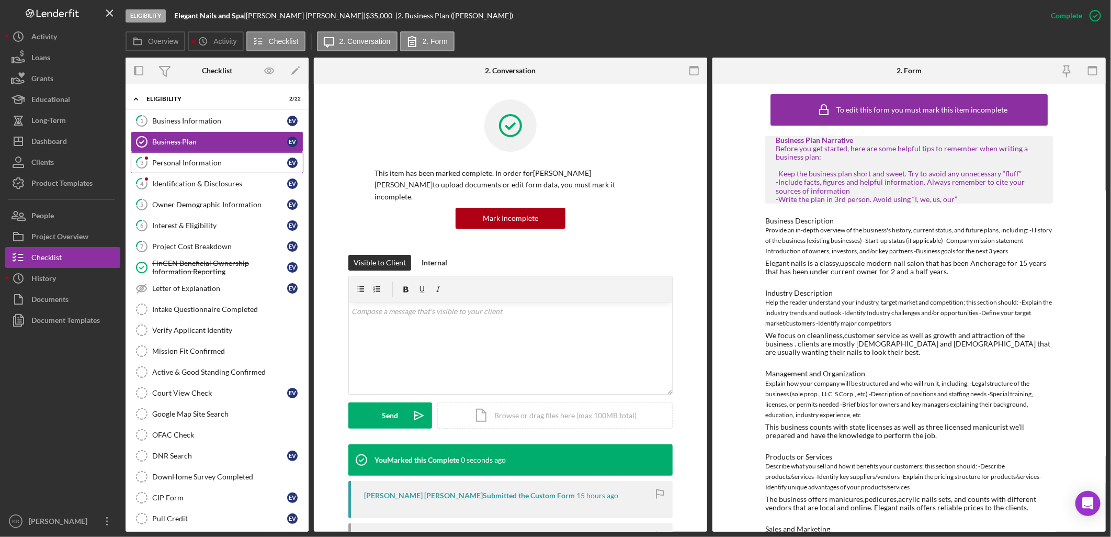
click at [210, 160] on div "Personal Information" at bounding box center [219, 163] width 135 height 8
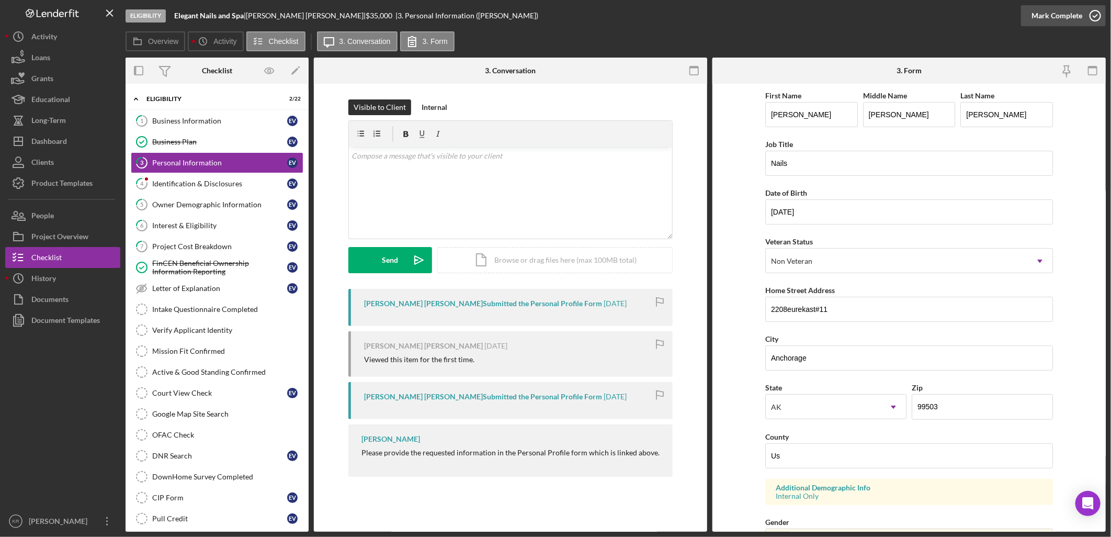
click at [1062, 14] on div "Mark Complete" at bounding box center [1057, 15] width 51 height 21
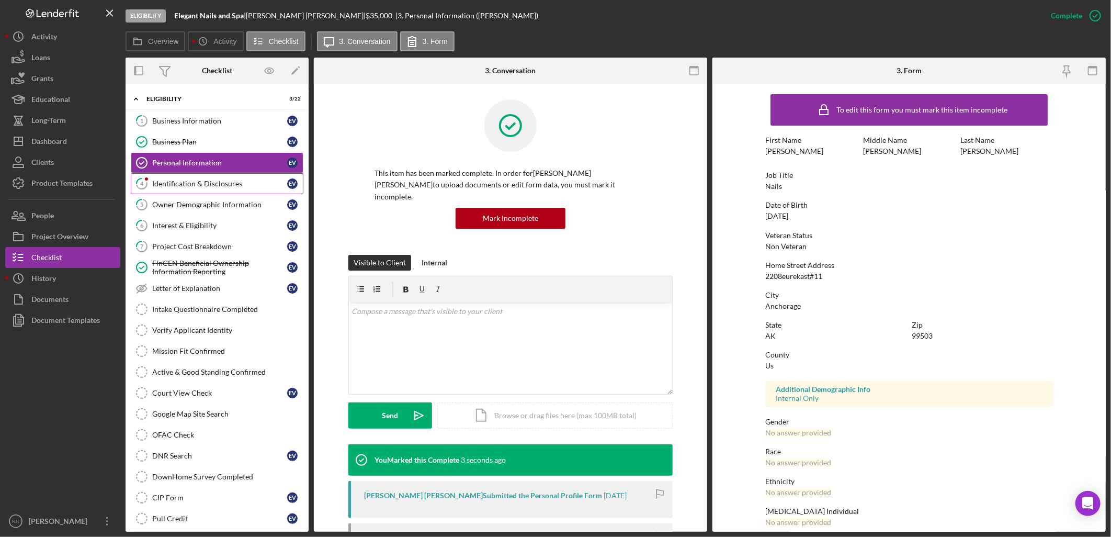
click at [179, 184] on div "Identification & Disclosures" at bounding box center [219, 183] width 135 height 8
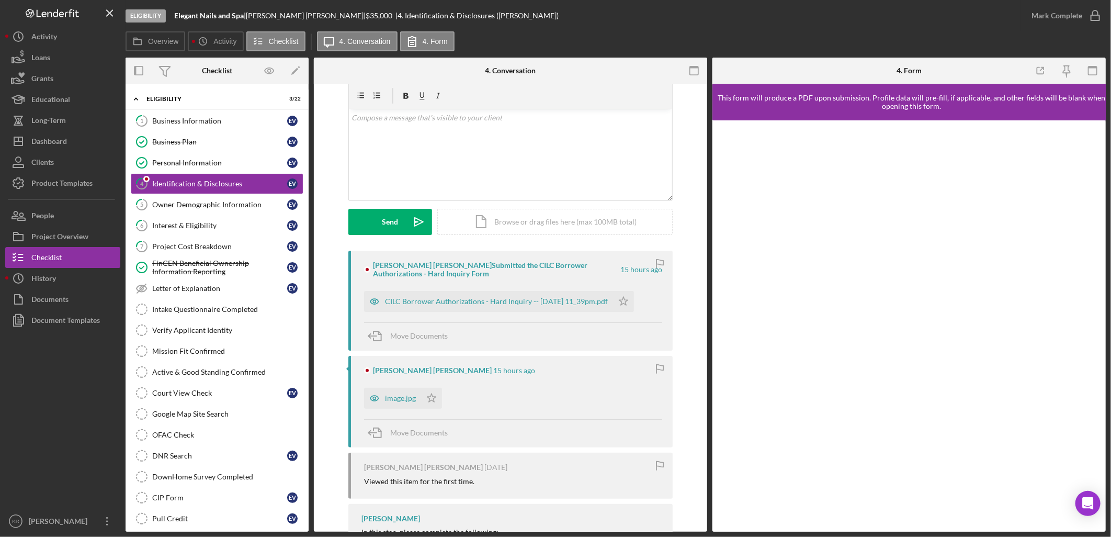
scroll to position [58, 0]
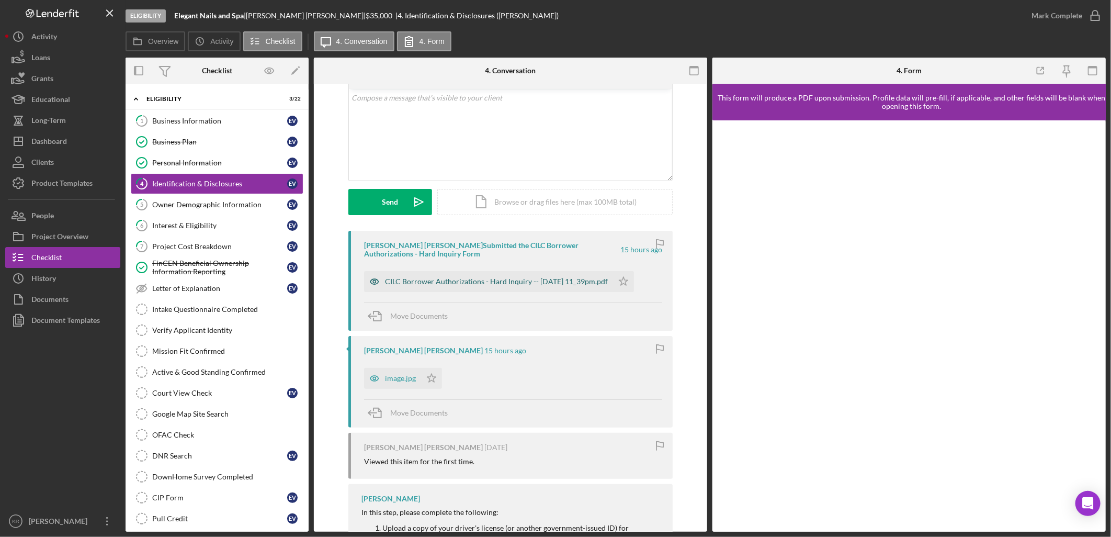
click at [480, 278] on div "CILC Borrower Authorizations - Hard Inquiry -- [DATE] 11_39pm.pdf" at bounding box center [496, 281] width 223 height 8
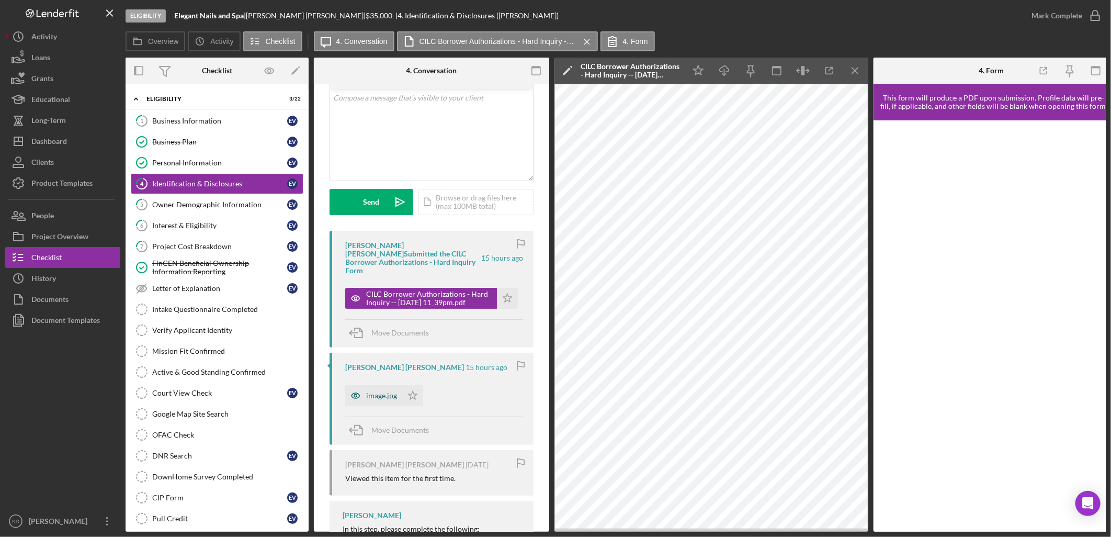
click at [367, 391] on div "image.jpg" at bounding box center [381, 395] width 31 height 8
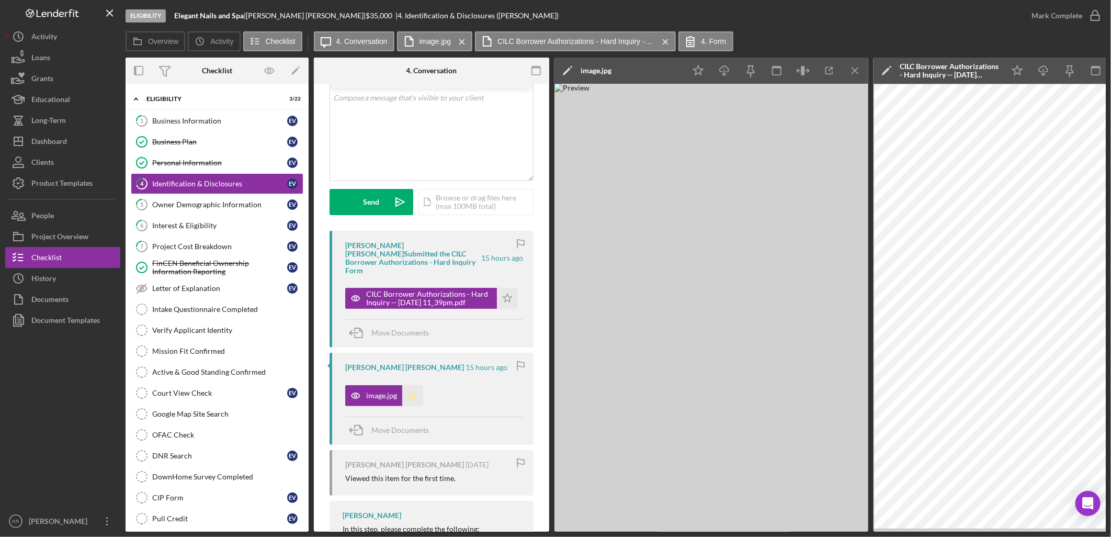
click at [407, 388] on icon "Icon/Star" at bounding box center [412, 395] width 21 height 21
click at [849, 71] on icon "Icon/Menu Close" at bounding box center [856, 71] width 24 height 24
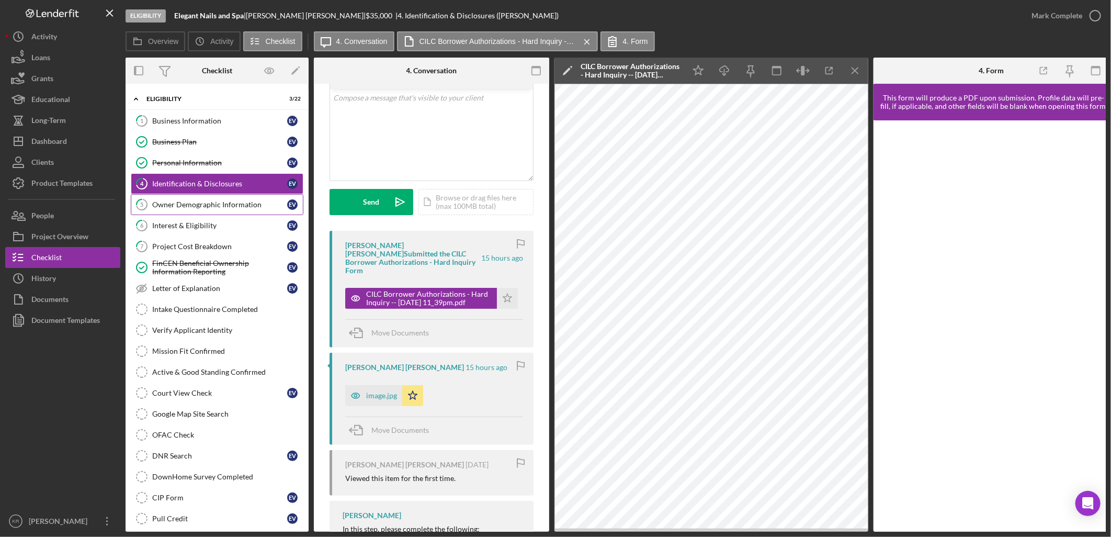
click at [202, 200] on link "5 Owner Demographic Information E V" at bounding box center [217, 204] width 173 height 21
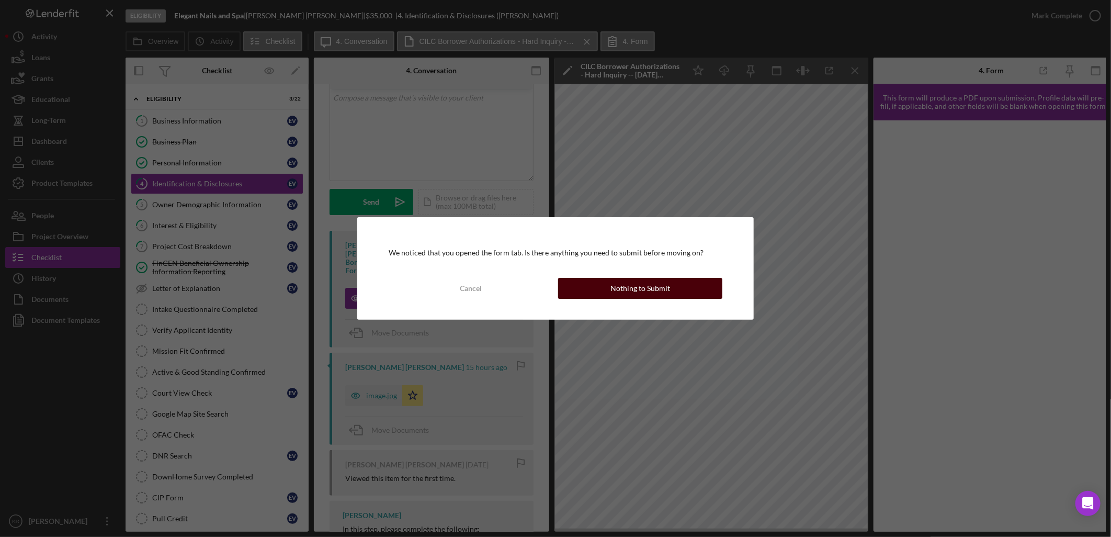
click at [591, 289] on button "Nothing to Submit" at bounding box center [640, 288] width 164 height 21
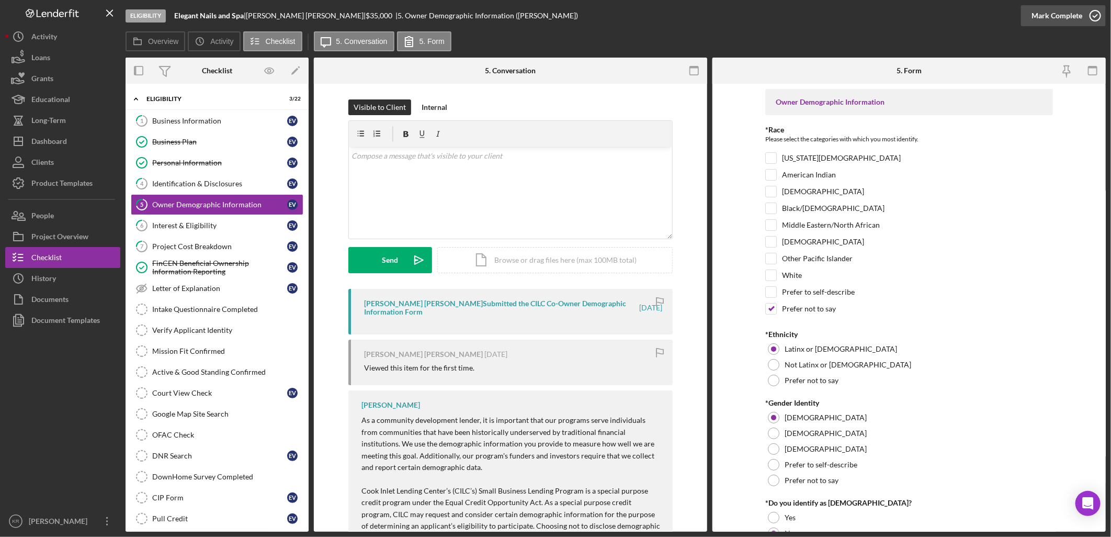
click at [1053, 21] on div "Mark Complete" at bounding box center [1057, 15] width 51 height 21
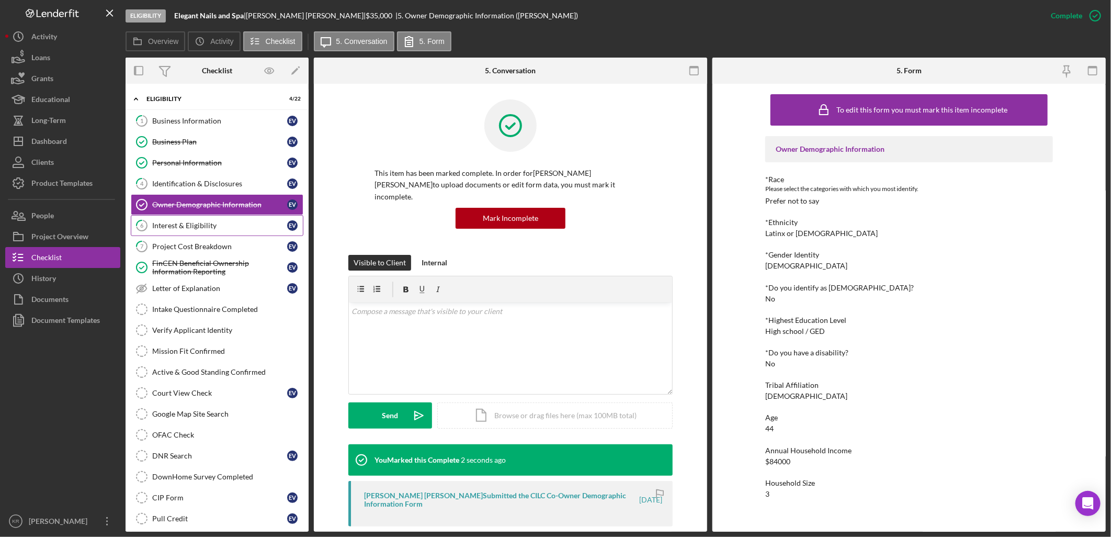
click at [184, 233] on link "6 Interest & Eligibility E V" at bounding box center [217, 225] width 173 height 21
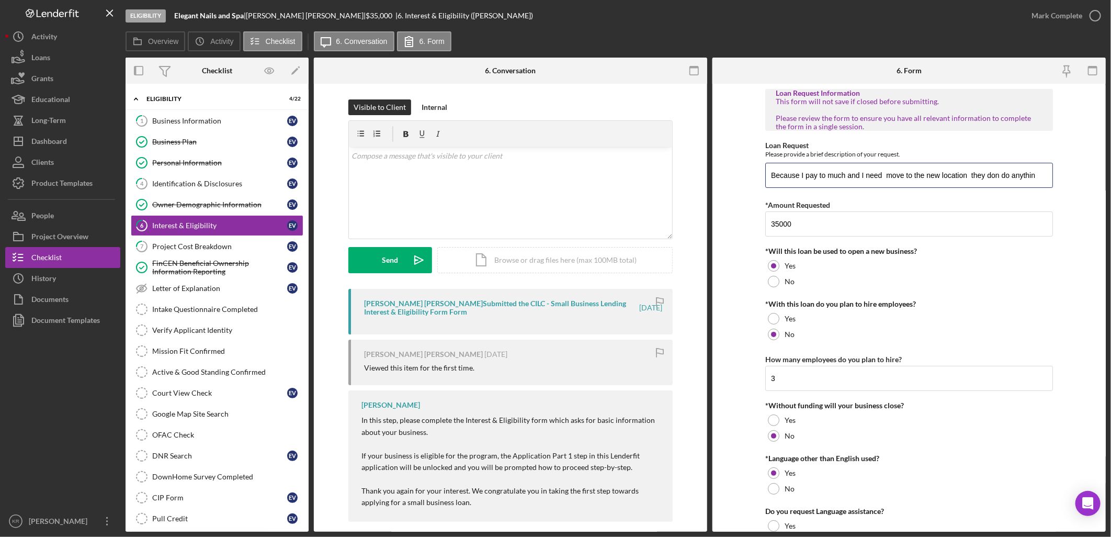
drag, startPoint x: 977, startPoint y: 174, endPoint x: 1126, endPoint y: 175, distance: 148.6
click at [1111, 175] on html "Eligibility Elegant Nails and Spa | Elizabeth Vargas Tatis | $35,000 $8,750 | 6…" at bounding box center [555, 268] width 1111 height 537
click at [1028, 196] on div "Loan Request Information This form will not save if closed before submitting. P…" at bounding box center [910, 324] width 288 height 471
click at [1039, 4] on div "Mark Complete" at bounding box center [1063, 15] width 85 height 31
click at [1078, 23] on div "Mark Complete" at bounding box center [1057, 15] width 51 height 21
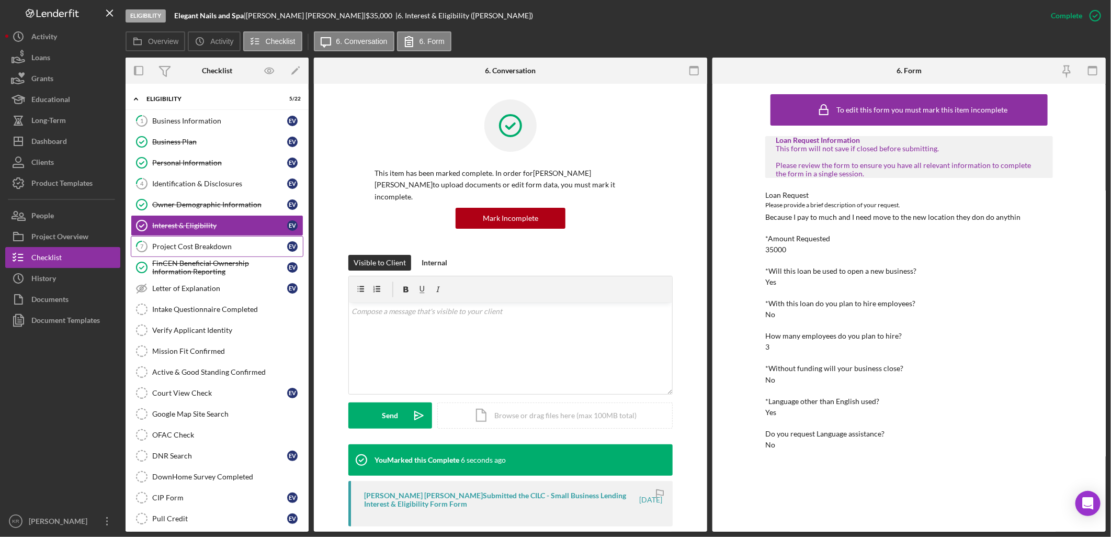
click at [181, 253] on link "7 Project Cost Breakdown E V" at bounding box center [217, 246] width 173 height 21
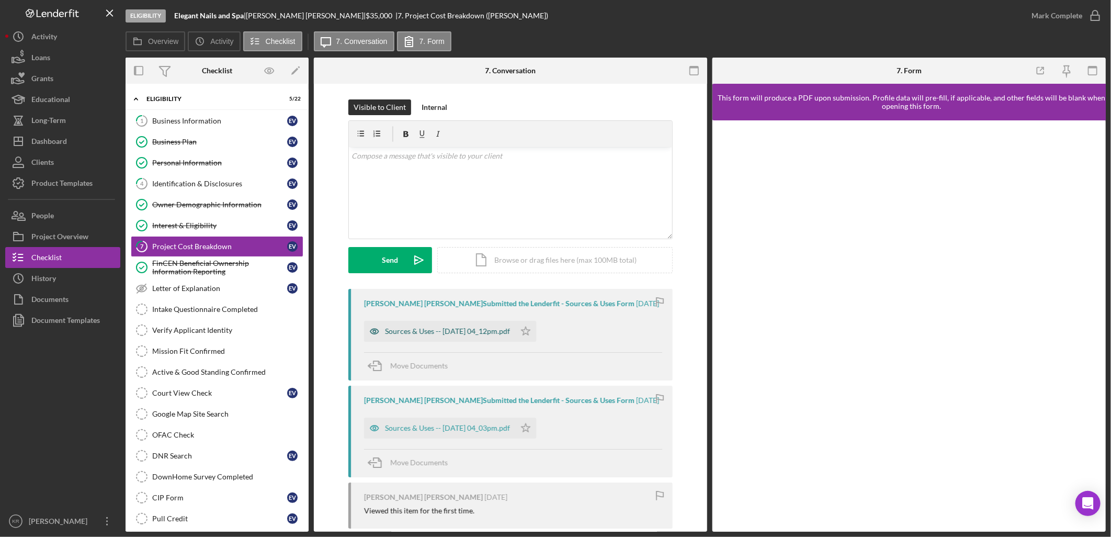
click at [454, 337] on div "Sources & Uses -- 2025-09-15 04_12pm.pdf" at bounding box center [439, 331] width 151 height 21
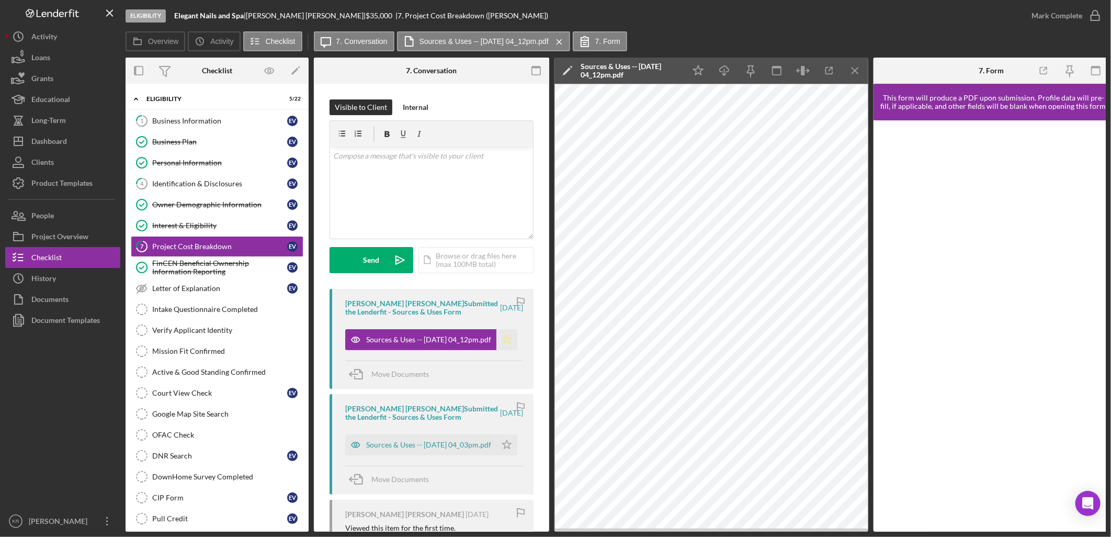
click at [504, 340] on icon "Icon/Star" at bounding box center [507, 339] width 21 height 21
click at [1052, 8] on div "Mark Complete" at bounding box center [1057, 15] width 51 height 21
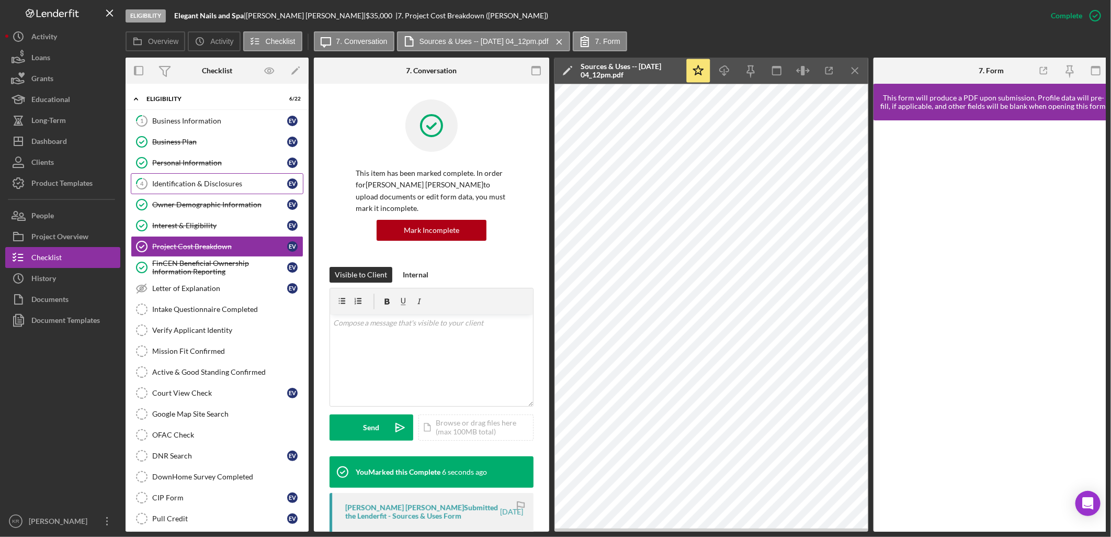
click at [192, 180] on div "Identification & Disclosures" at bounding box center [219, 183] width 135 height 8
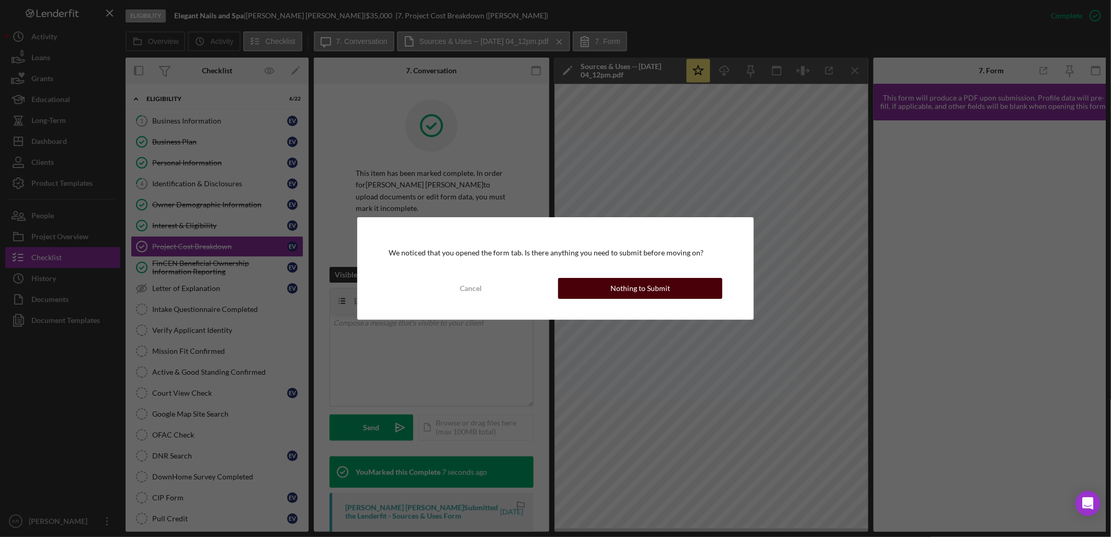
click at [613, 284] on div "Nothing to Submit" at bounding box center [641, 288] width 60 height 21
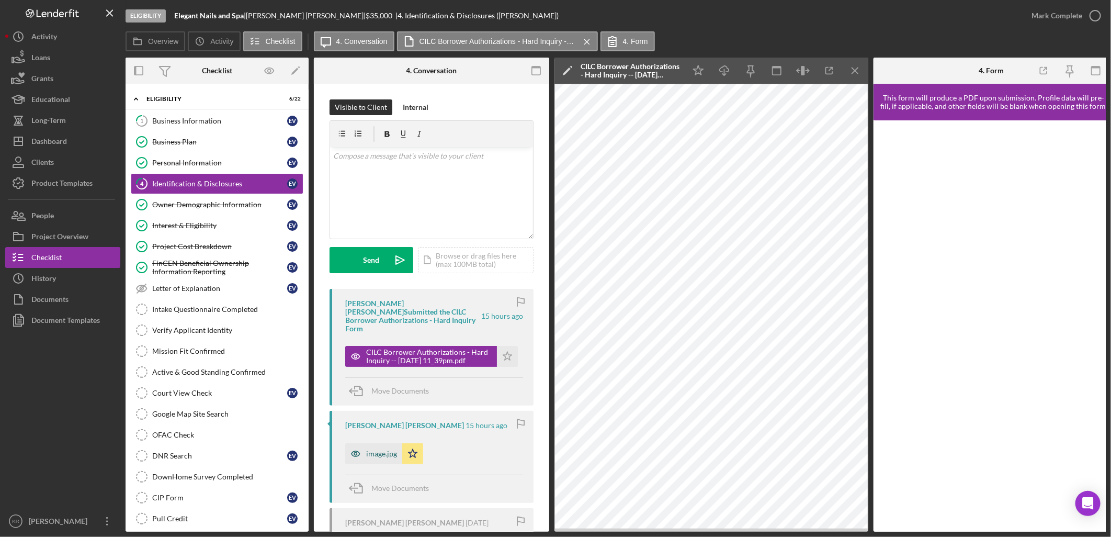
click at [384, 443] on div "image.jpg" at bounding box center [373, 453] width 57 height 21
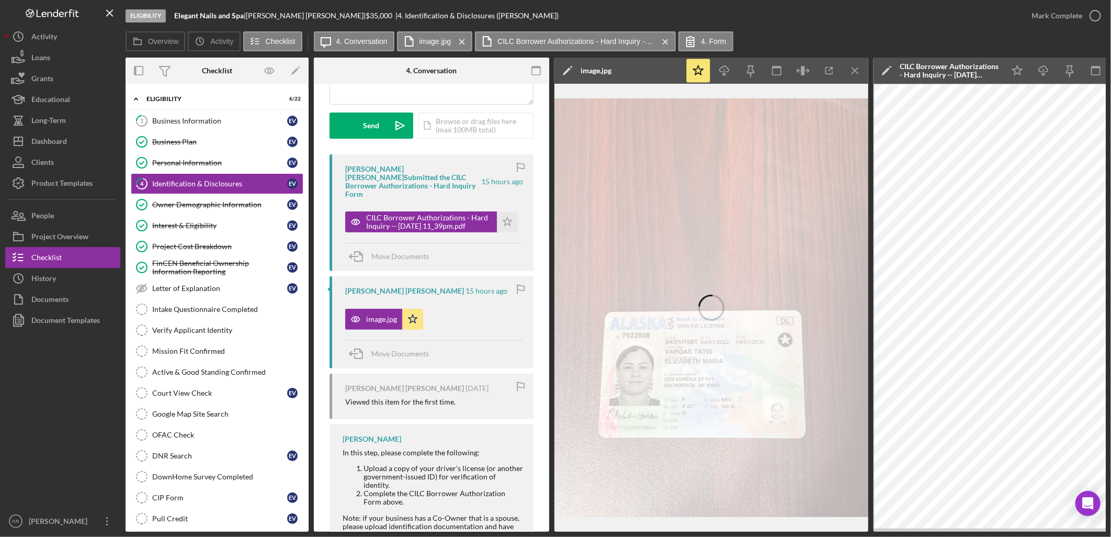
scroll to position [58, 0]
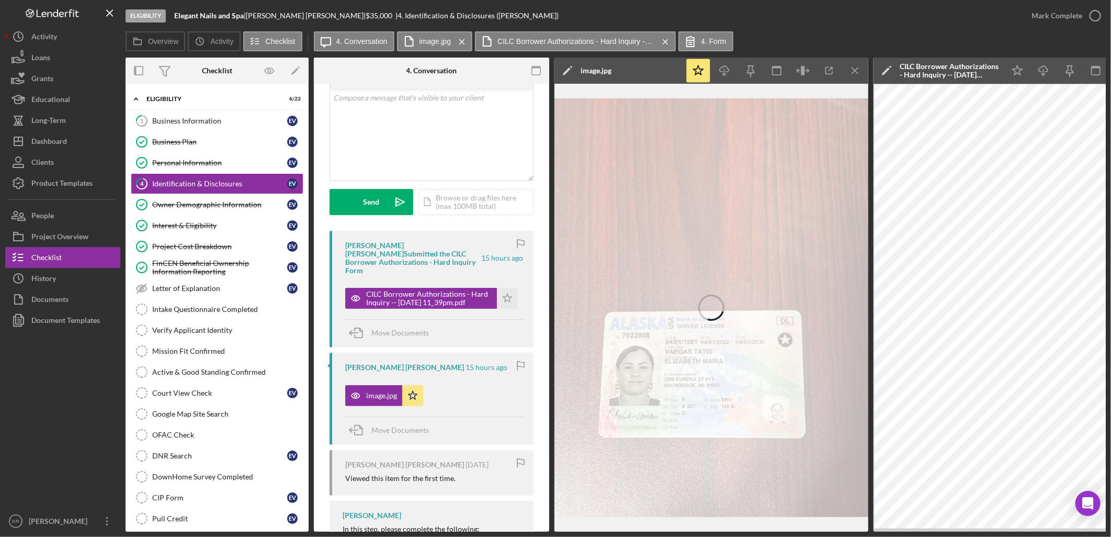
click at [424, 383] on div "image.jpg Icon/Star" at bounding box center [386, 393] width 83 height 26
click at [420, 390] on icon "Icon/Star" at bounding box center [412, 395] width 21 height 21
click at [508, 291] on icon "Icon/Star" at bounding box center [507, 298] width 21 height 21
click at [1064, 6] on div "Mark Complete" at bounding box center [1057, 15] width 51 height 21
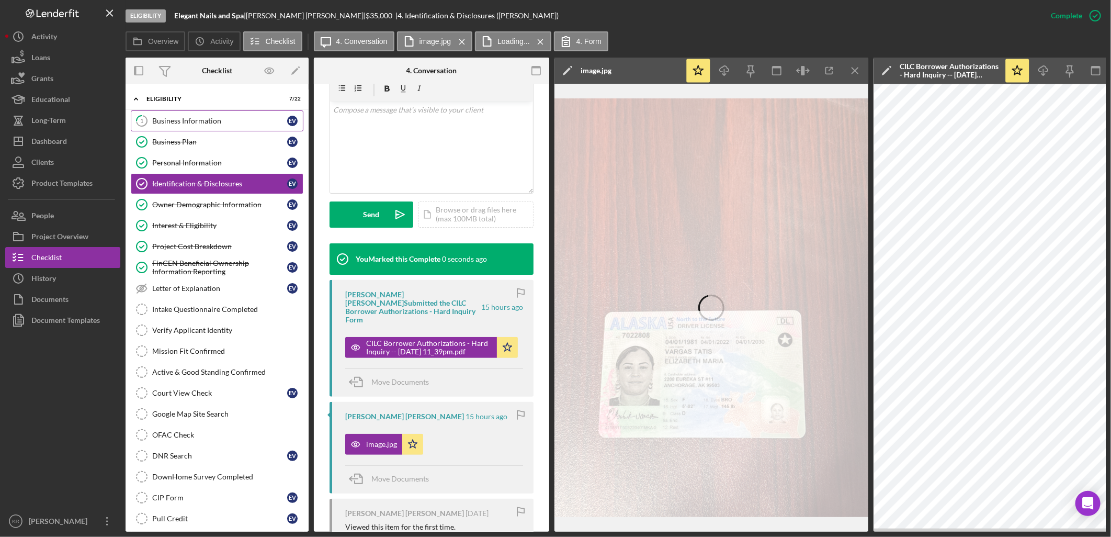
click at [194, 122] on div "Business Information" at bounding box center [219, 121] width 135 height 8
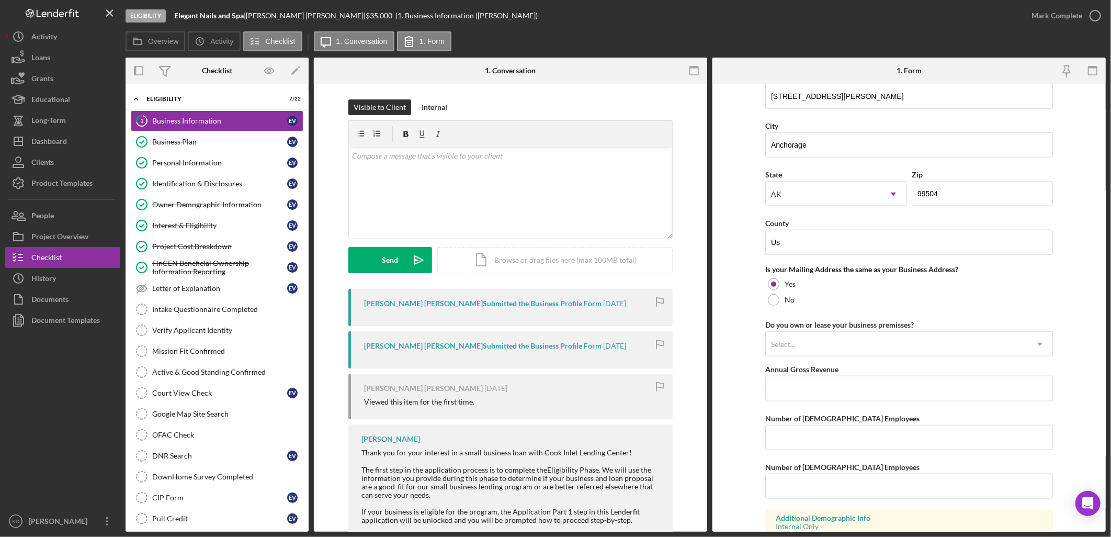
scroll to position [715, 0]
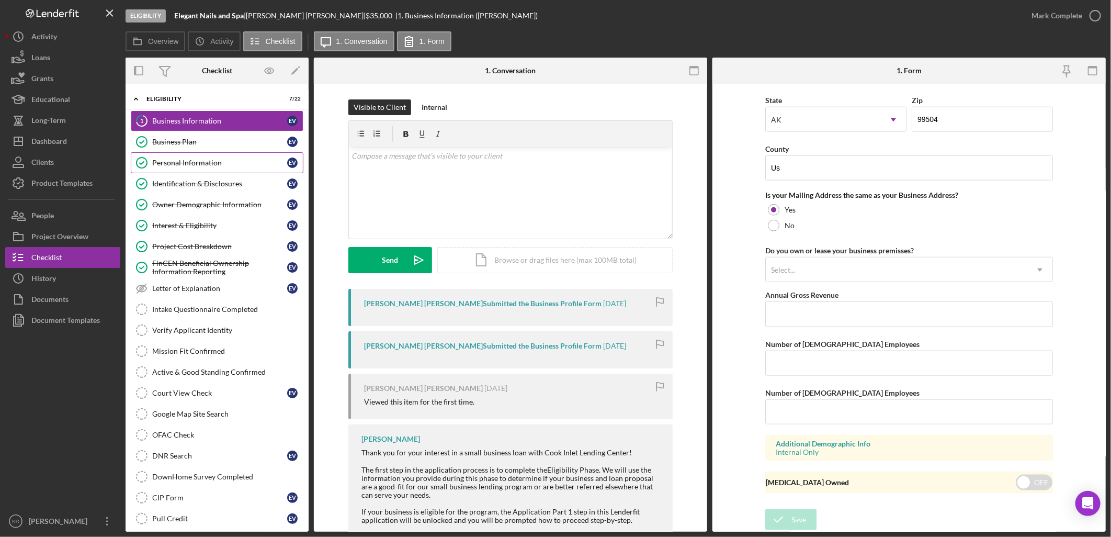
click at [179, 165] on div "Personal Information" at bounding box center [219, 163] width 135 height 8
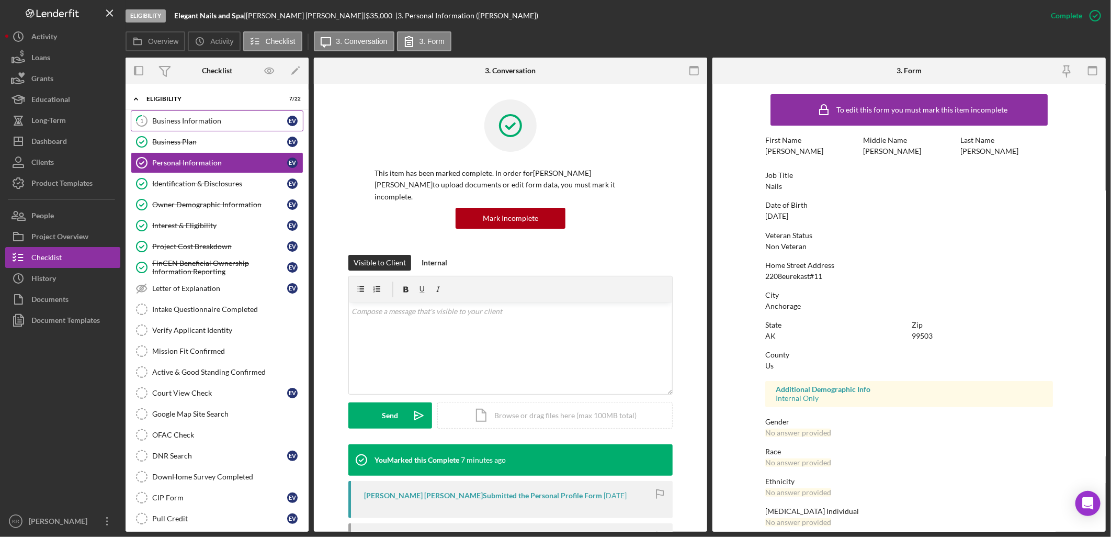
click at [159, 117] on div "Business Information" at bounding box center [219, 121] width 135 height 8
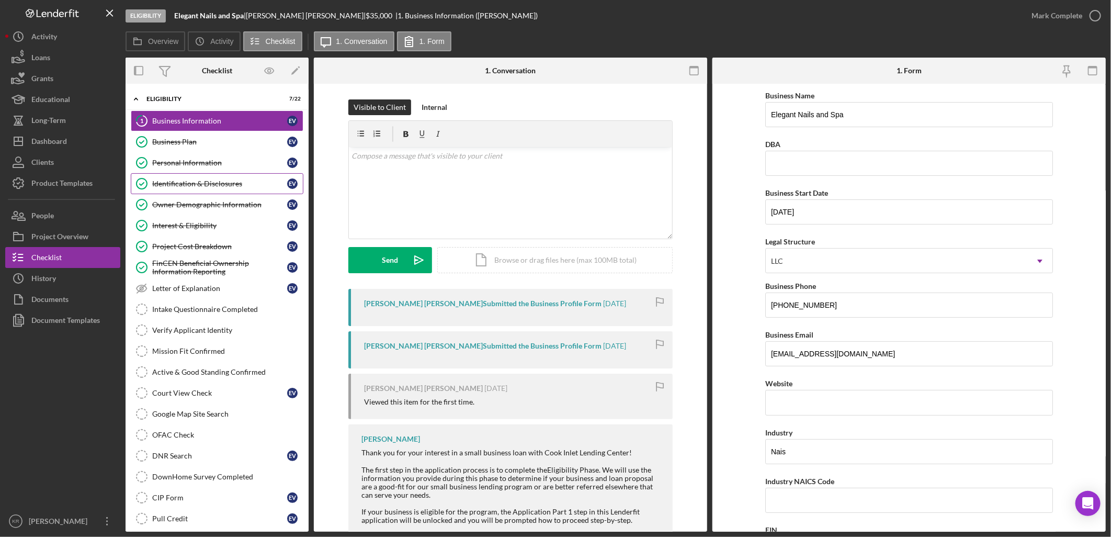
click at [244, 188] on link "Identification & Disclosures Identification & Disclosures E V" at bounding box center [217, 183] width 173 height 21
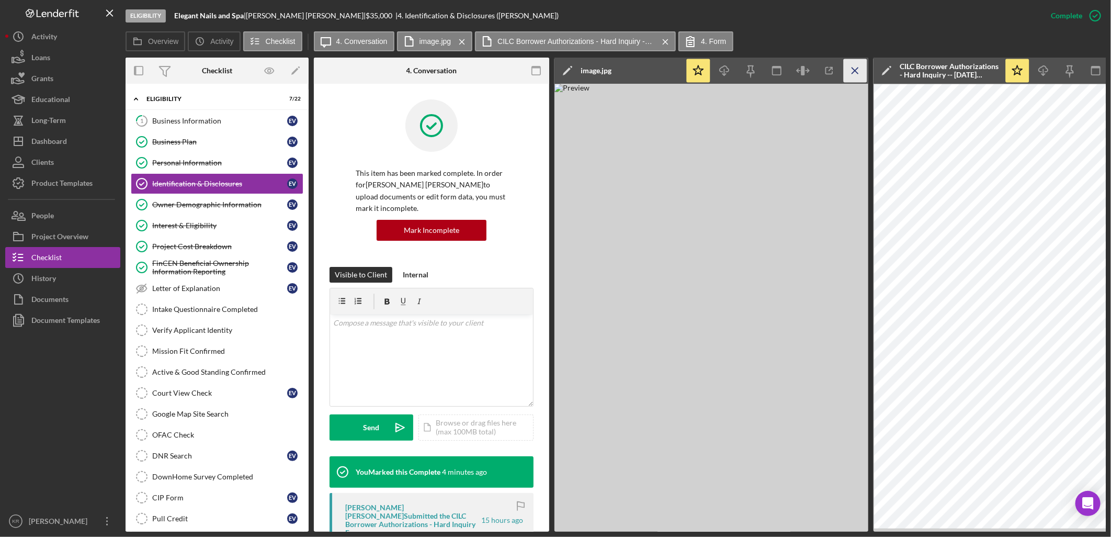
click at [862, 76] on icon "Icon/Menu Close" at bounding box center [856, 71] width 24 height 24
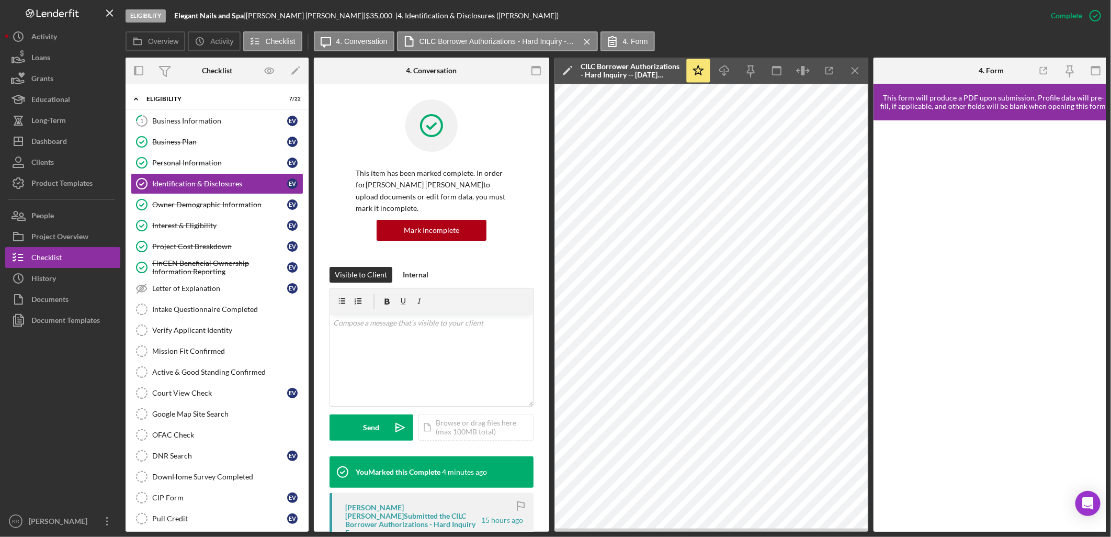
click at [862, 76] on icon "Icon/Menu Close" at bounding box center [856, 71] width 24 height 24
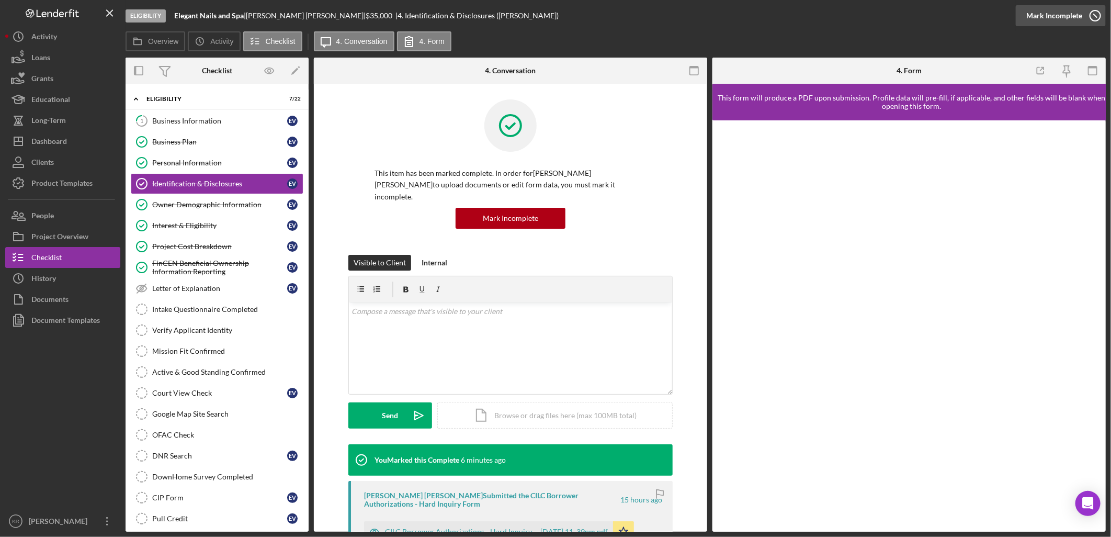
click at [1052, 16] on div "Mark Incomplete" at bounding box center [1055, 15] width 56 height 21
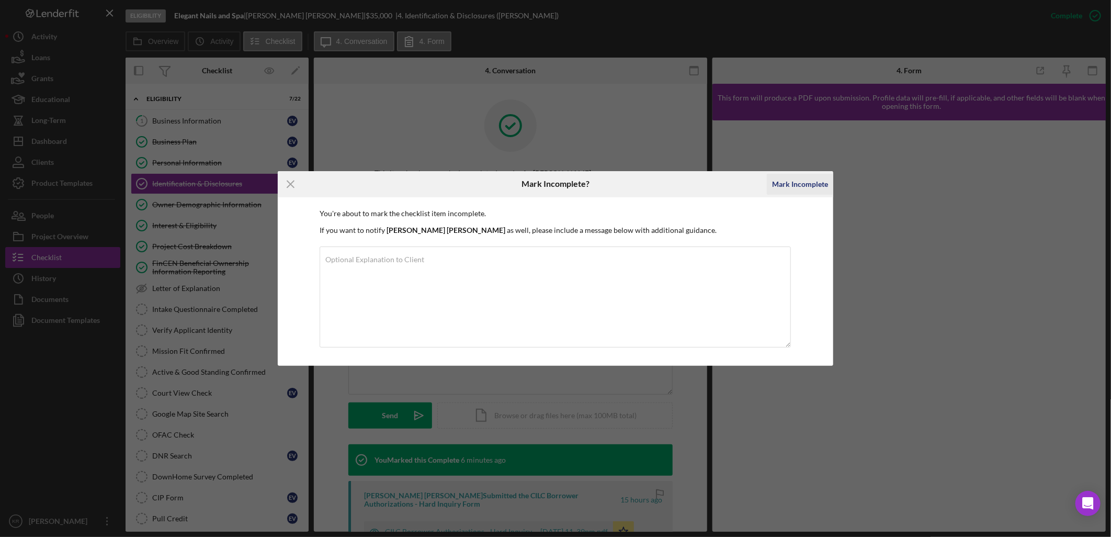
click at [794, 187] on div "Mark Incomplete" at bounding box center [800, 184] width 56 height 21
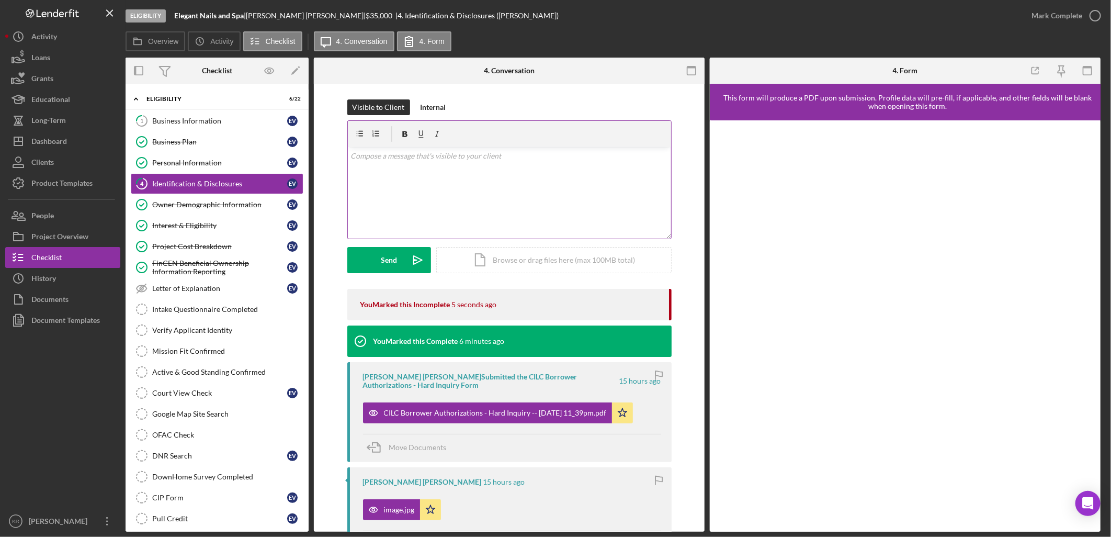
click at [464, 184] on div "v Color teal Color pink Remove color Add row above Add row below Add column bef…" at bounding box center [509, 193] width 323 height 92
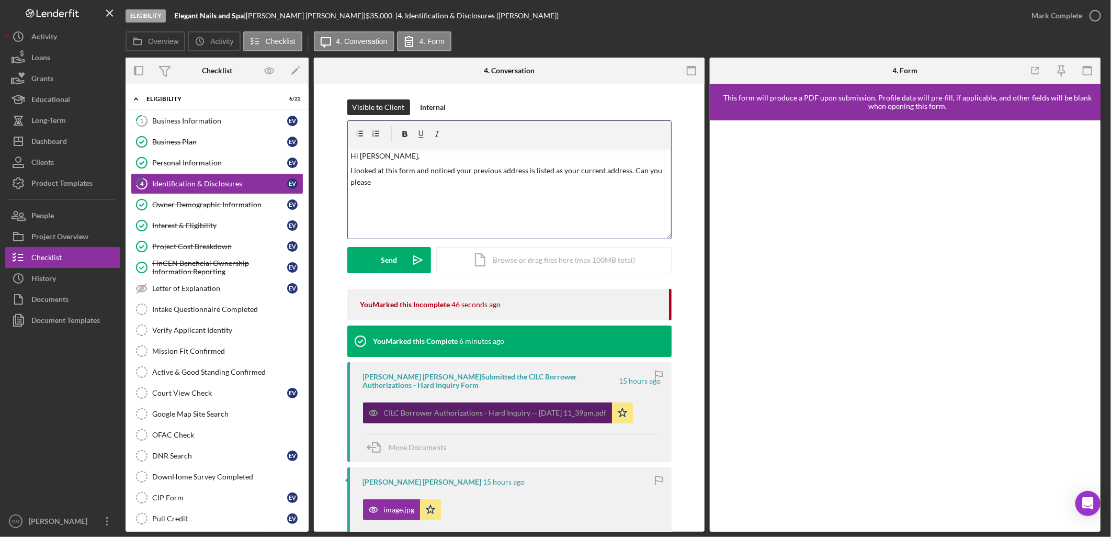
click at [459, 414] on div "CILC Borrower Authorizations - Hard Inquiry -- [DATE] 11_39pm.pdf" at bounding box center [495, 413] width 223 height 8
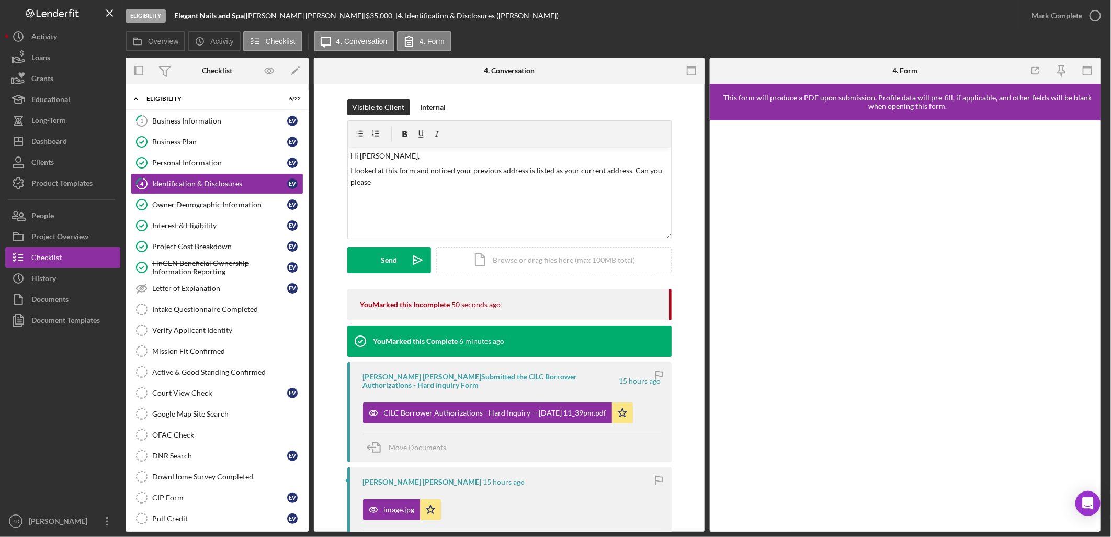
drag, startPoint x: 537, startPoint y: 412, endPoint x: 500, endPoint y: 445, distance: 50.1
click at [500, 445] on div "Move Documents" at bounding box center [512, 448] width 298 height 28
click at [557, 414] on div "CILC Borrower Authorizations - Hard Inquiry -- [DATE] 11_39pm.pdf" at bounding box center [495, 413] width 223 height 8
drag, startPoint x: 386, startPoint y: 178, endPoint x: 280, endPoint y: 138, distance: 113.1
click at [280, 138] on div "Overview Internal Workflow Stage Eligibility Icon/Dropdown Arrow Archive (can u…" at bounding box center [616, 295] width 981 height 474
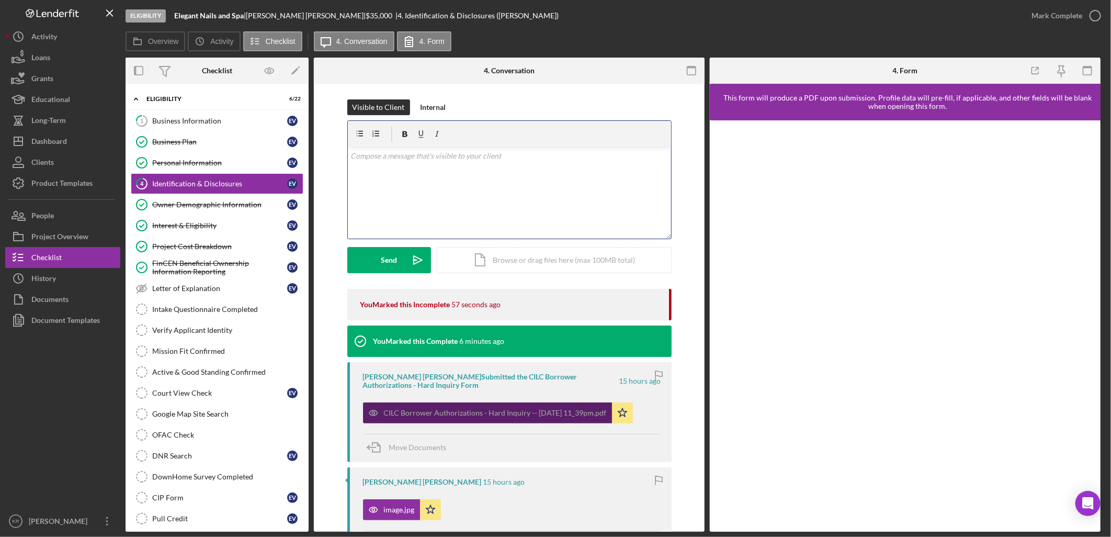
click at [401, 418] on div "CILC Borrower Authorizations - Hard Inquiry -- [DATE] 11_39pm.pdf" at bounding box center [487, 412] width 249 height 21
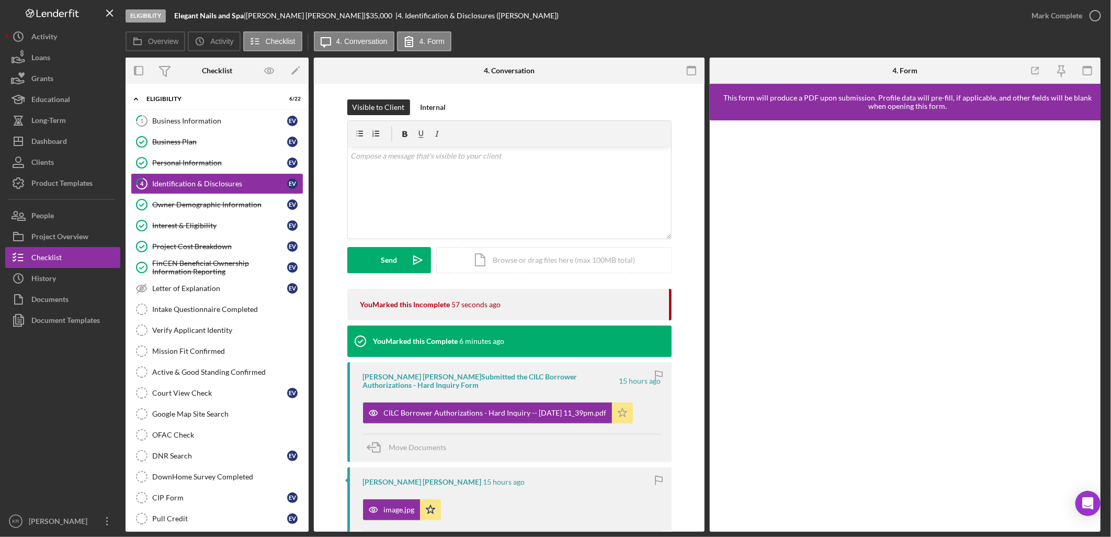
click at [626, 418] on icon "Icon/Star" at bounding box center [622, 412] width 21 height 21
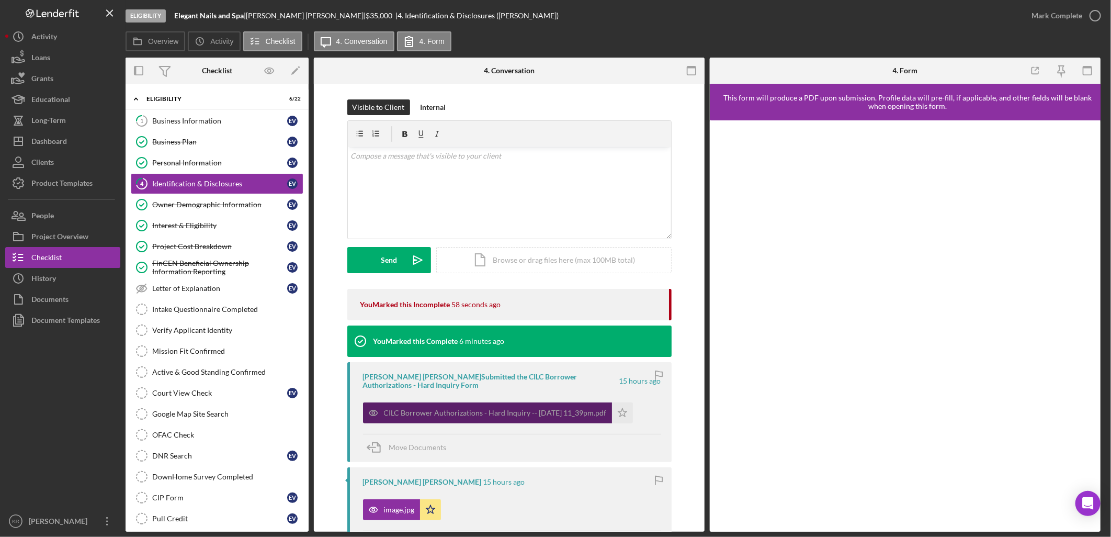
click at [514, 414] on div "CILC Borrower Authorizations - Hard Inquiry -- [DATE] 11_39pm.pdf" at bounding box center [495, 413] width 223 height 8
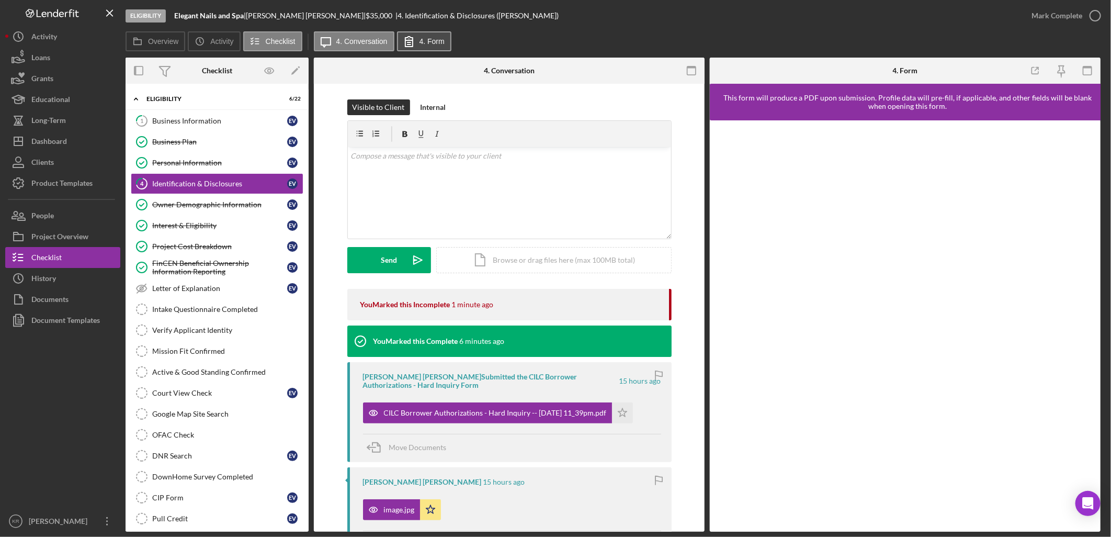
click at [420, 41] on label "4. Form" at bounding box center [432, 41] width 25 height 8
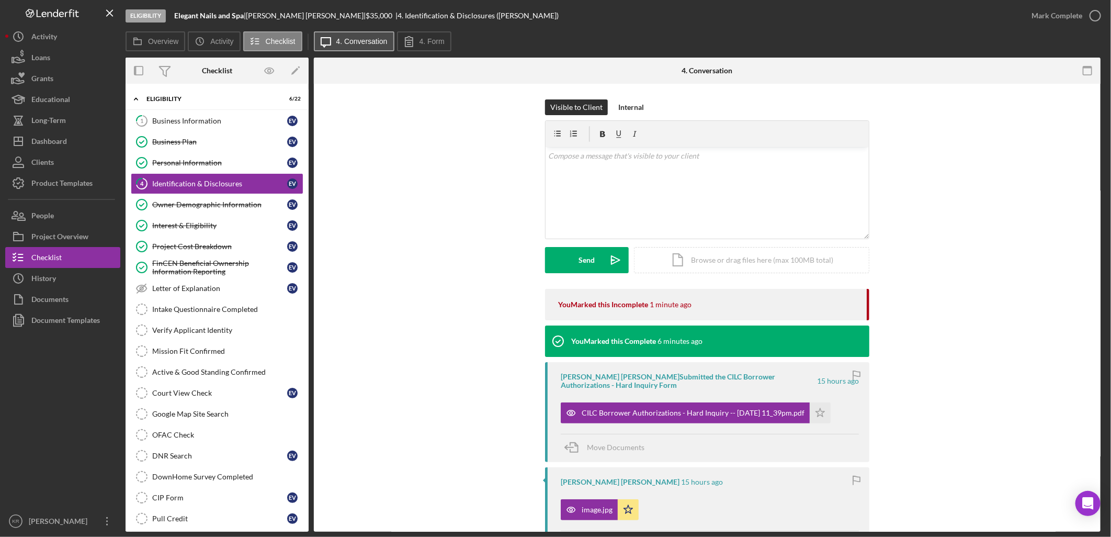
click at [354, 42] on label "4. Conversation" at bounding box center [361, 41] width 51 height 8
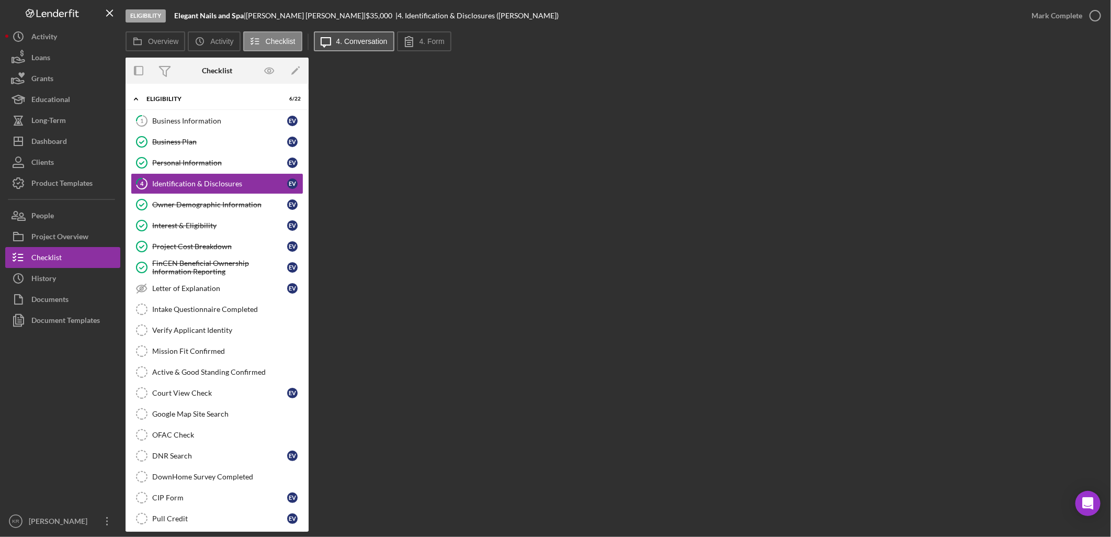
click at [376, 38] on label "4. Conversation" at bounding box center [361, 41] width 51 height 8
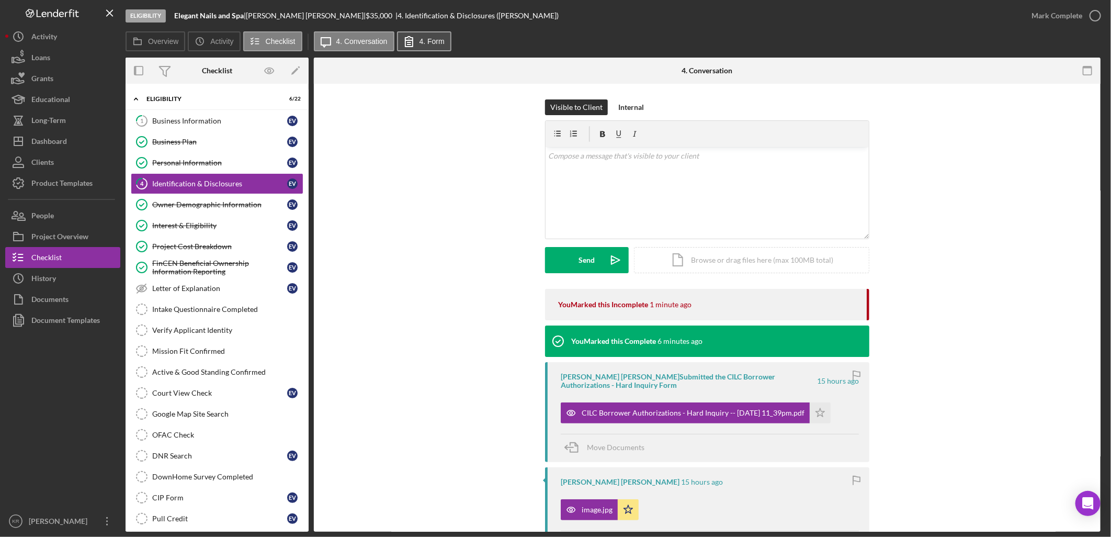
click at [432, 38] on label "4. Form" at bounding box center [432, 41] width 25 height 8
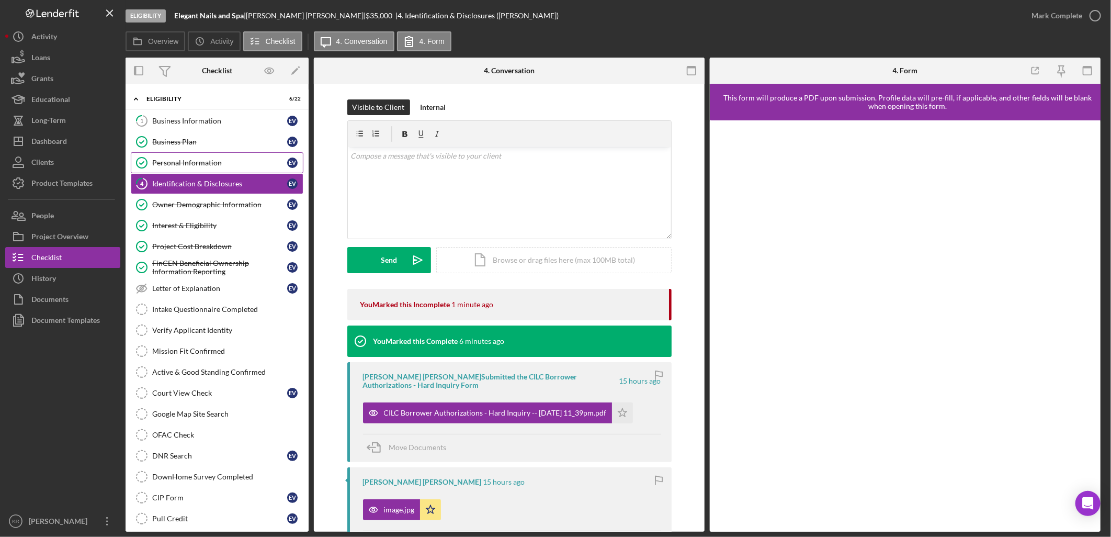
click at [201, 164] on div "Personal Information" at bounding box center [219, 163] width 135 height 8
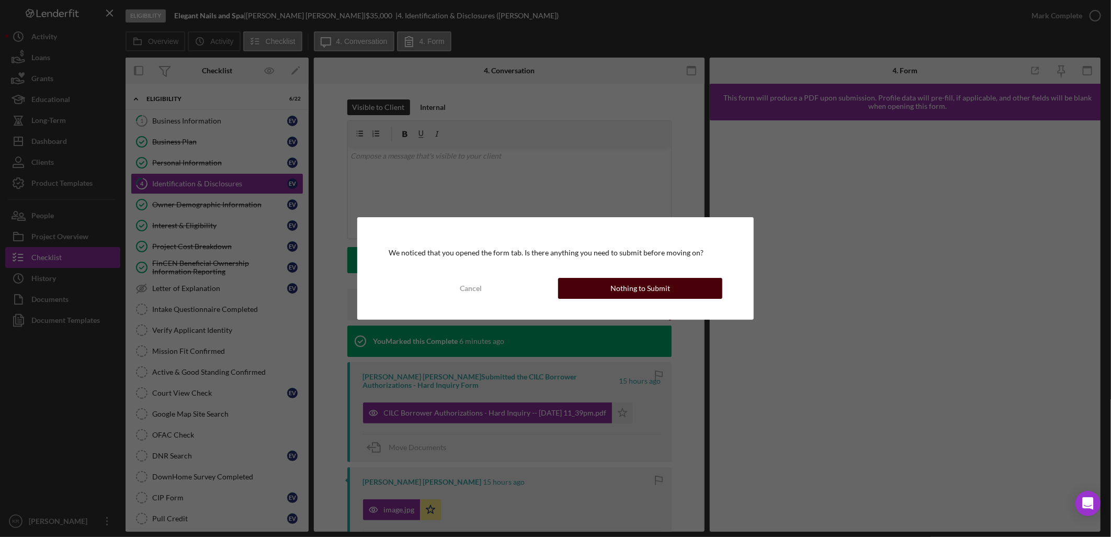
click at [616, 289] on div "Nothing to Submit" at bounding box center [641, 288] width 60 height 21
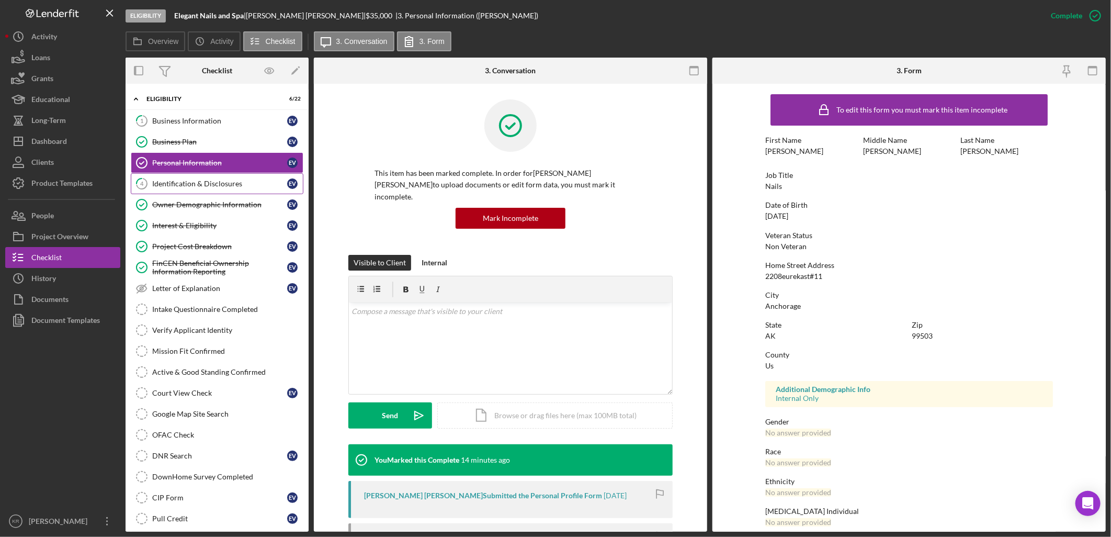
click at [199, 188] on link "4 Identification & Disclosures E V" at bounding box center [217, 183] width 173 height 21
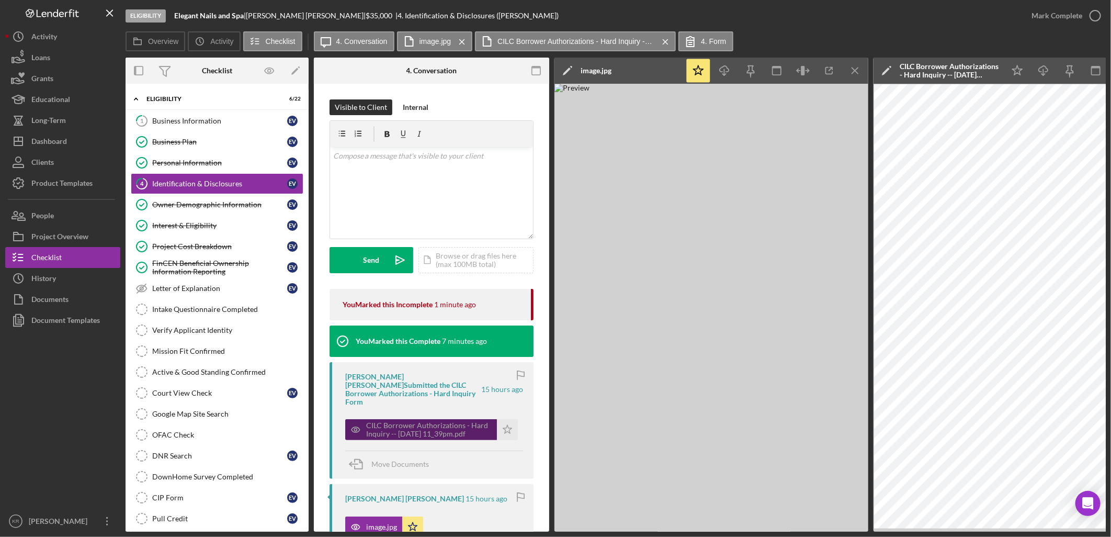
click at [389, 422] on div "CILC Borrower Authorizations - Hard Inquiry -- [DATE] 11_39pm.pdf" at bounding box center [429, 429] width 126 height 17
click at [855, 70] on line "button" at bounding box center [855, 71] width 6 height 6
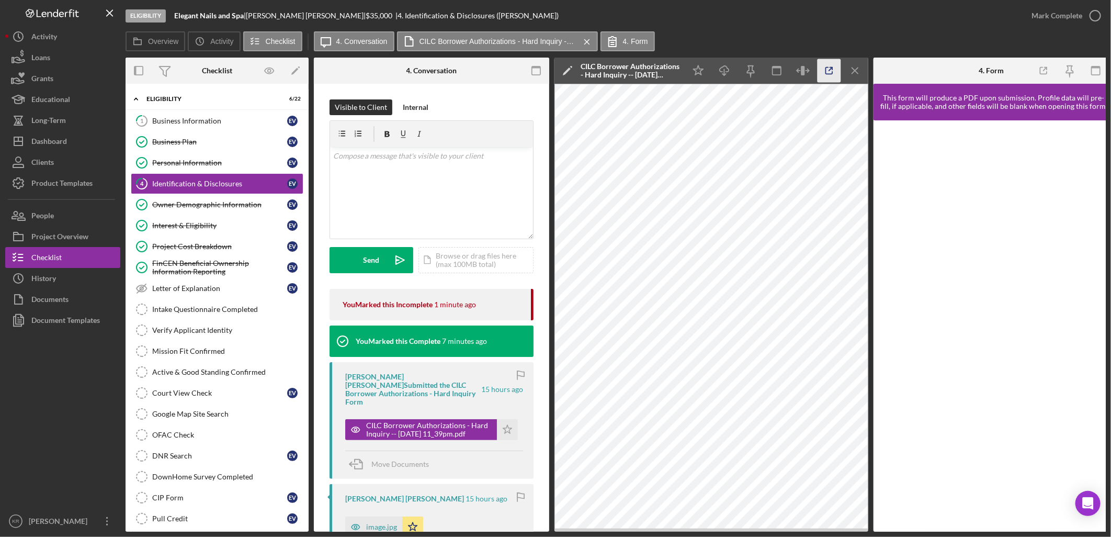
click at [830, 75] on icon "button" at bounding box center [830, 71] width 24 height 24
click at [398, 174] on div "v Color teal Color pink Remove color Add row above Add row below Add column bef…" at bounding box center [431, 193] width 203 height 92
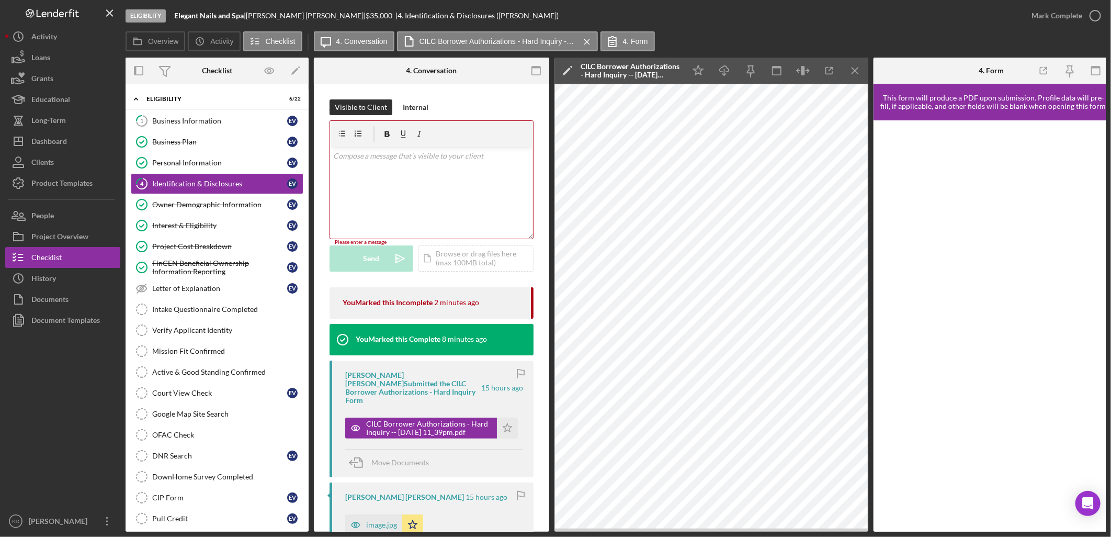
click at [442, 180] on div "v Color teal Color pink Remove color Add row above Add row below Add column bef…" at bounding box center [431, 193] width 203 height 92
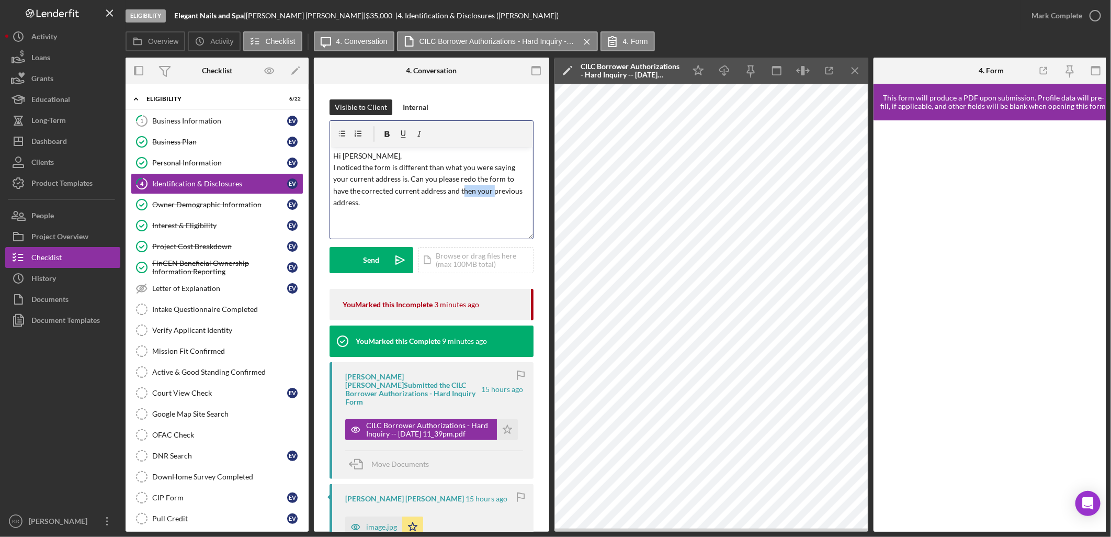
drag, startPoint x: 463, startPoint y: 191, endPoint x: 493, endPoint y: 191, distance: 30.9
click at [493, 191] on p "Hi Elizabeth, I noticed the form is different than what you were saying your cu…" at bounding box center [431, 179] width 197 height 59
click at [517, 193] on p "Hi Elizabeth, I noticed the form is different than what you were saying your cu…" at bounding box center [431, 173] width 197 height 47
click at [517, 185] on p "Hi Elizabeth, I noticed the form is different than what you were saying your cu…" at bounding box center [431, 173] width 197 height 47
click at [519, 187] on p "Hi Elizabeth, I noticed the form is different than what you were saying your cu…" at bounding box center [431, 173] width 197 height 47
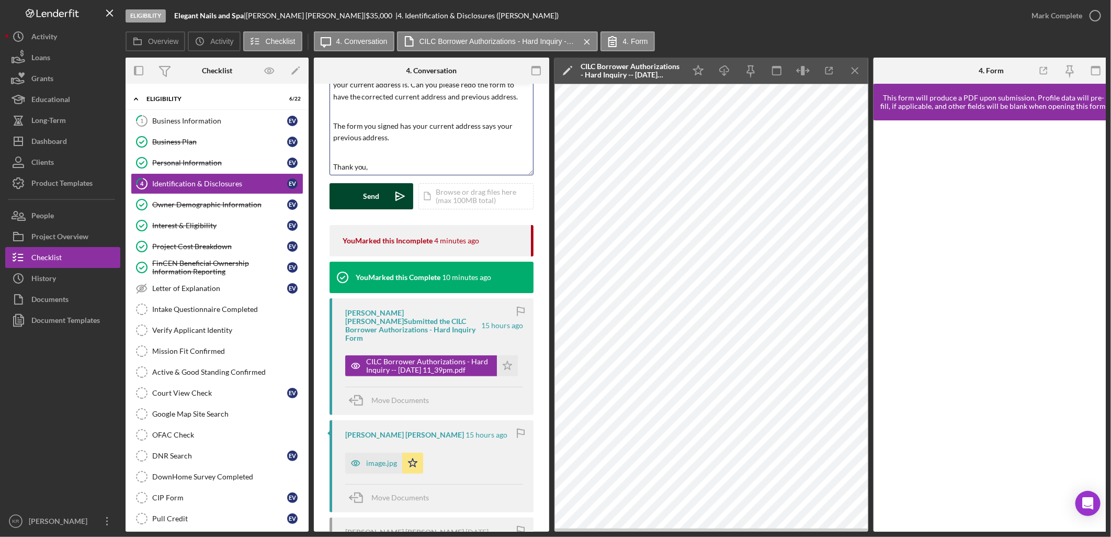
scroll to position [58, 0]
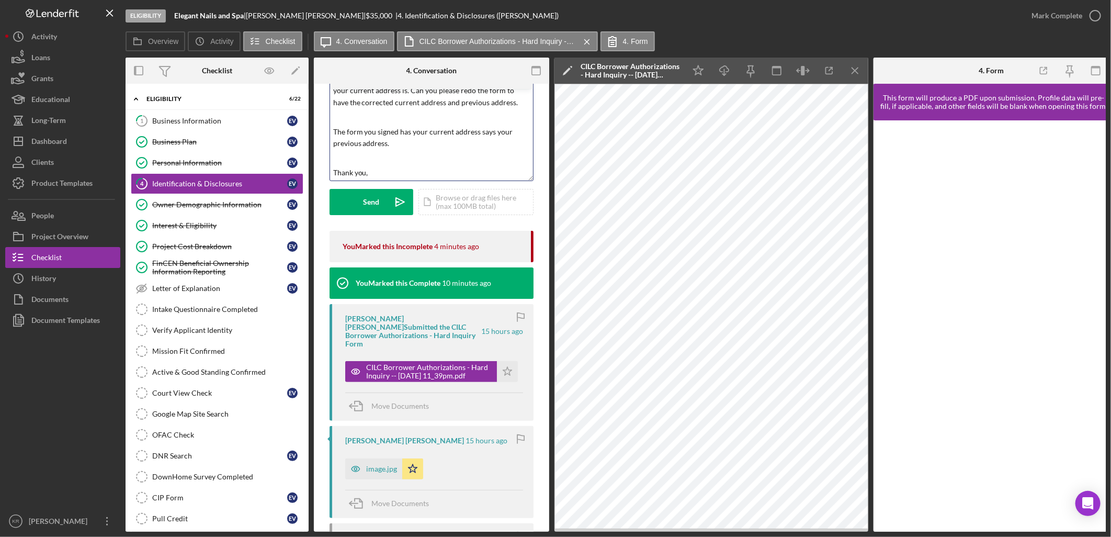
click at [407, 170] on p "Thank you," at bounding box center [431, 173] width 197 height 12
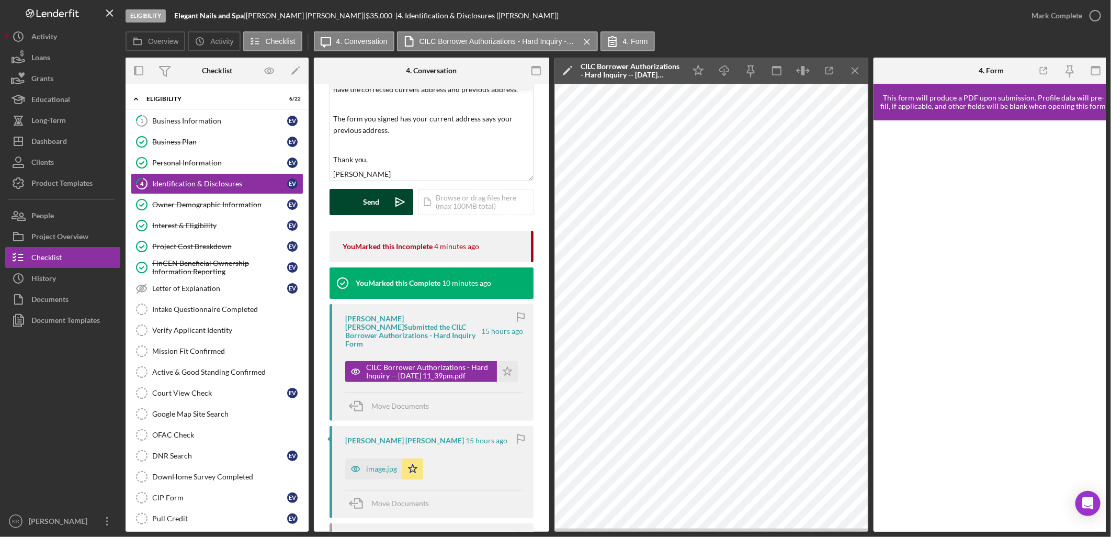
click at [366, 203] on div "Send" at bounding box center [372, 202] width 16 height 26
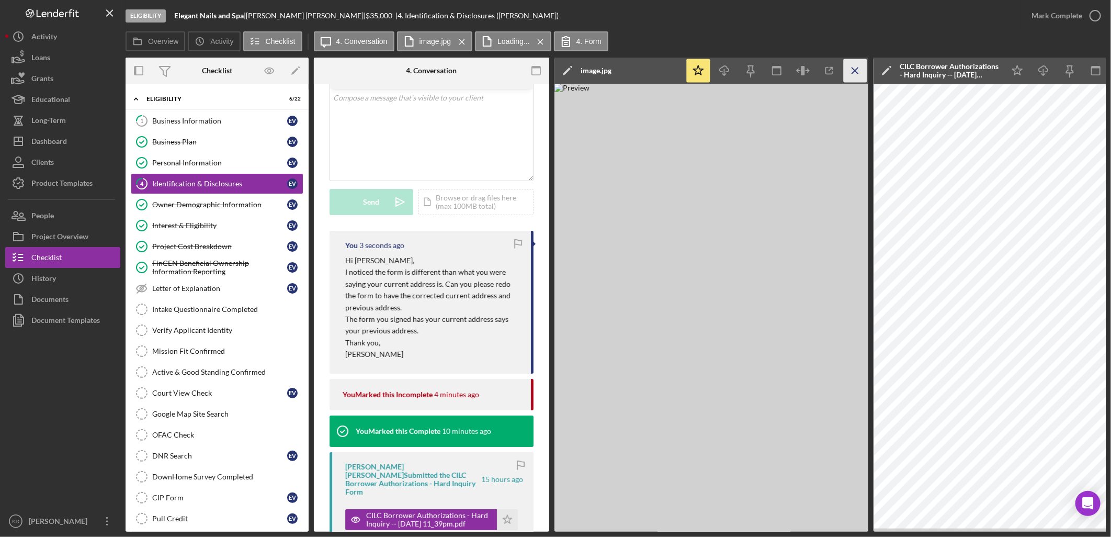
click at [851, 71] on icon "Icon/Menu Close" at bounding box center [856, 71] width 24 height 24
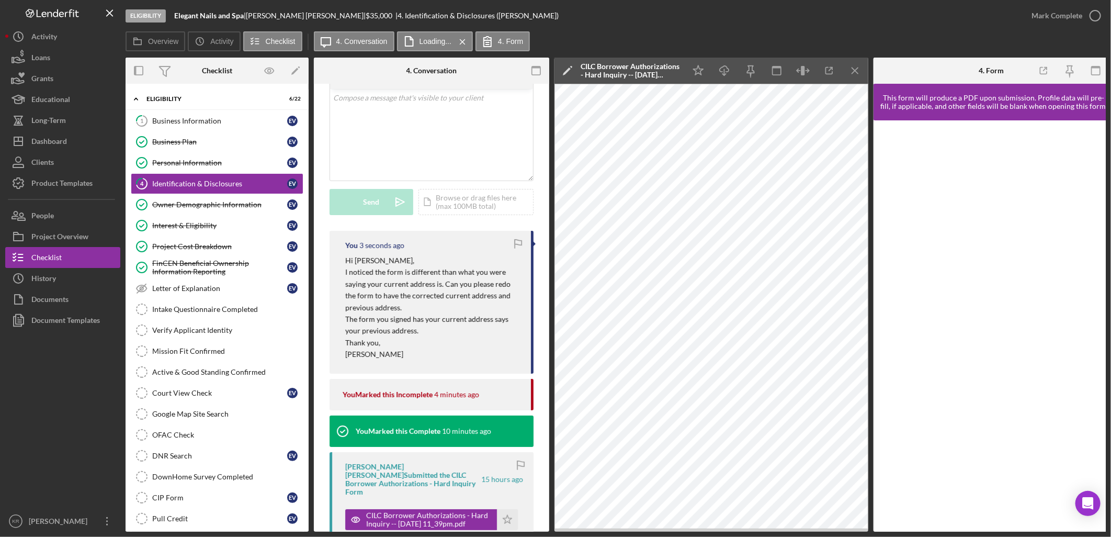
click at [851, 71] on icon "Icon/Menu Close" at bounding box center [856, 71] width 24 height 24
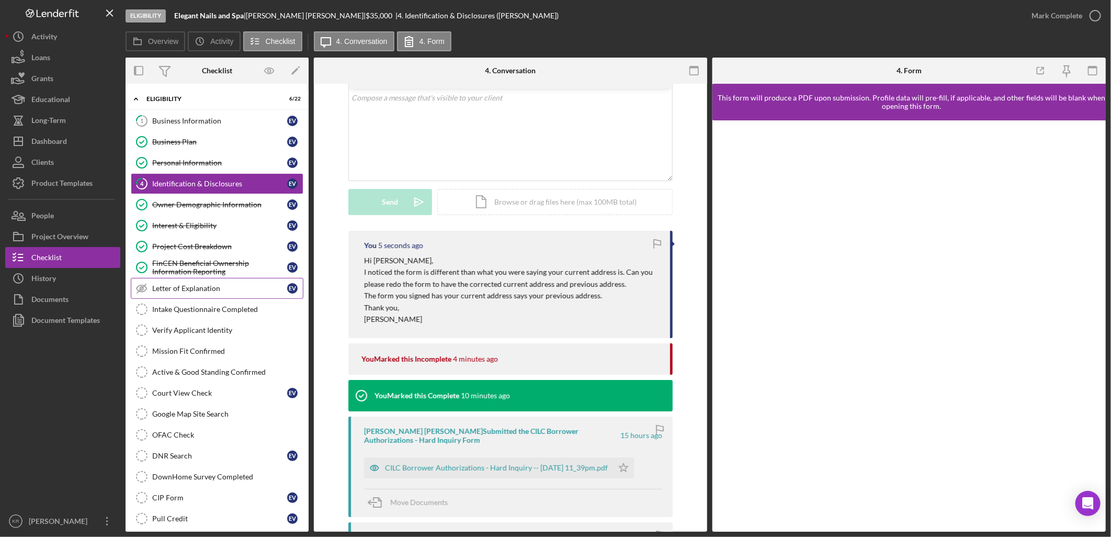
click at [216, 291] on div "Letter of Explanation" at bounding box center [219, 288] width 135 height 8
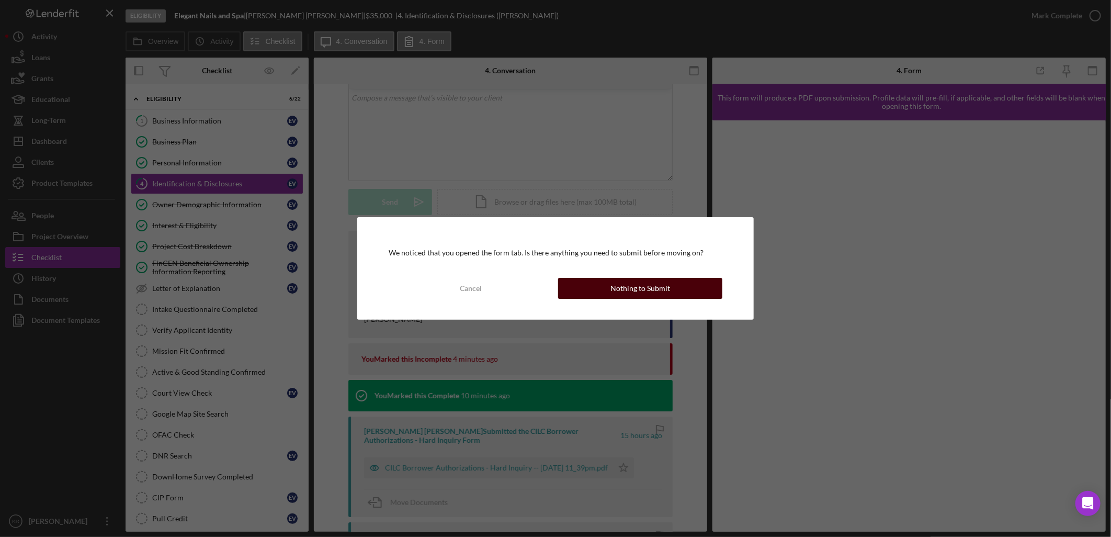
click at [614, 288] on div "Nothing to Submit" at bounding box center [641, 288] width 60 height 21
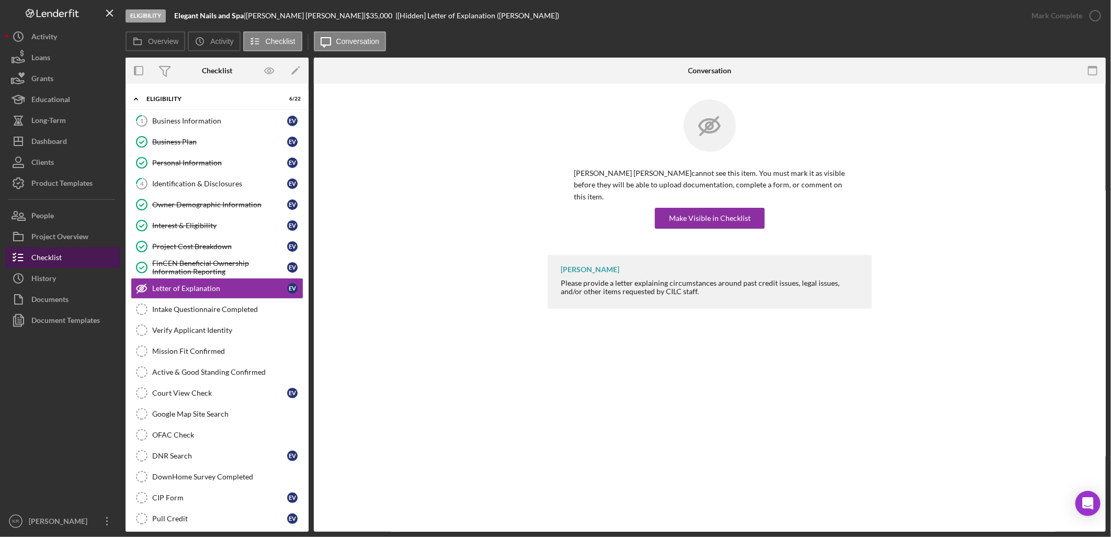
click at [72, 261] on button "Checklist" at bounding box center [62, 257] width 115 height 21
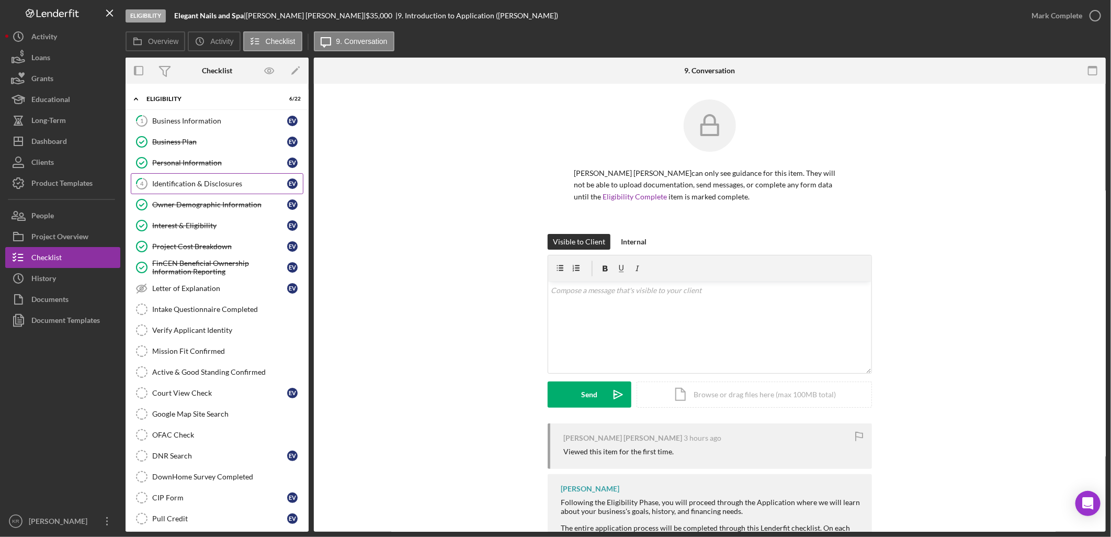
click at [205, 186] on div "Identification & Disclosures" at bounding box center [219, 183] width 135 height 8
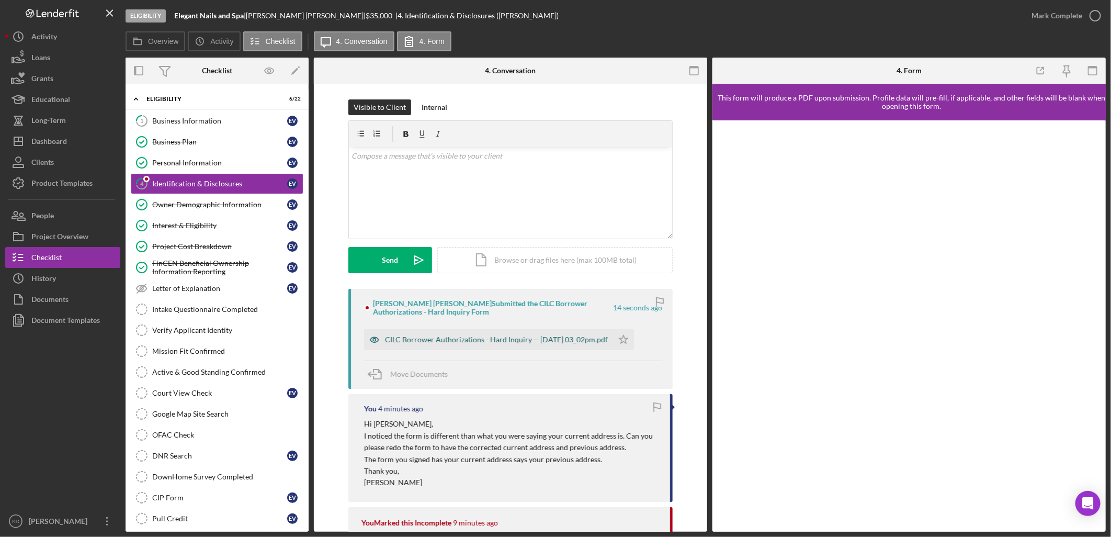
click at [440, 339] on div "CILC Borrower Authorizations - Hard Inquiry -- 2025-09-17 03_02pm.pdf" at bounding box center [496, 339] width 223 height 8
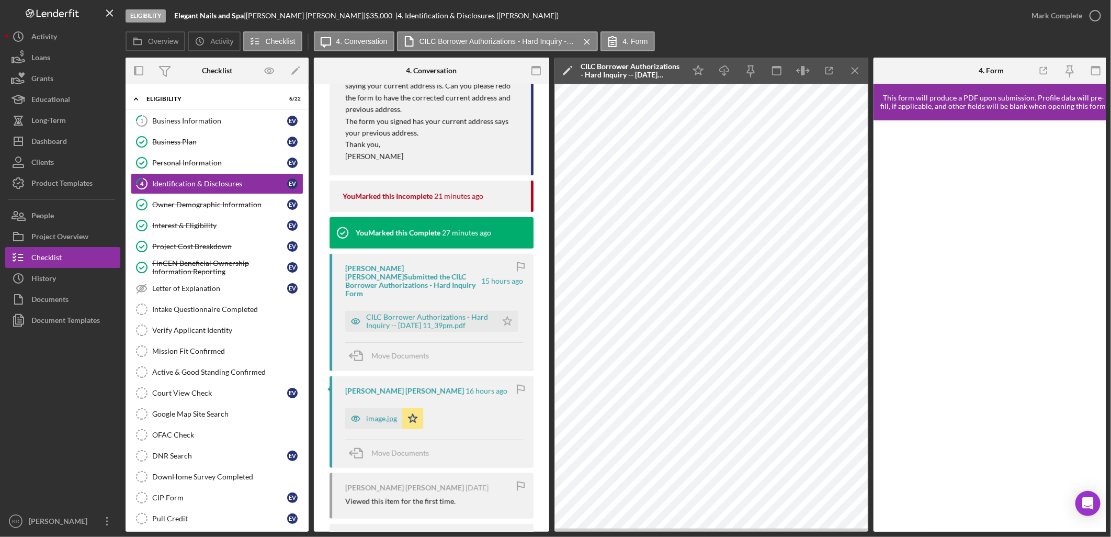
scroll to position [523, 0]
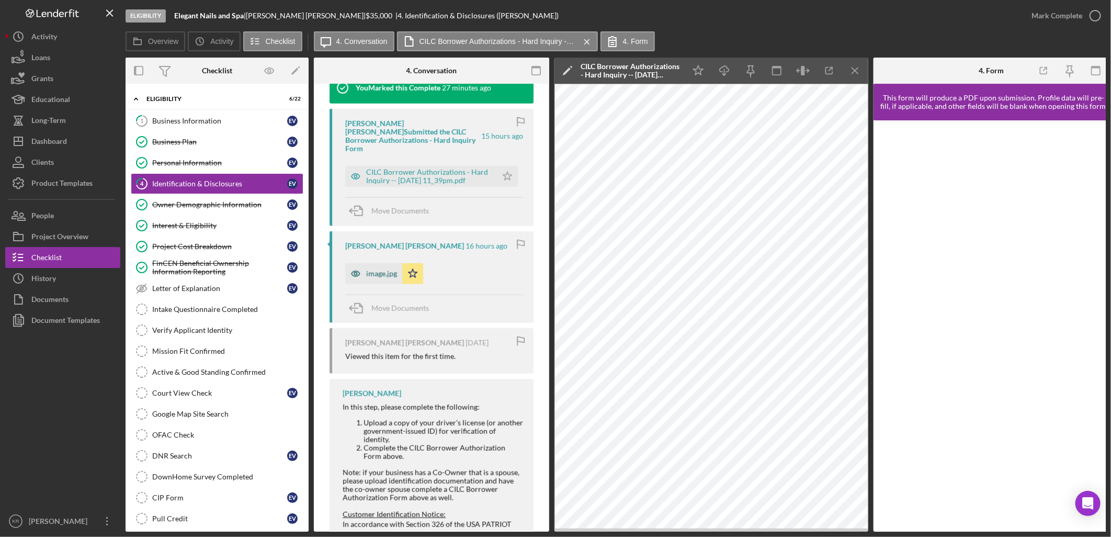
drag, startPoint x: 380, startPoint y: 255, endPoint x: 385, endPoint y: 254, distance: 5.3
click at [380, 269] on div "image.jpg" at bounding box center [381, 273] width 31 height 8
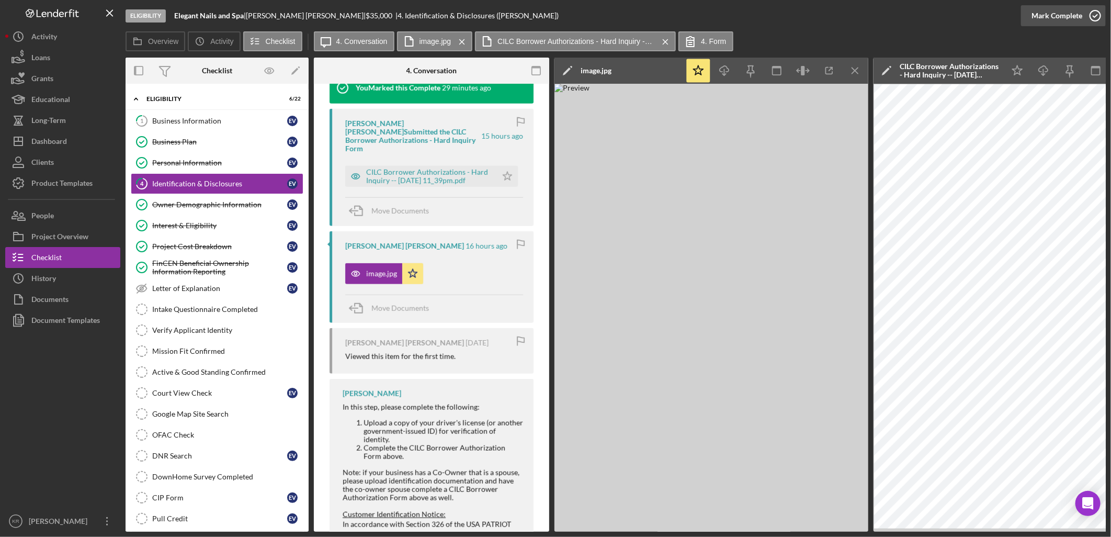
click at [1074, 18] on div "Mark Complete" at bounding box center [1057, 15] width 51 height 21
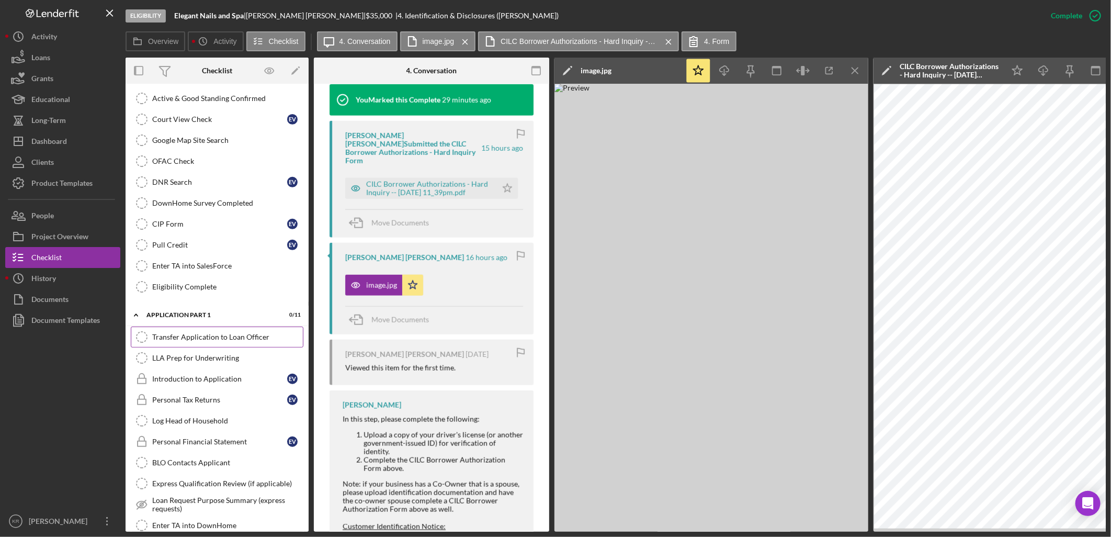
scroll to position [290, 0]
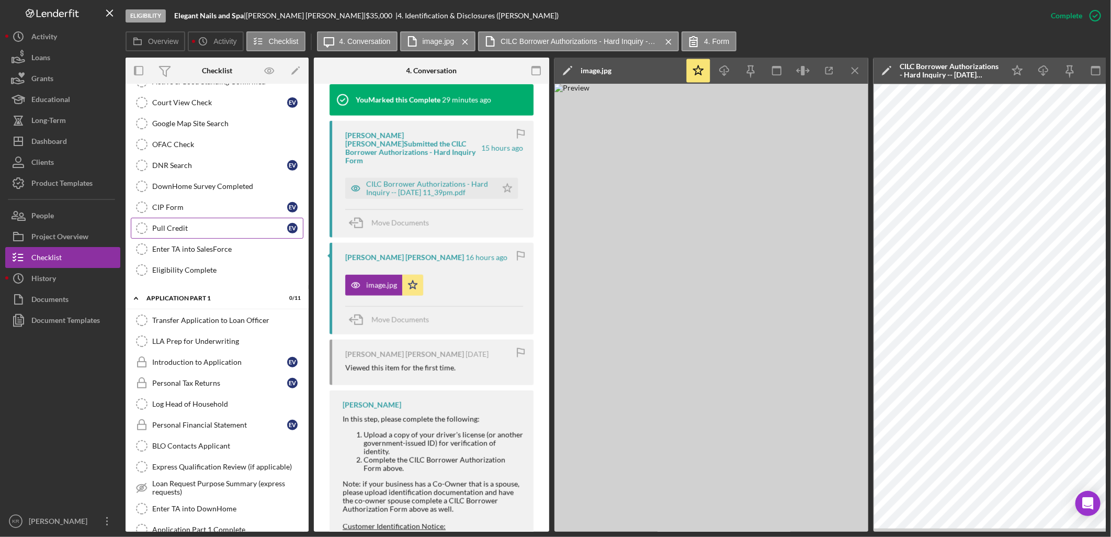
click at [215, 220] on link "Pull Credit Pull Credit E V" at bounding box center [217, 228] width 173 height 21
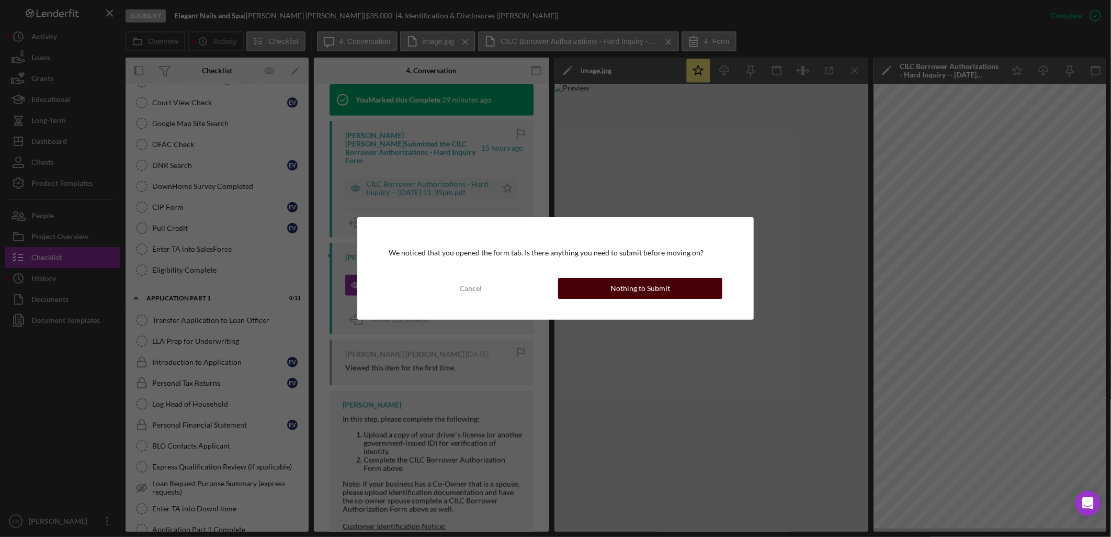
click at [642, 288] on div "Nothing to Submit" at bounding box center [641, 288] width 60 height 21
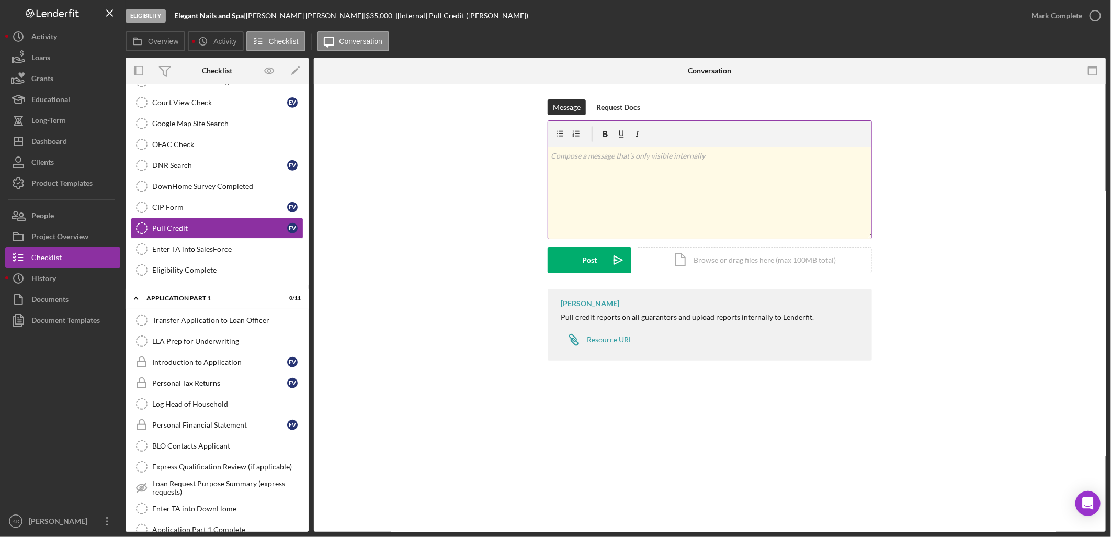
click at [613, 181] on div "v Color teal Color pink Remove color Add row above Add row below Add column bef…" at bounding box center [709, 193] width 323 height 92
click at [704, 259] on div "Icon/Document Browse or drag files here (max 100MB total) Tap to choose files o…" at bounding box center [754, 260] width 235 height 26
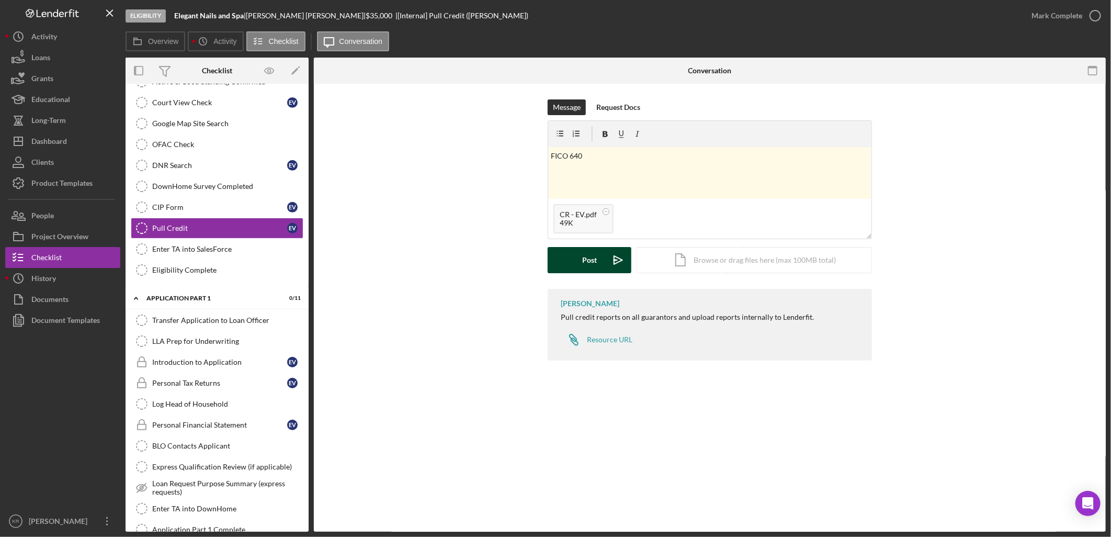
click at [572, 253] on button "Post Icon/icon-invite-send" at bounding box center [590, 260] width 84 height 26
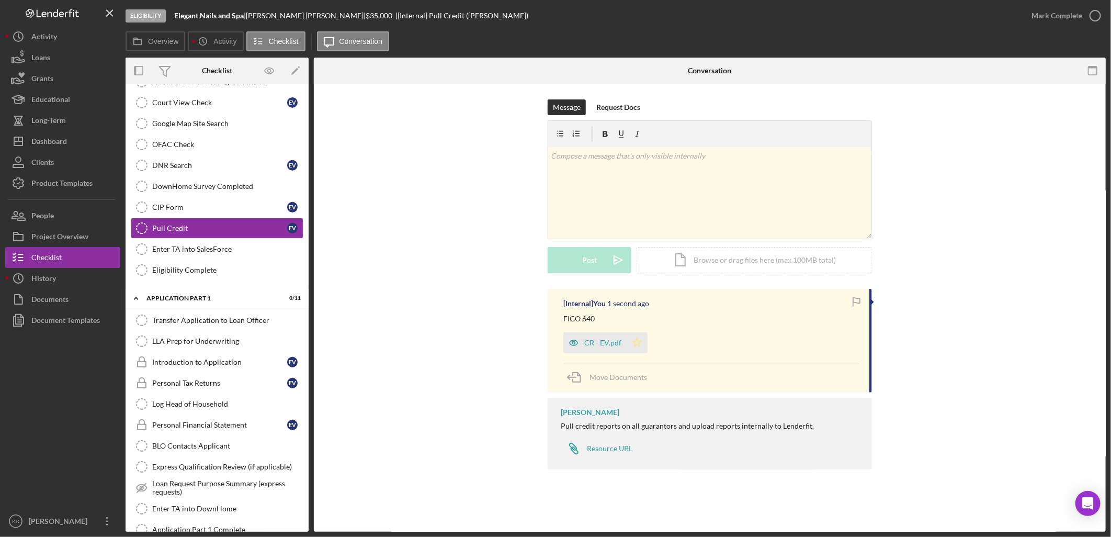
click at [638, 344] on polygon "button" at bounding box center [637, 343] width 9 height 8
click at [1071, 20] on div "Mark Complete" at bounding box center [1057, 15] width 51 height 21
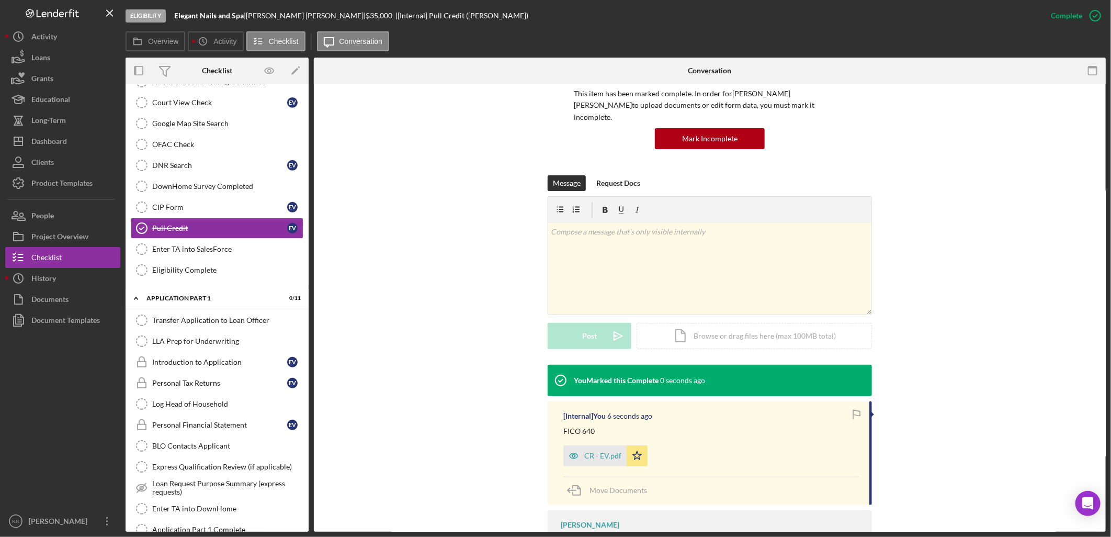
scroll to position [139, 0]
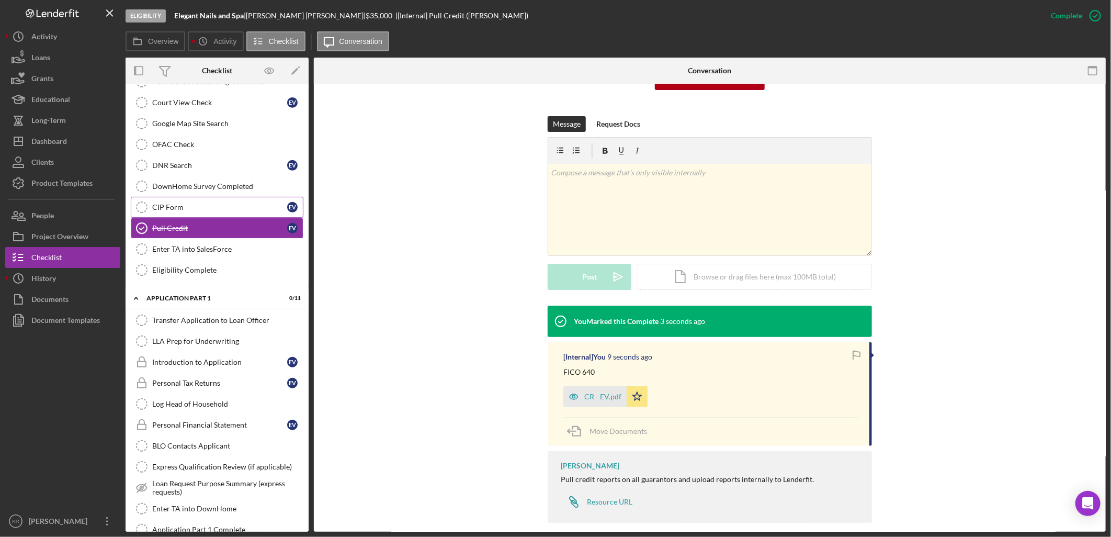
click at [201, 215] on link "CIP Form CIP Form E V" at bounding box center [217, 207] width 173 height 21
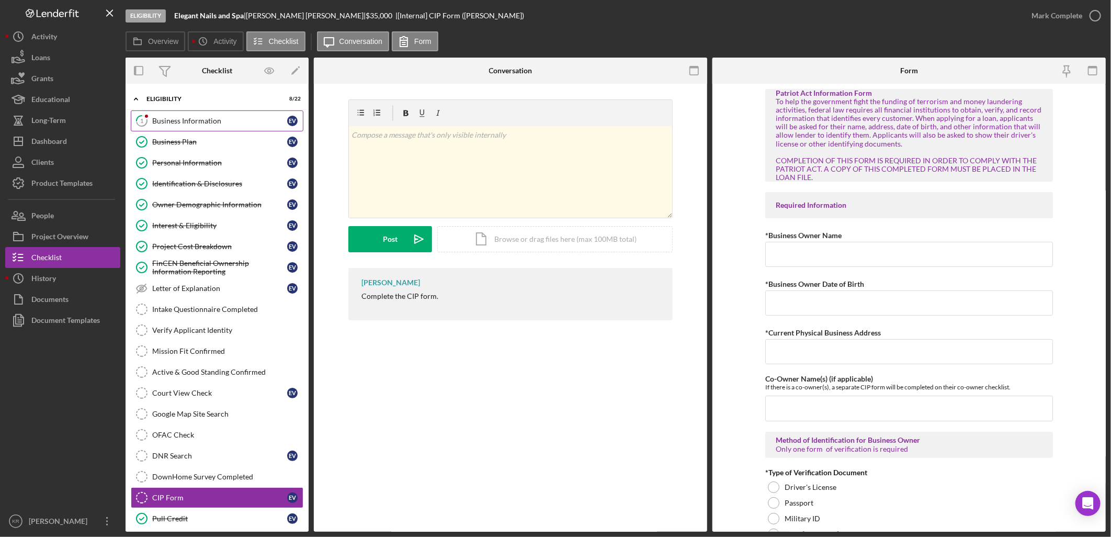
click at [186, 123] on div "Business Information" at bounding box center [219, 121] width 135 height 8
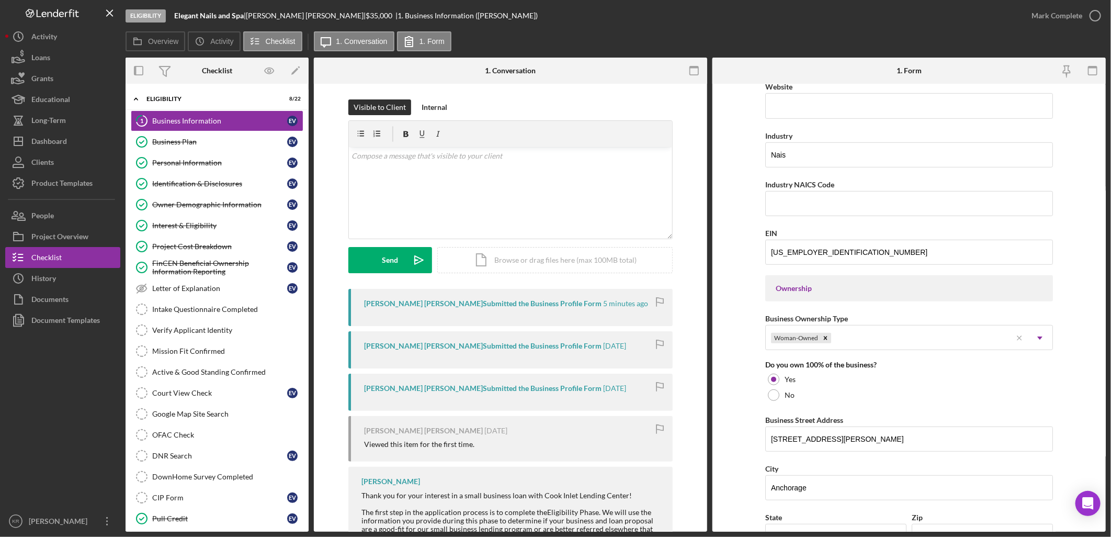
scroll to position [250, 0]
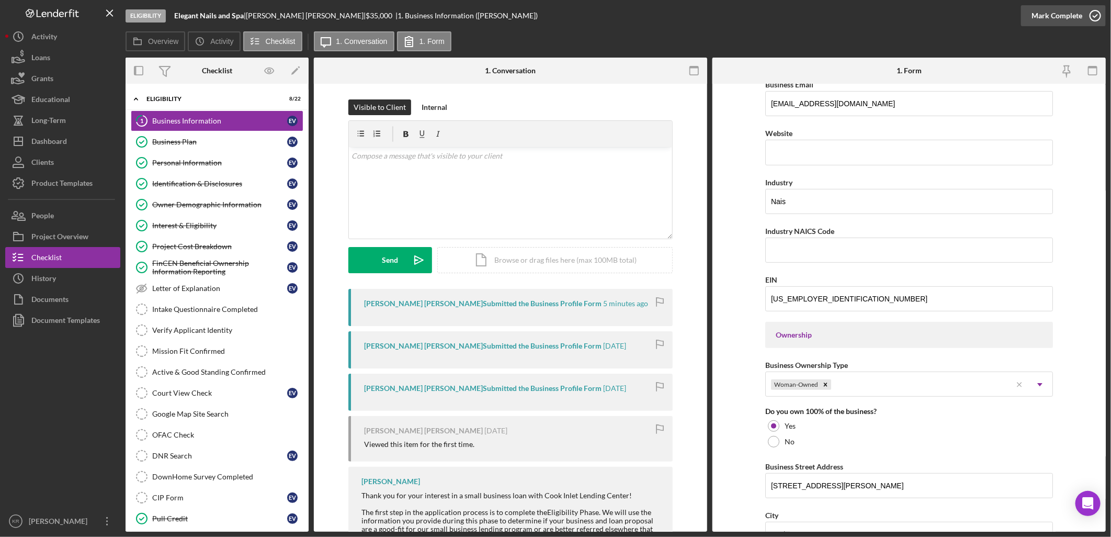
click at [1069, 13] on div "Mark Complete" at bounding box center [1057, 15] width 51 height 21
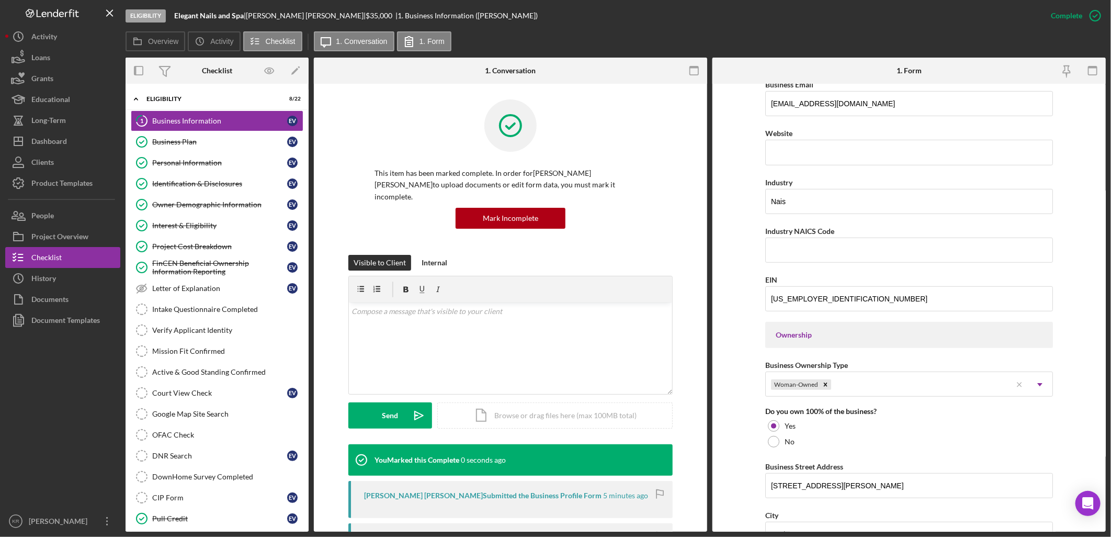
scroll to position [113, 0]
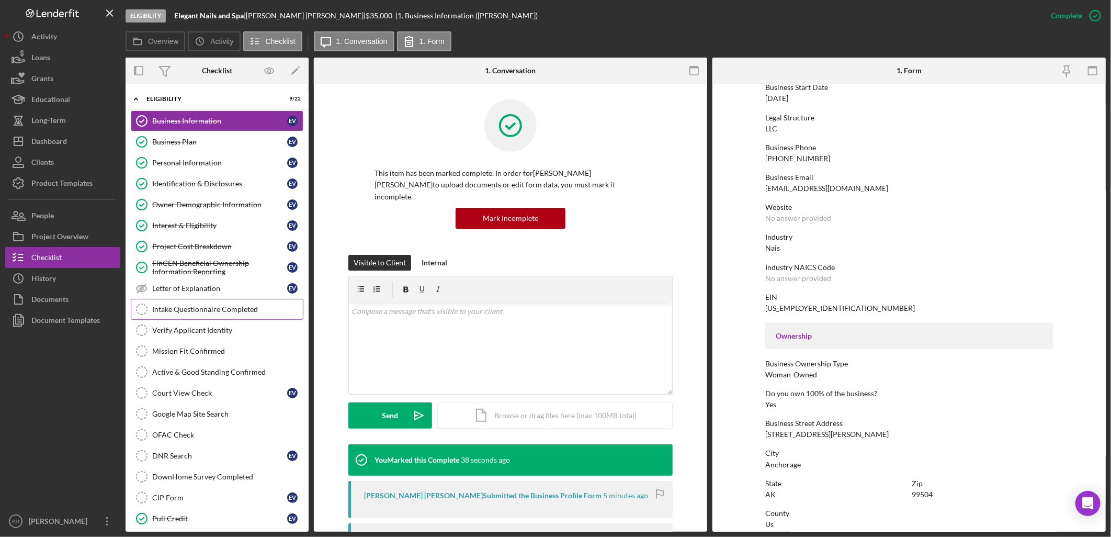
click at [269, 311] on div "Intake Questionnaire Completed" at bounding box center [227, 309] width 151 height 8
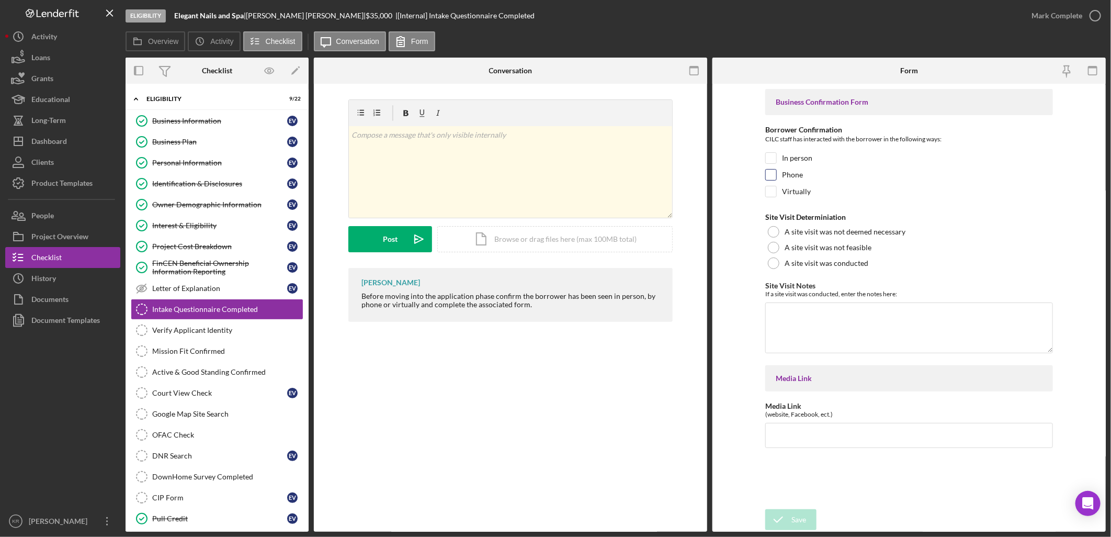
click at [820, 181] on div "Phone" at bounding box center [910, 177] width 288 height 17
click at [806, 173] on div "Phone" at bounding box center [910, 177] width 288 height 17
click at [796, 174] on label "Phone" at bounding box center [792, 175] width 21 height 10
click at [777, 174] on input "Phone" at bounding box center [771, 175] width 10 height 10
checkbox input "true"
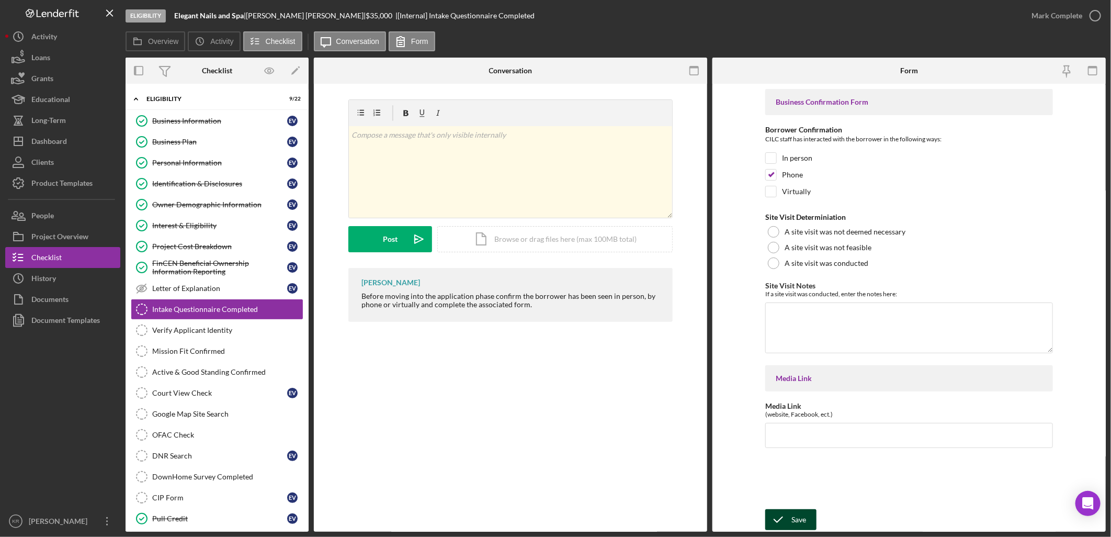
click at [782, 516] on icon "submit" at bounding box center [779, 520] width 26 height 26
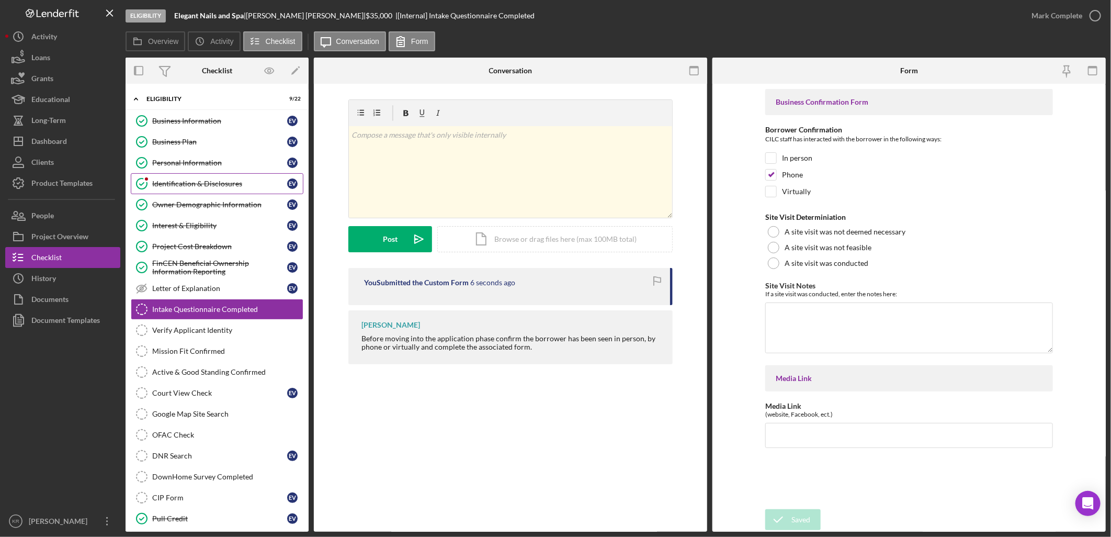
click at [217, 181] on div "Identification & Disclosures" at bounding box center [219, 183] width 135 height 8
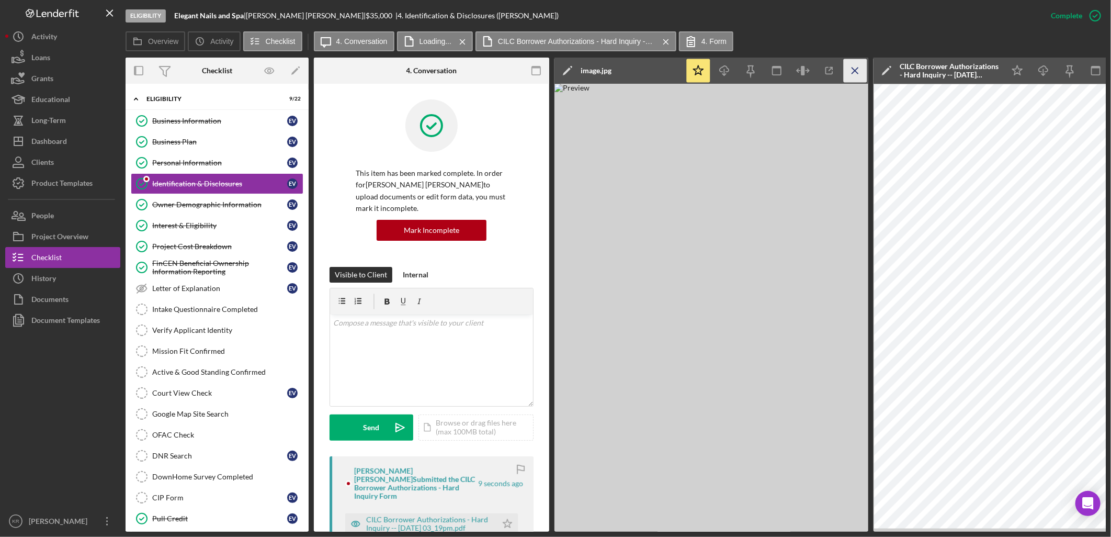
click at [855, 72] on icon "Icon/Menu Close" at bounding box center [856, 71] width 24 height 24
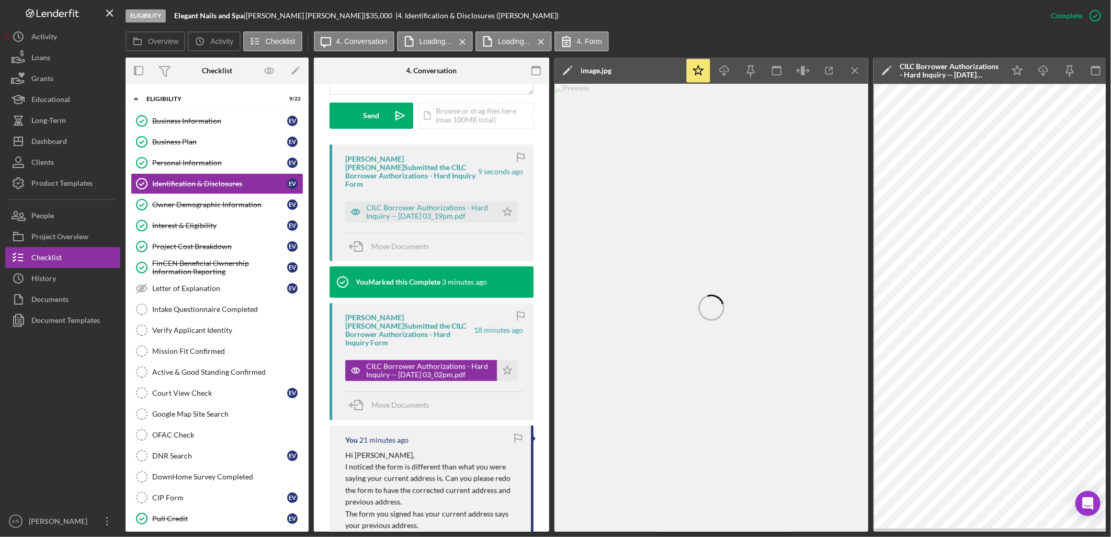
scroll to position [290, 0]
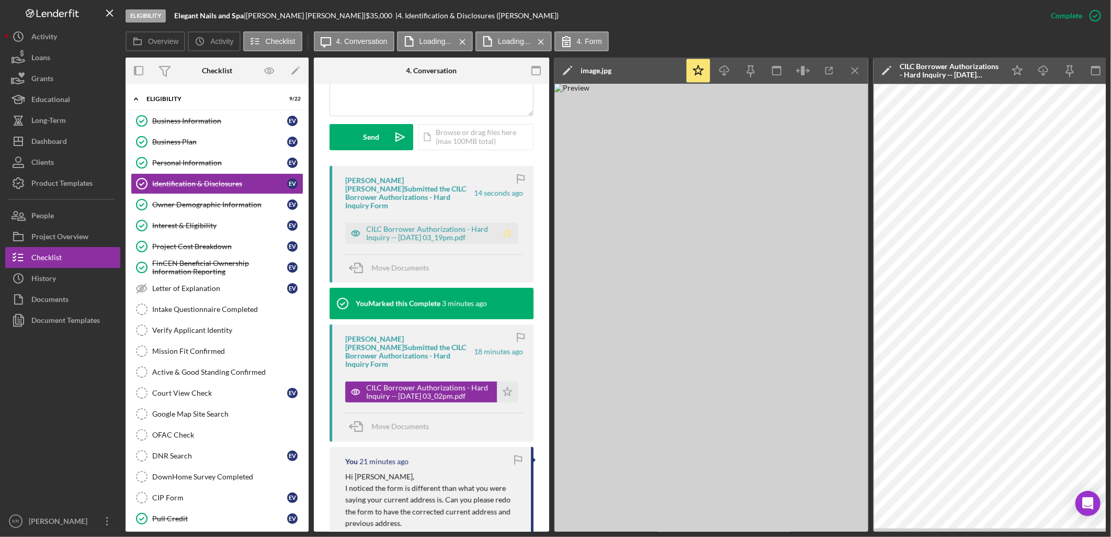
click at [508, 223] on icon "Icon/Star" at bounding box center [507, 233] width 21 height 21
click at [431, 225] on div "CILC Borrower Authorizations - Hard Inquiry -- 2025-09-17 03_19pm.pdf" at bounding box center [429, 233] width 126 height 17
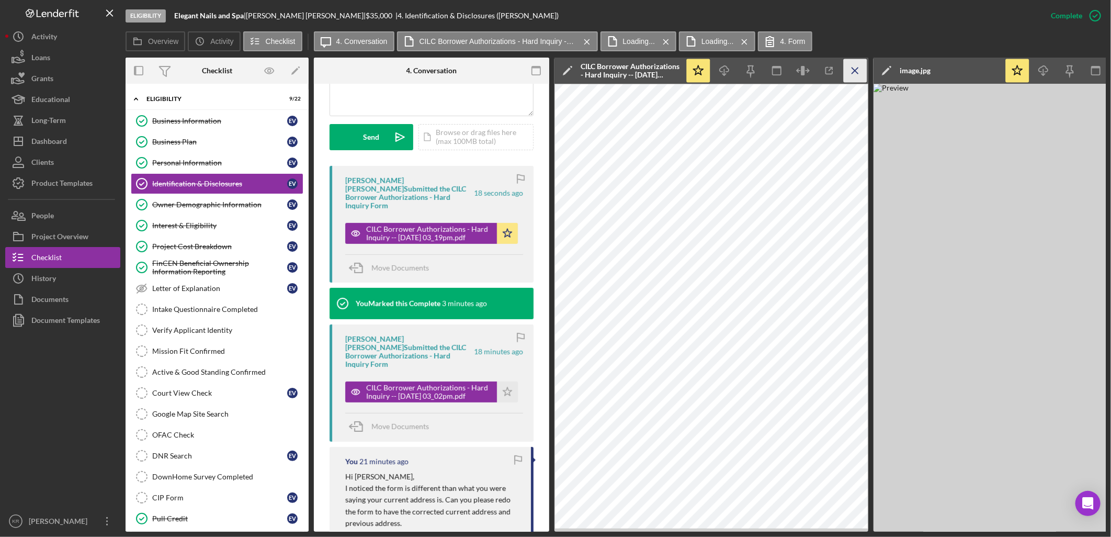
click at [857, 67] on icon "Icon/Menu Close" at bounding box center [856, 71] width 24 height 24
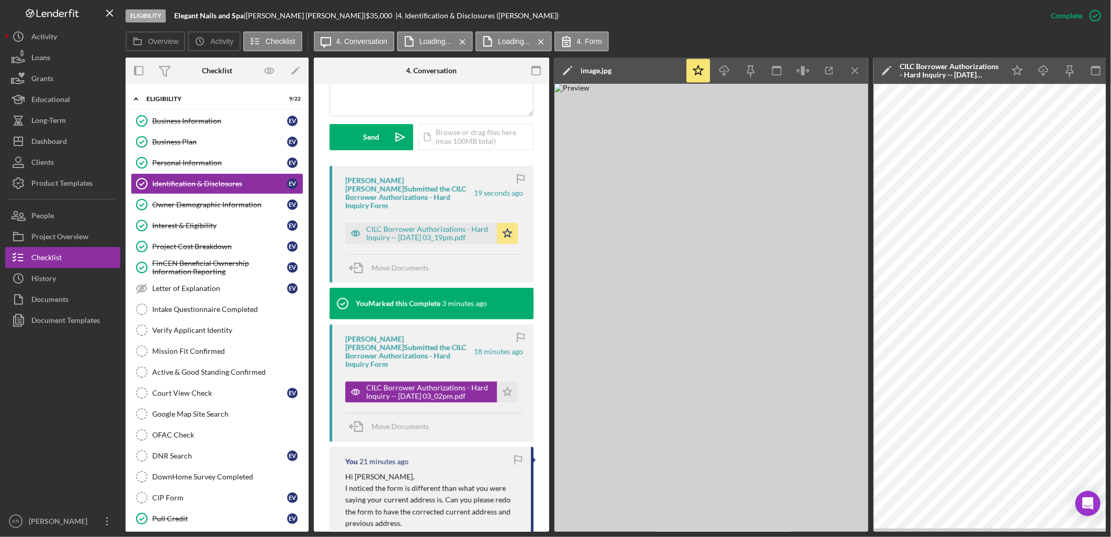
click at [857, 67] on icon "Icon/Menu Close" at bounding box center [856, 71] width 24 height 24
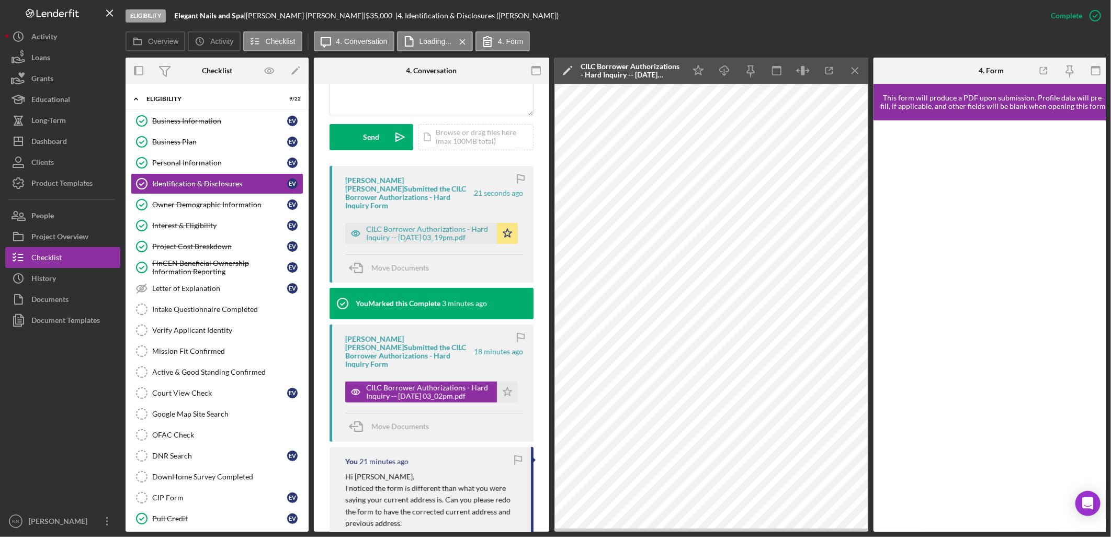
click at [857, 67] on icon "Icon/Menu Close" at bounding box center [856, 71] width 24 height 24
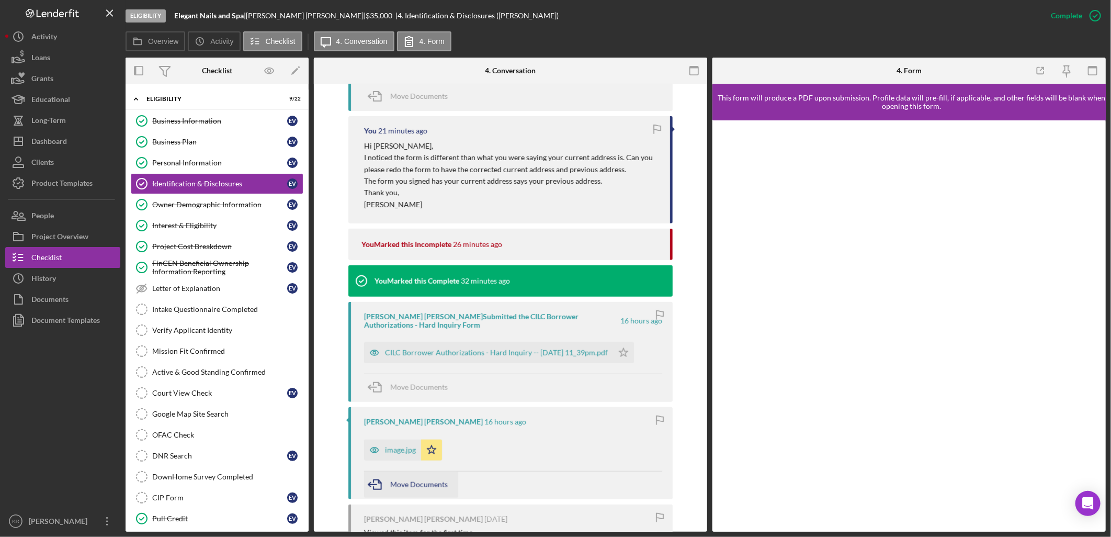
scroll to position [686, 0]
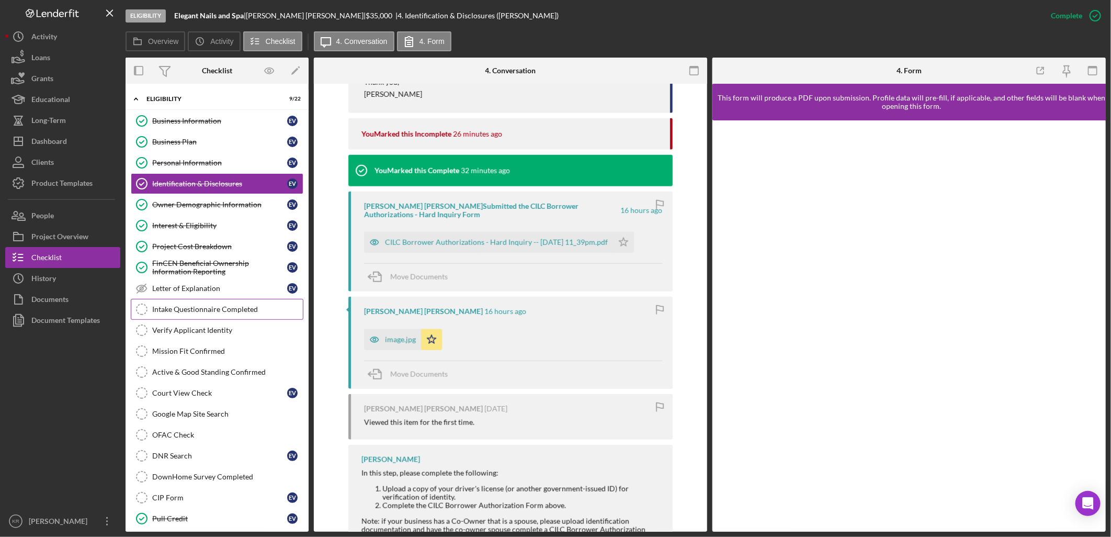
click at [203, 307] on div "Intake Questionnaire Completed" at bounding box center [227, 309] width 151 height 8
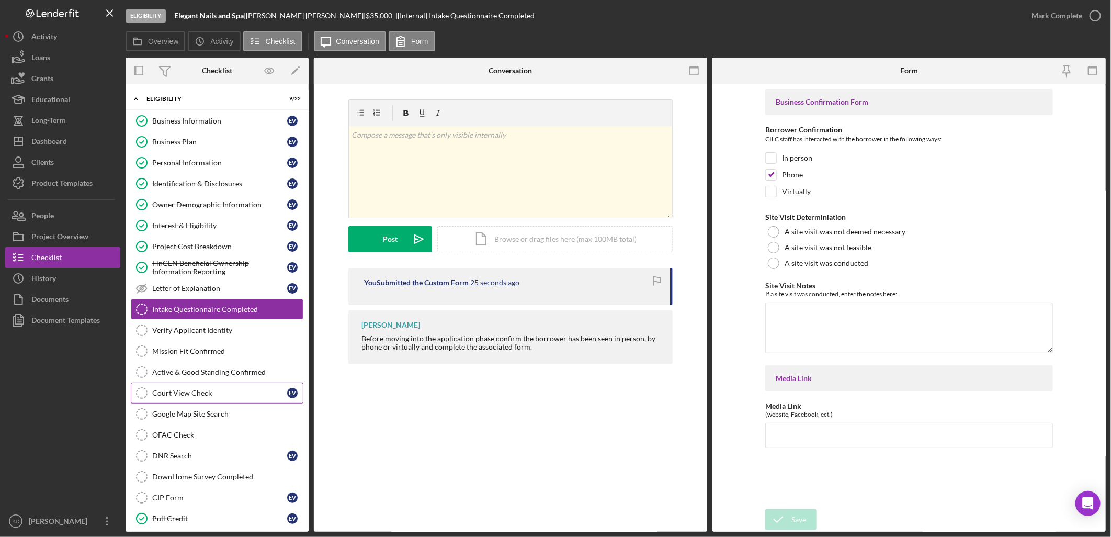
scroll to position [58, 0]
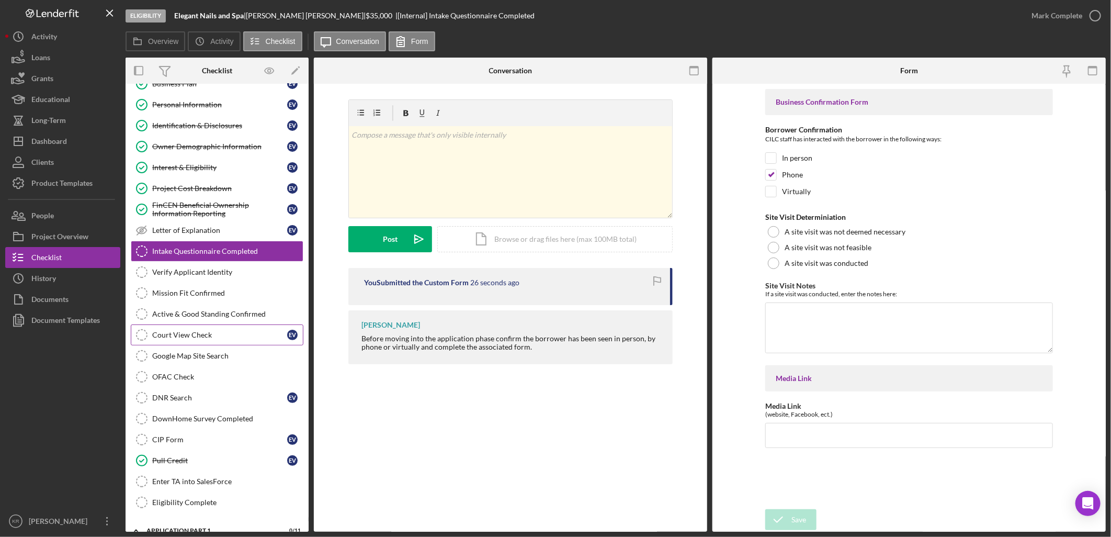
click at [208, 336] on div "Court View Check" at bounding box center [219, 335] width 135 height 8
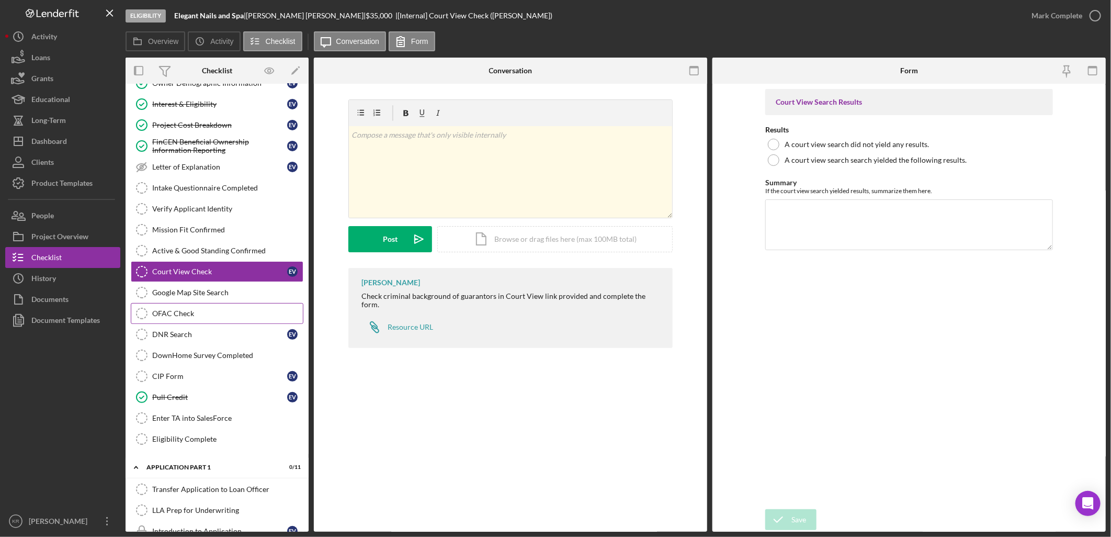
scroll to position [116, 0]
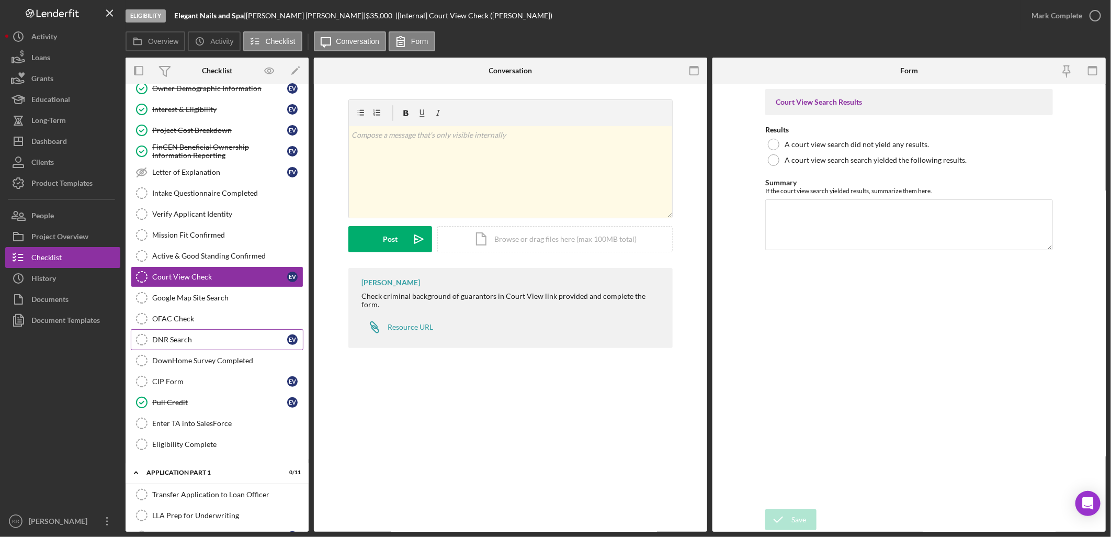
click at [208, 342] on div "DNR Search" at bounding box center [219, 339] width 135 height 8
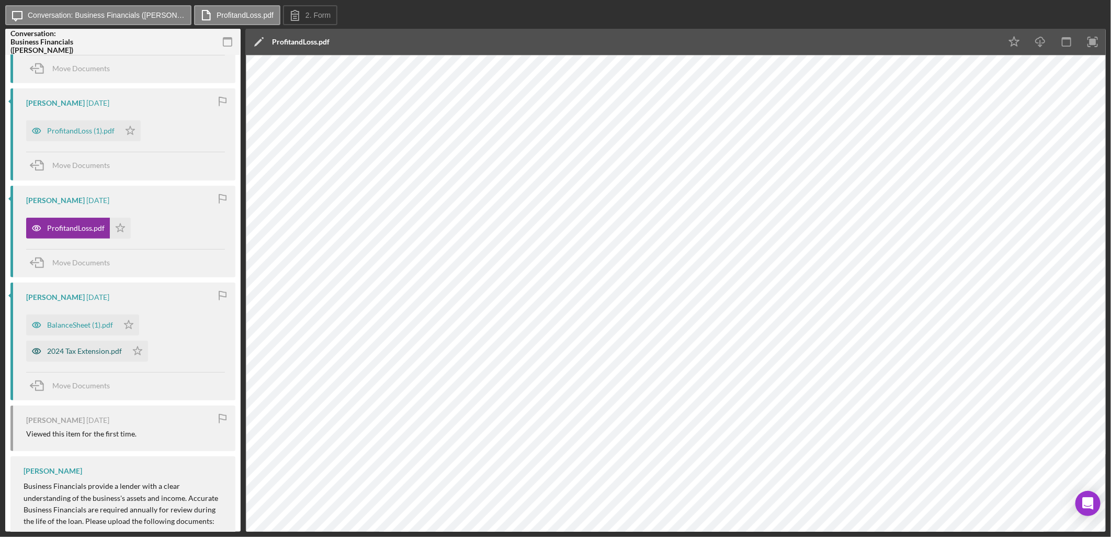
scroll to position [441, 0]
